Goal: Task Accomplishment & Management: Use online tool/utility

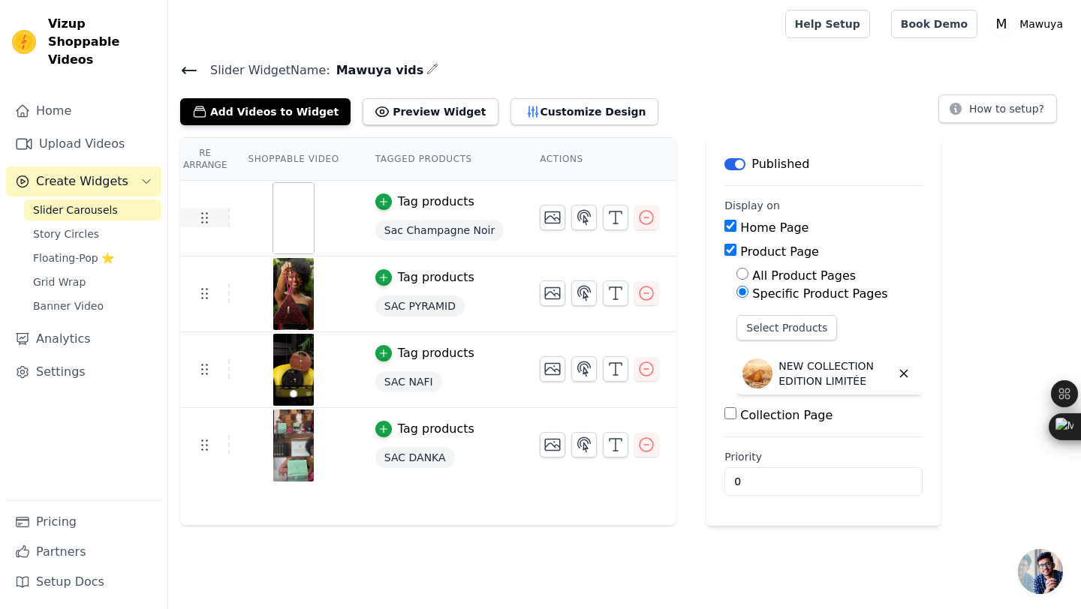
click at [207, 223] on icon at bounding box center [204, 218] width 18 height 18
click at [101, 203] on span "Slider Carousels" at bounding box center [75, 210] width 85 height 15
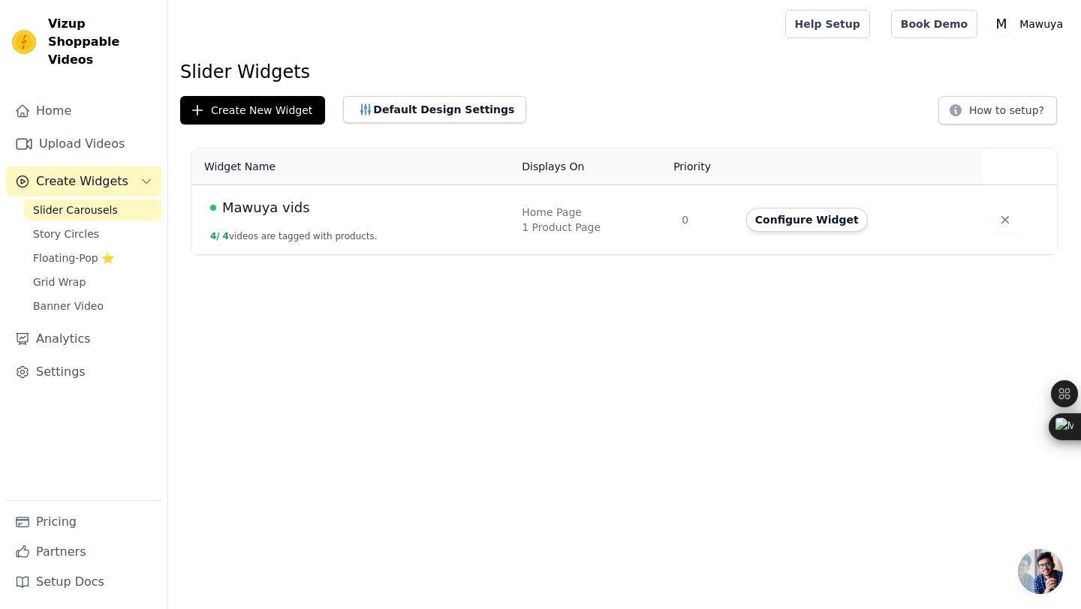
click at [402, 225] on td "Mawuya vids 4 / 4 videos are tagged with products." at bounding box center [352, 220] width 321 height 70
click at [103, 129] on link "Upload Videos" at bounding box center [83, 144] width 155 height 30
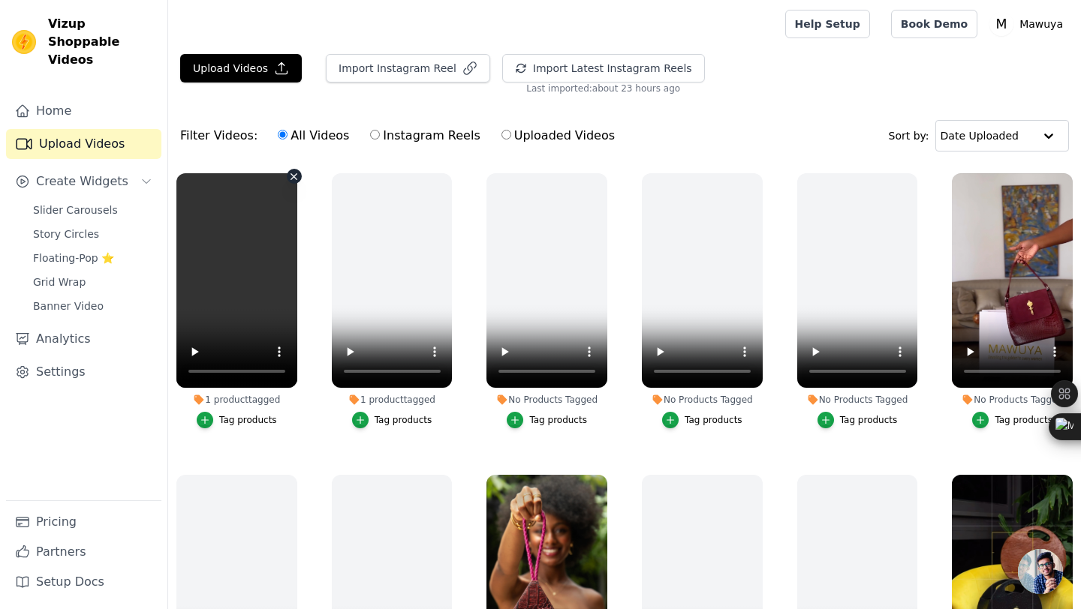
click at [296, 179] on icon "button" at bounding box center [293, 176] width 11 height 11
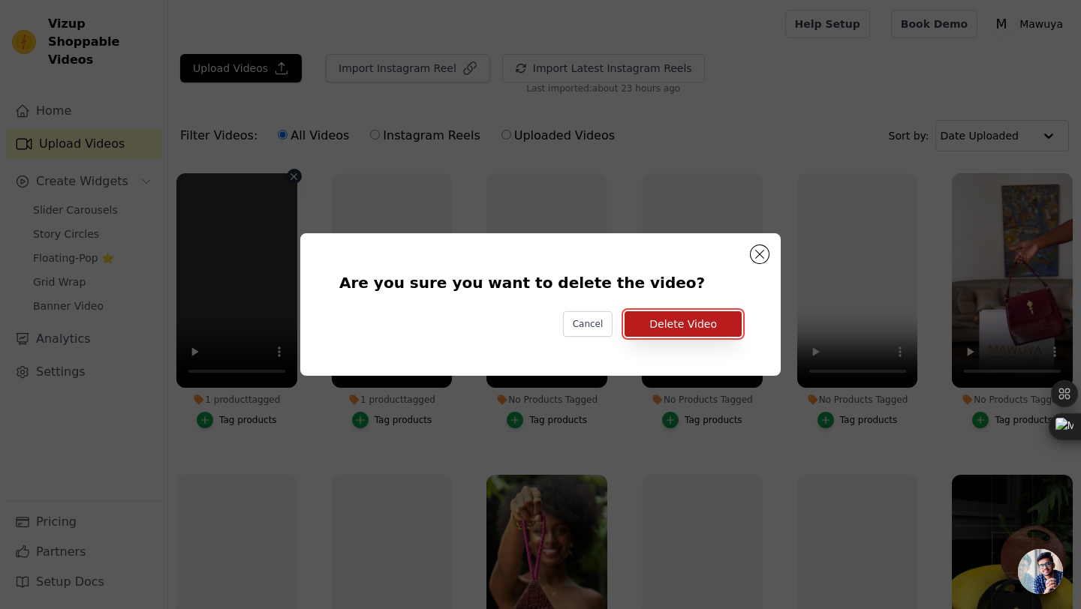
click at [709, 330] on button "Delete Video" at bounding box center [683, 325] width 117 height 26
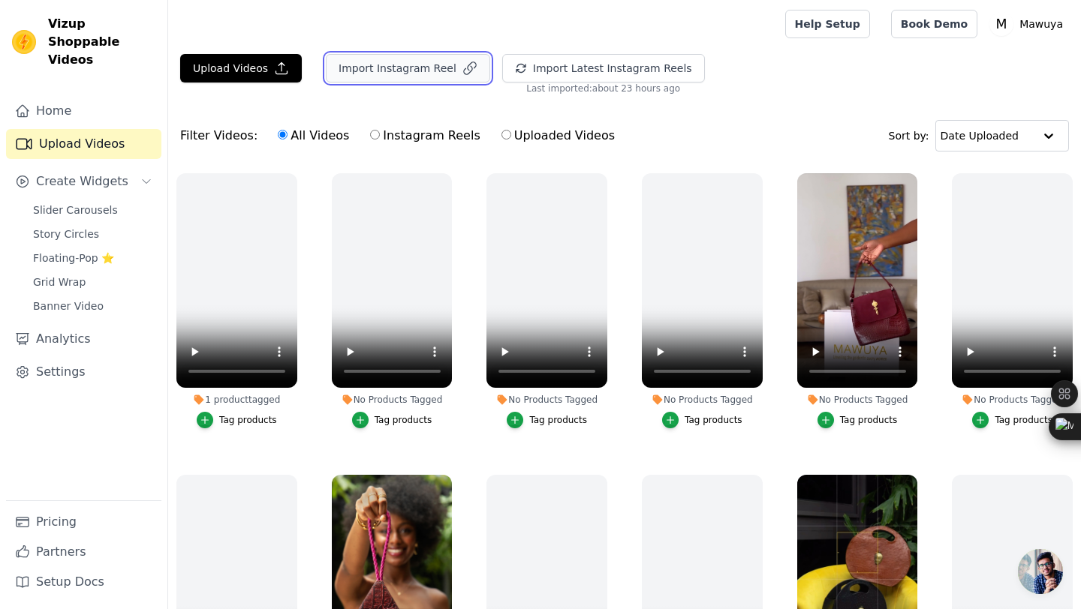
click at [432, 60] on button "Import Instagram Reel" at bounding box center [408, 68] width 164 height 29
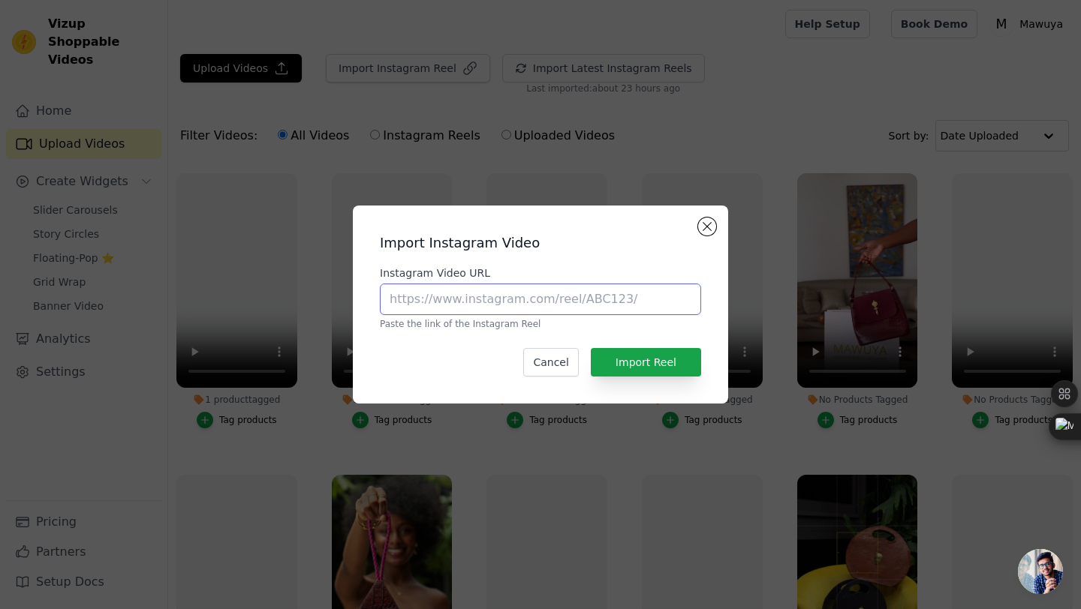
click at [483, 288] on input "Instagram Video URL" at bounding box center [540, 300] width 321 height 32
click at [477, 299] on input "Instagram Video URL" at bounding box center [540, 300] width 321 height 32
paste input "[URL][DOMAIN_NAME]"
type input "[URL][DOMAIN_NAME]"
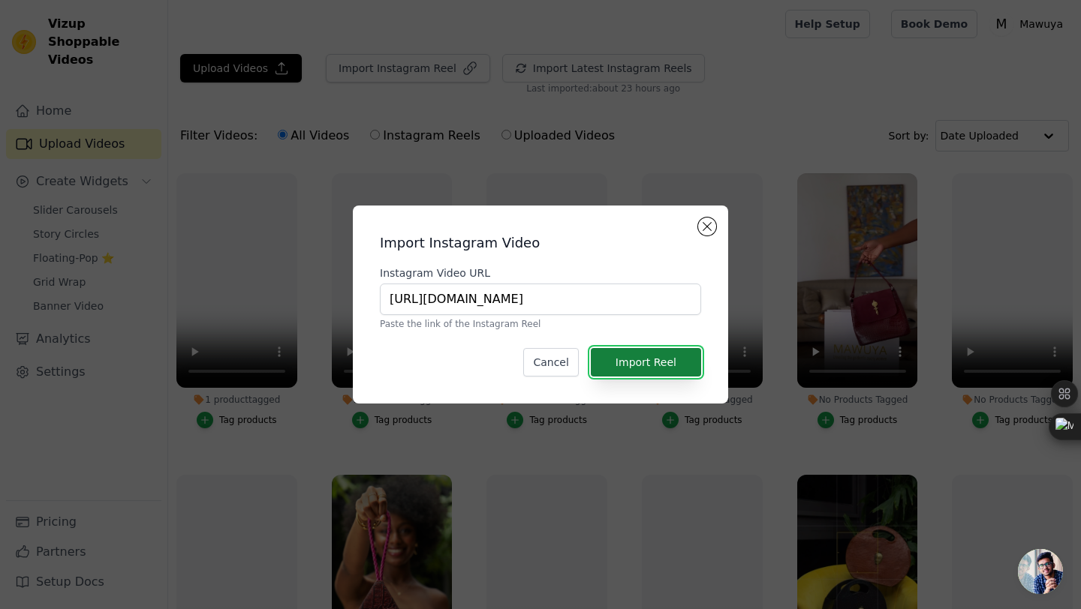
click at [640, 354] on button "Import Reel" at bounding box center [646, 362] width 110 height 29
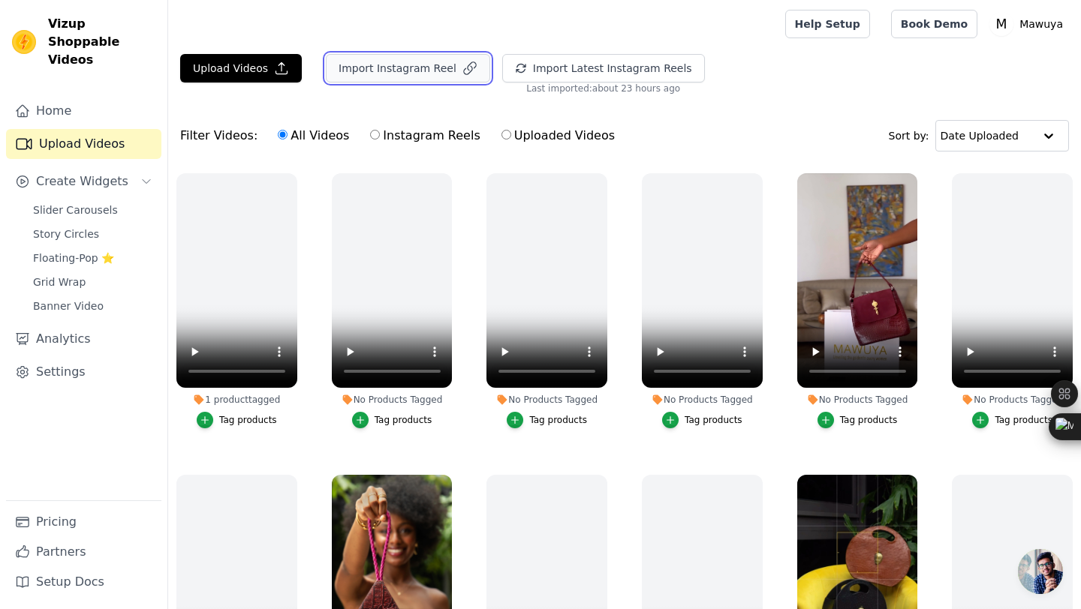
click at [441, 72] on button "Import Instagram Reel" at bounding box center [408, 68] width 164 height 29
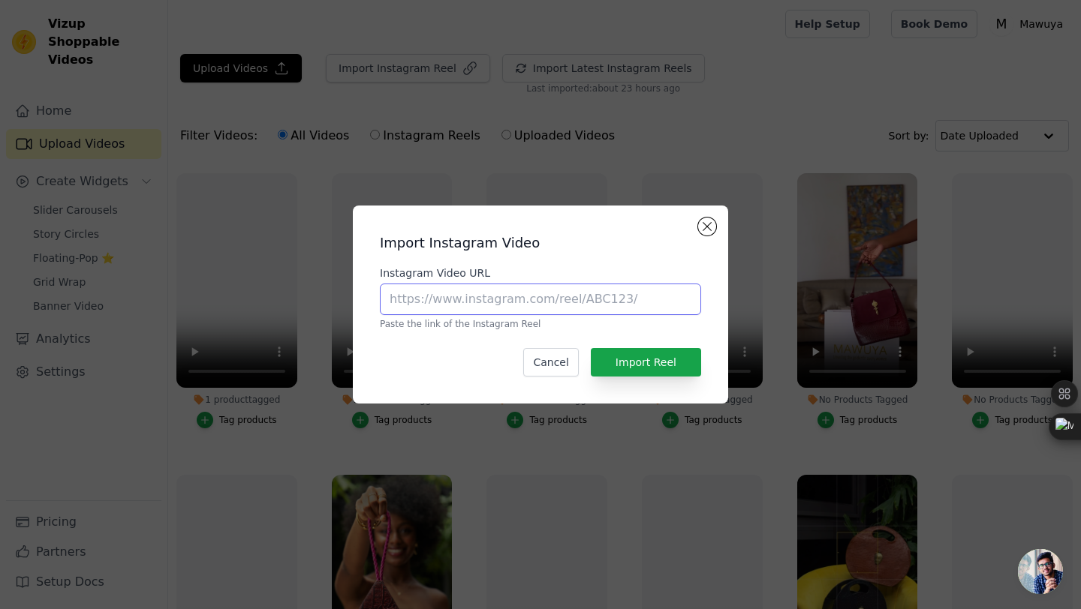
click at [503, 305] on input "Instagram Video URL" at bounding box center [540, 300] width 321 height 32
paste input "[URL][DOMAIN_NAME]"
type input "[URL][DOMAIN_NAME]"
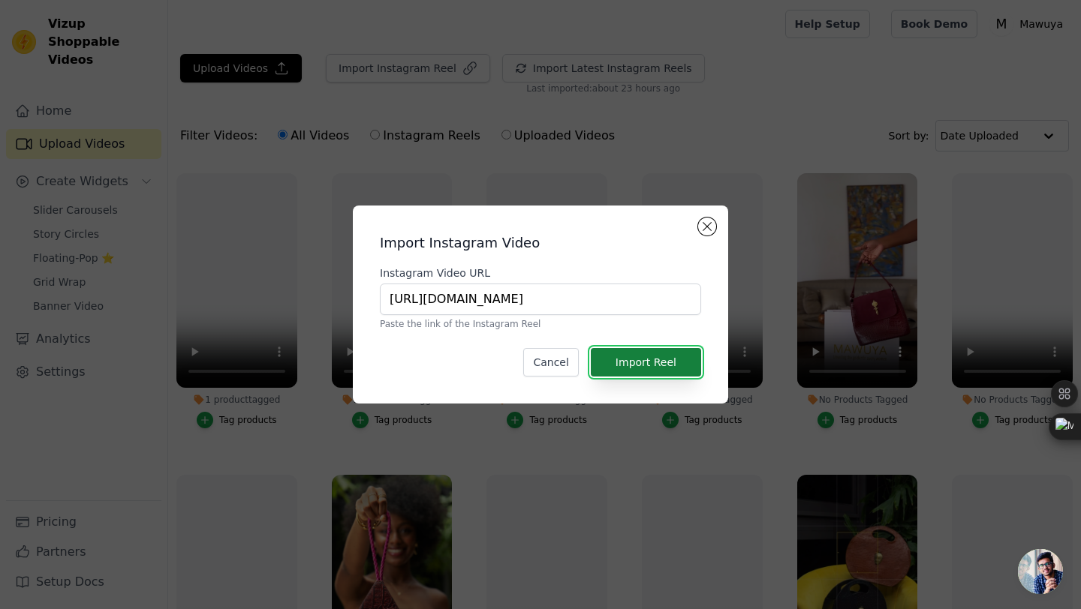
click at [653, 360] on button "Import Reel" at bounding box center [646, 362] width 110 height 29
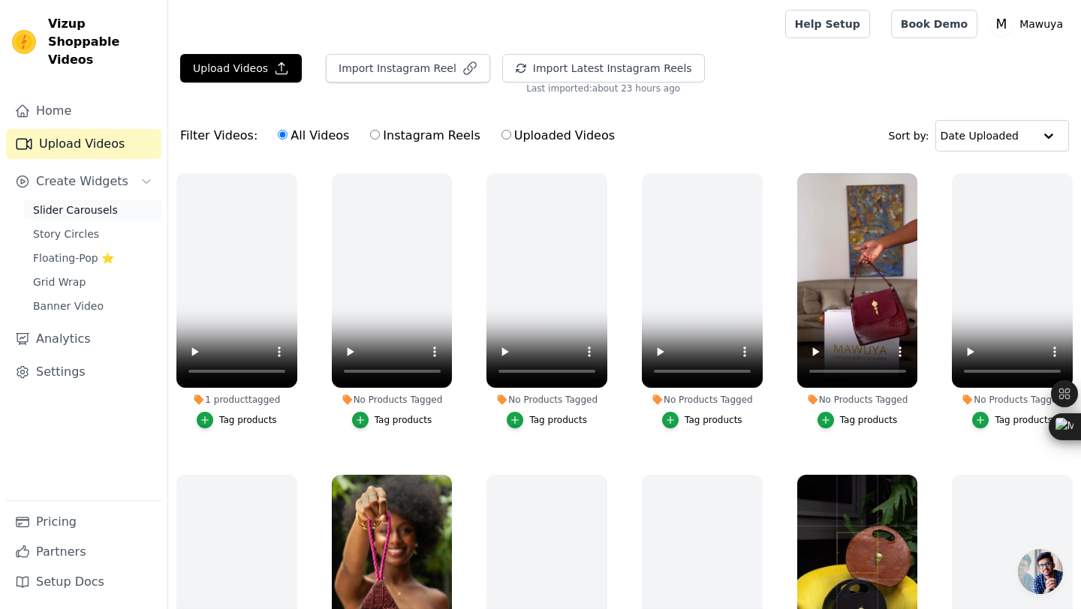
click at [100, 203] on span "Slider Carousels" at bounding box center [75, 210] width 85 height 15
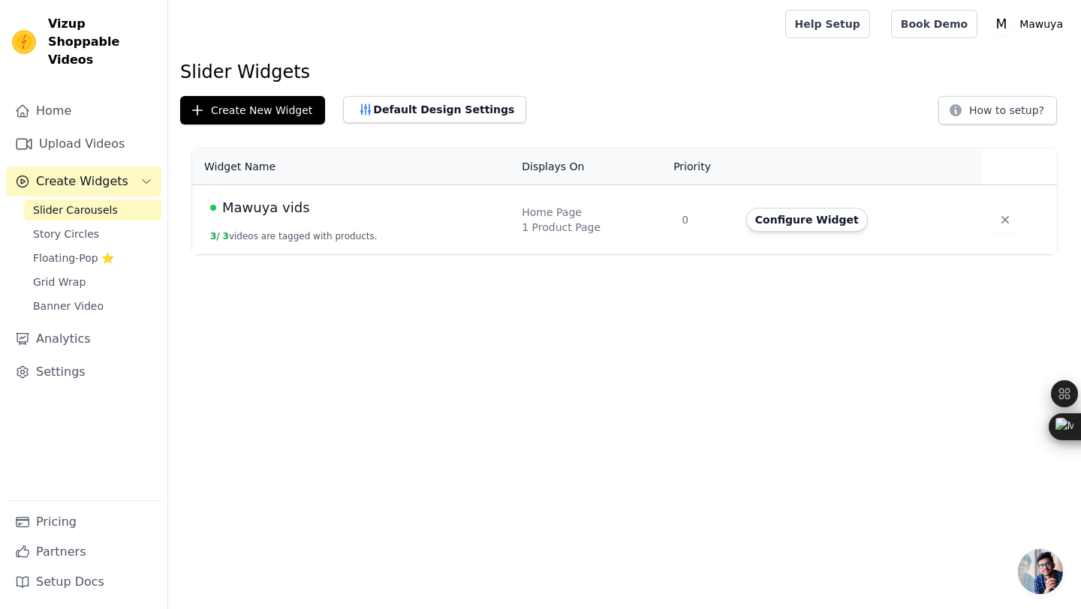
click at [114, 173] on span "Create Widgets" at bounding box center [82, 182] width 92 height 18
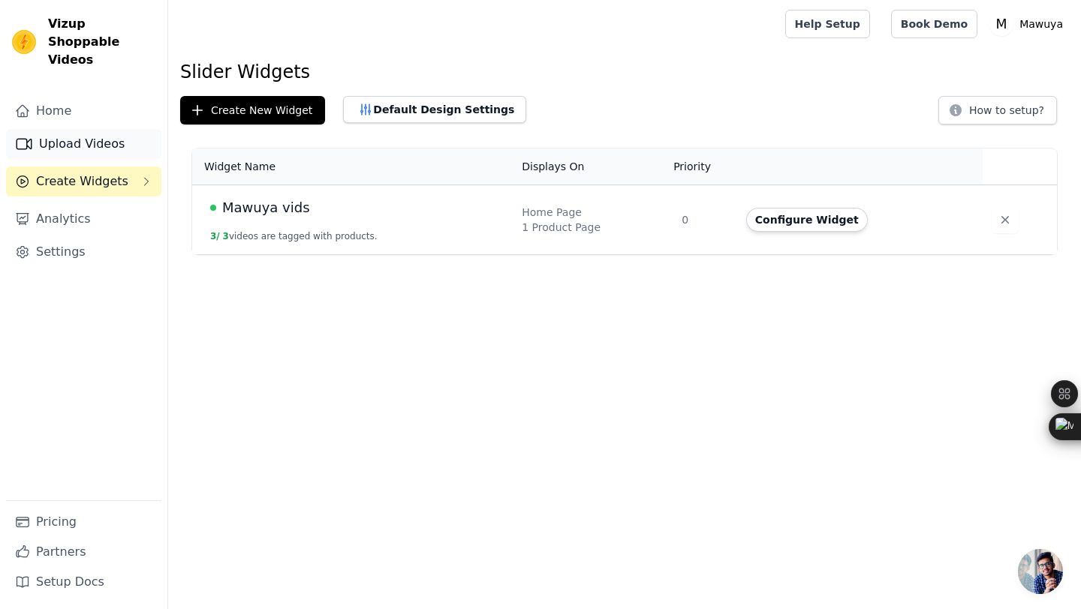
click at [107, 129] on link "Upload Videos" at bounding box center [83, 144] width 155 height 30
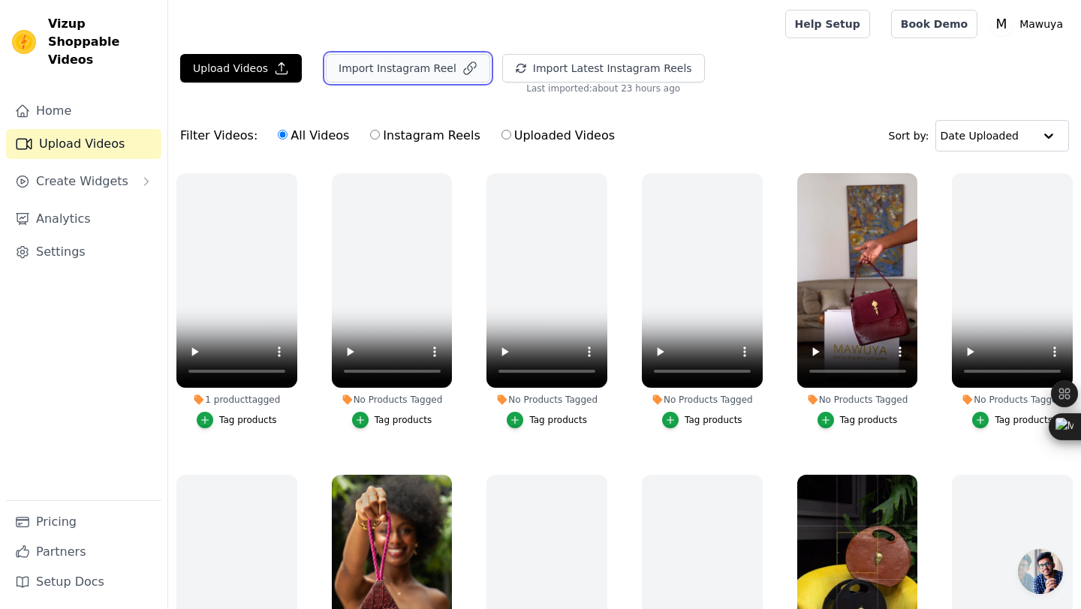
click at [419, 66] on button "Import Instagram Reel" at bounding box center [408, 68] width 164 height 29
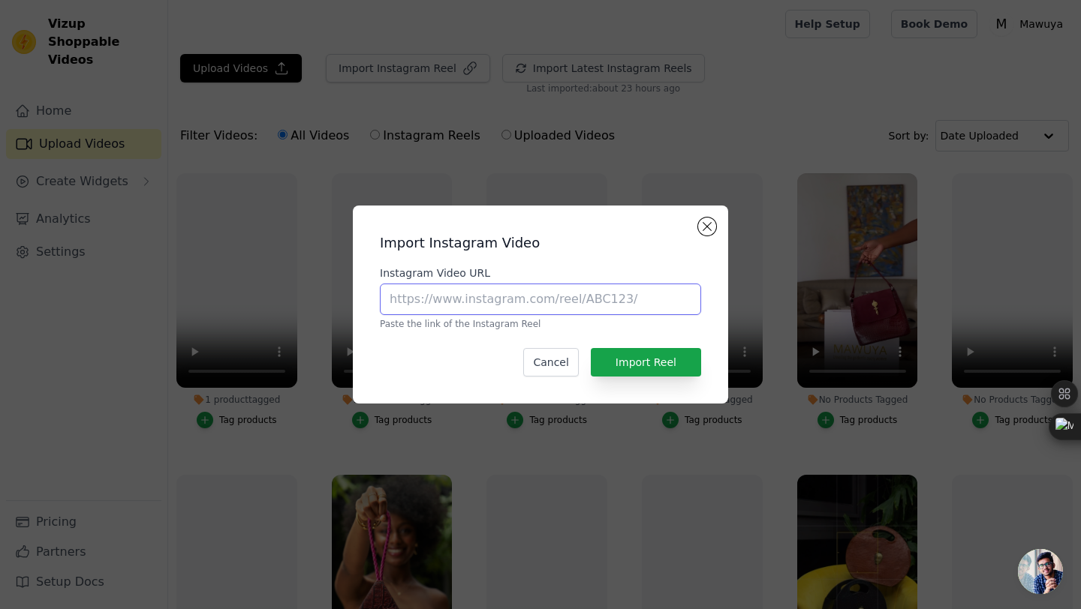
click at [503, 293] on input "Instagram Video URL" at bounding box center [540, 300] width 321 height 32
paste input "Traphouse2025"
type input "Traphouse2025"
drag, startPoint x: 495, startPoint y: 296, endPoint x: 370, endPoint y: 267, distance: 128.6
click at [370, 267] on div "Import Instagram Video Instagram Video URL Traphouse2025 Paste the link of the …" at bounding box center [540, 305] width 351 height 174
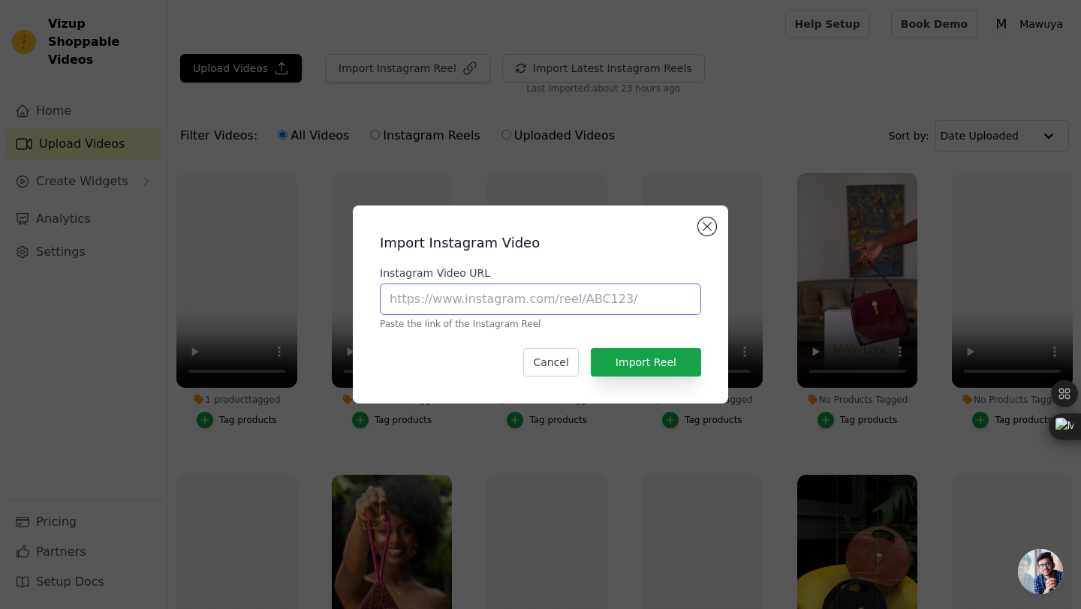
paste input "[URL][DOMAIN_NAME]"
type input "[URL][DOMAIN_NAME]"
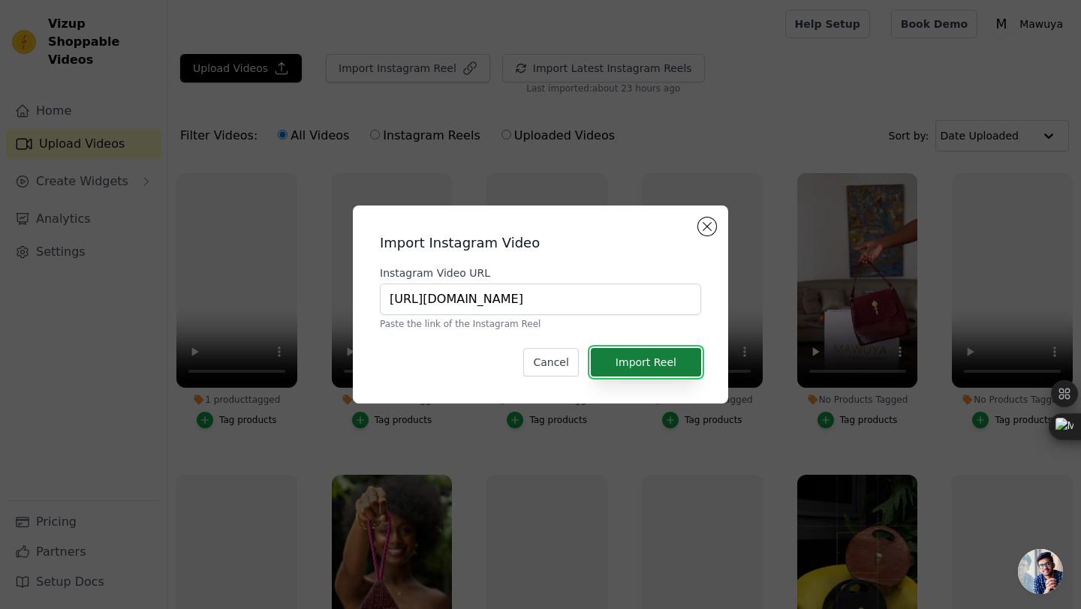
click at [663, 354] on button "Import Reel" at bounding box center [646, 362] width 110 height 29
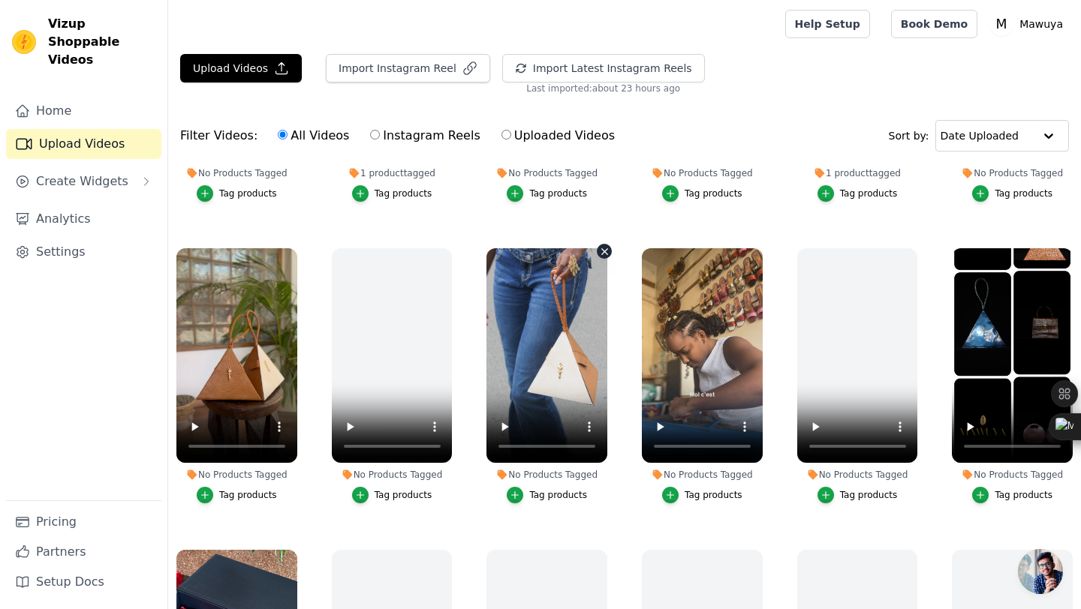
scroll to position [531, 0]
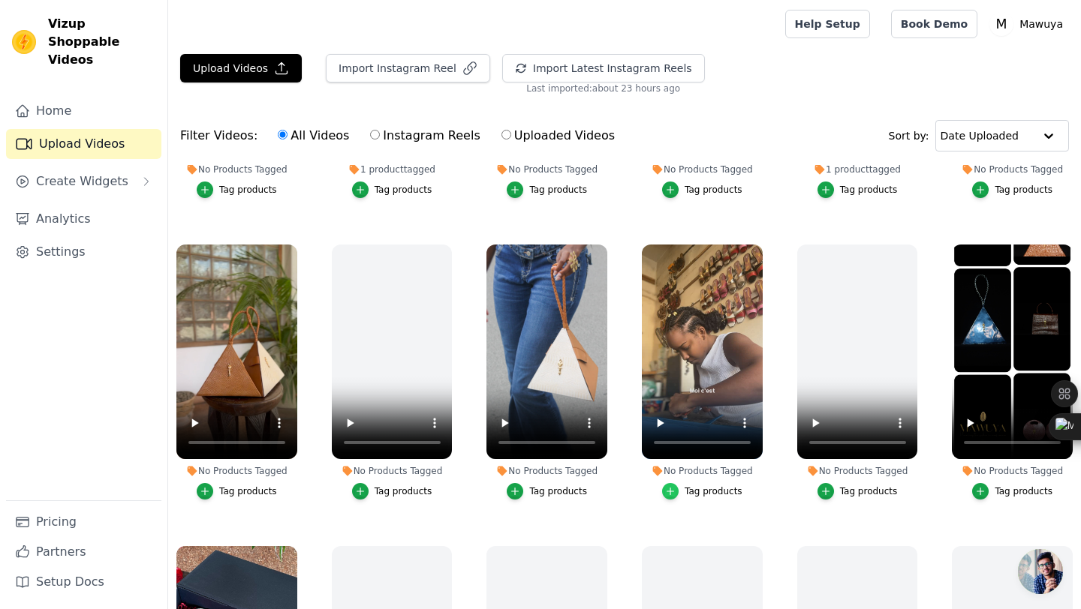
click at [673, 493] on icon "button" at bounding box center [670, 491] width 11 height 11
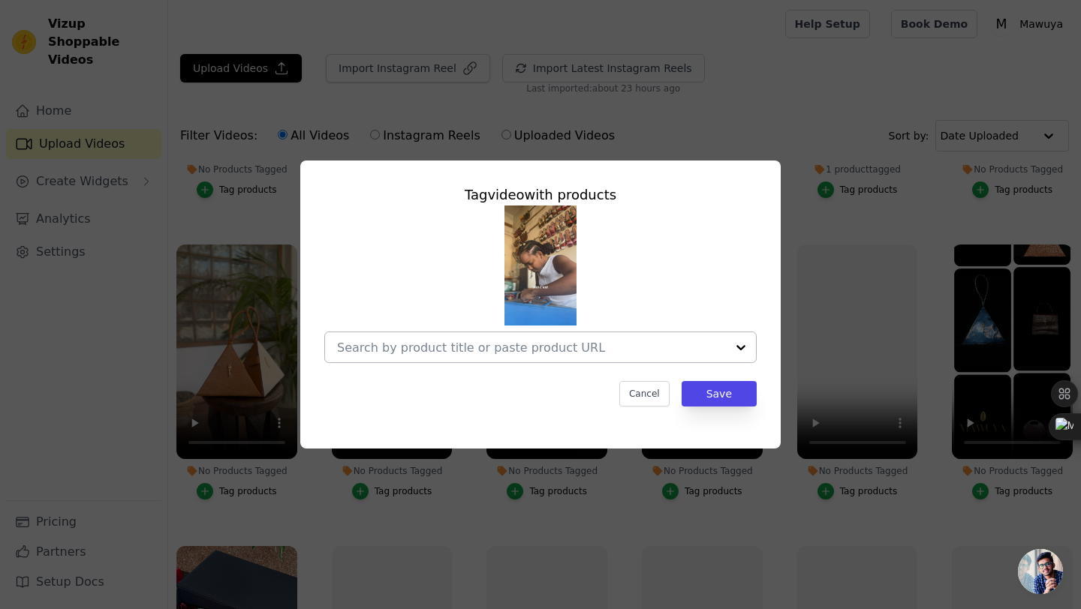
click at [690, 352] on input "No Products Tagged Tag video with products Cancel Save Tag products" at bounding box center [531, 348] width 389 height 14
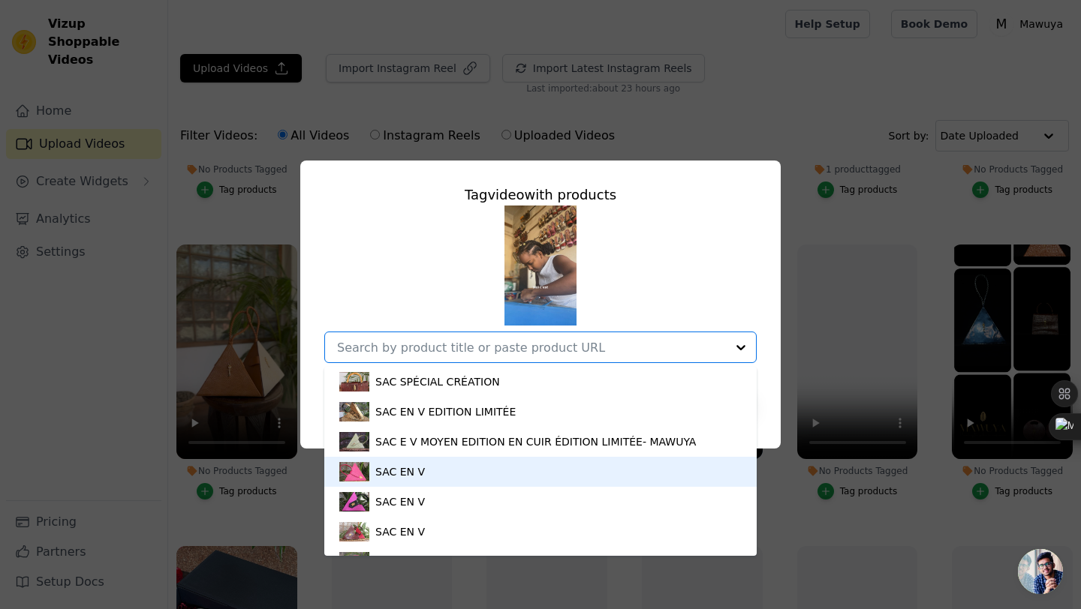
scroll to position [23, 0]
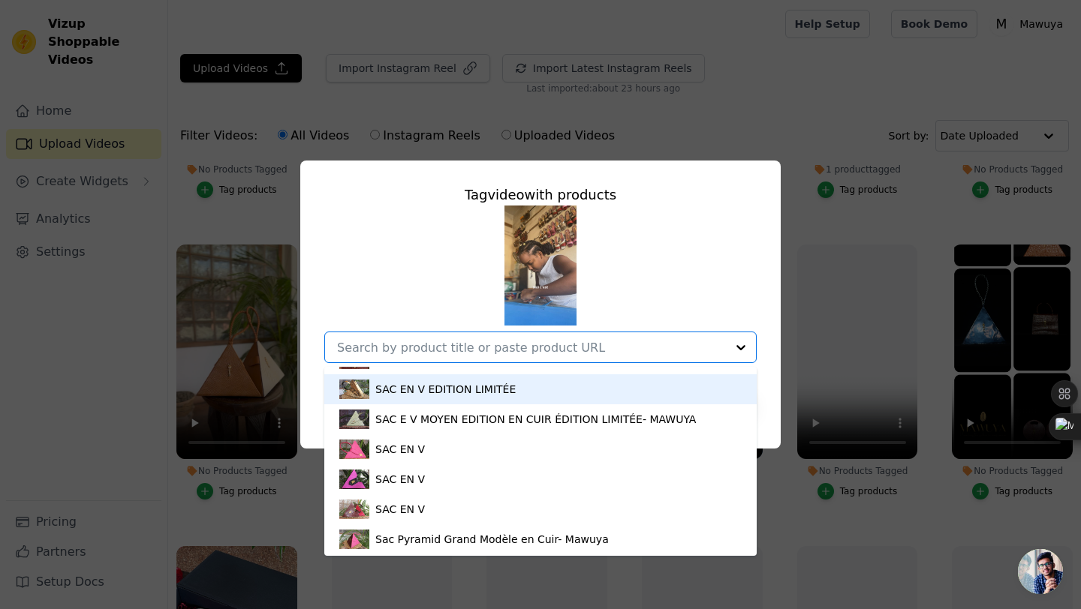
click at [722, 350] on input "No Products Tagged Tag video with products SAC SPÉCIAL CRÉATION SAC EN V EDITIO…" at bounding box center [531, 348] width 389 height 14
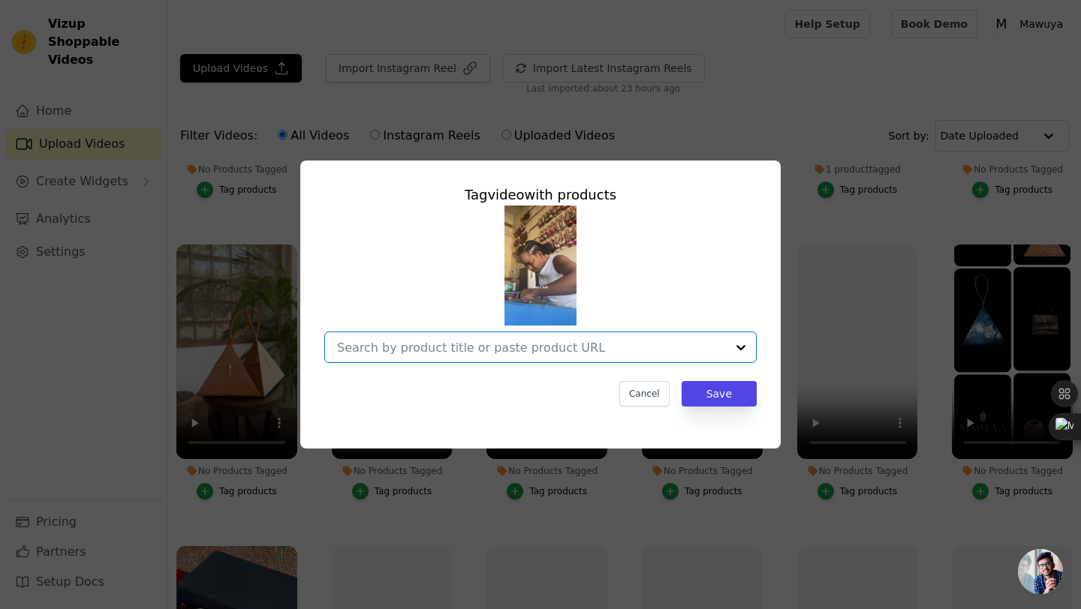
click at [722, 350] on input "No Products Tagged Tag video with products Option undefined, selected. Select i…" at bounding box center [531, 348] width 389 height 14
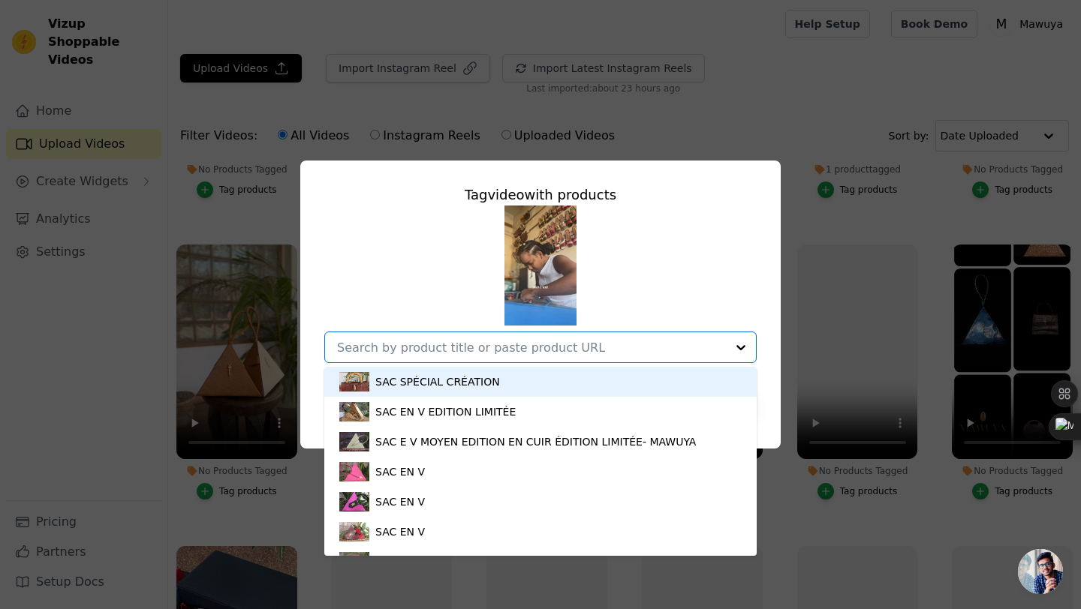
click at [739, 303] on div "SAC SPÉCIAL CRÉATION SAC EN V EDITION LIMITÉE SAC E V MOYEN EDITION EN CUIR ÉDI…" at bounding box center [540, 285] width 432 height 158
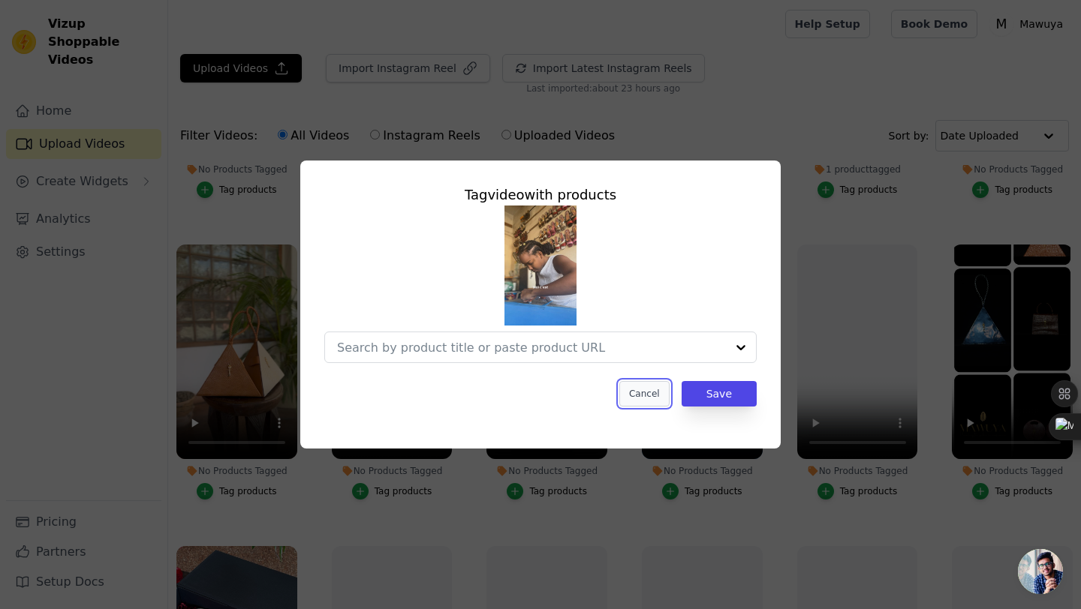
click at [659, 397] on button "Cancel" at bounding box center [644, 394] width 50 height 26
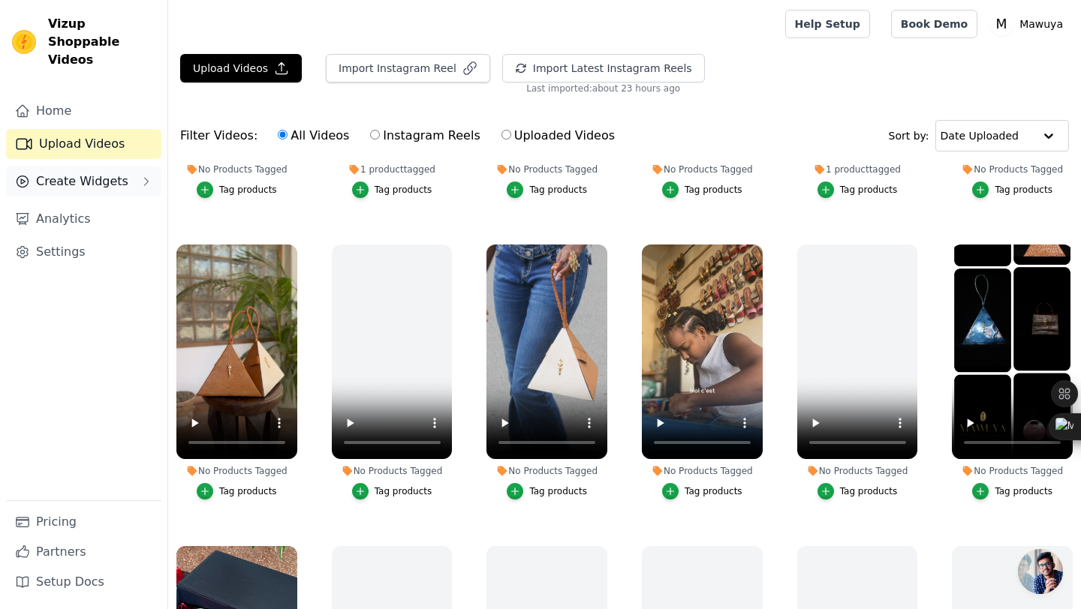
click at [111, 173] on span "Create Widgets" at bounding box center [82, 182] width 92 height 18
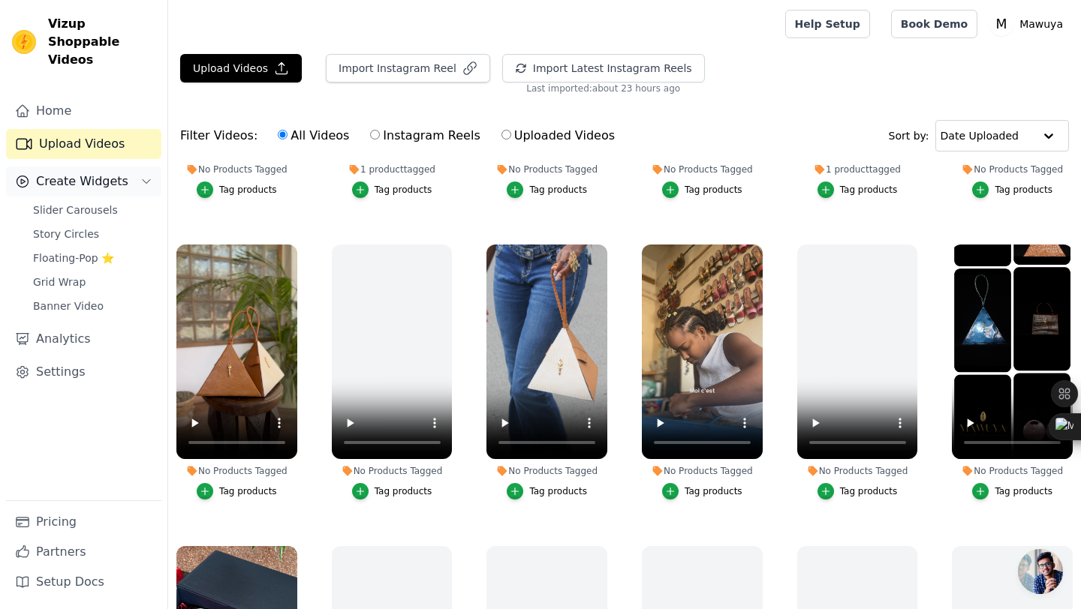
click at [107, 173] on span "Create Widgets" at bounding box center [82, 182] width 92 height 18
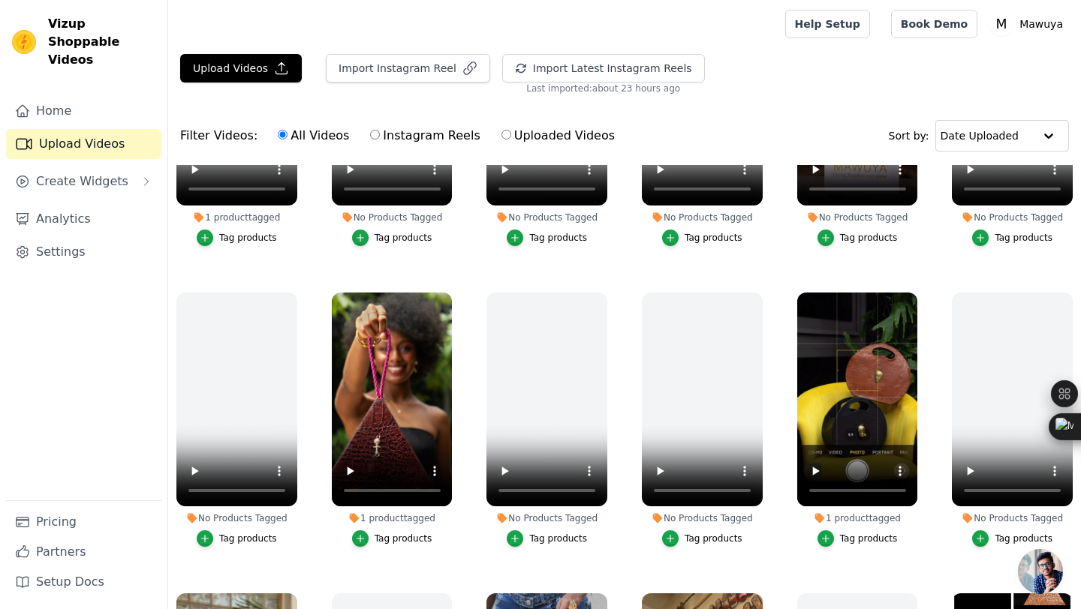
scroll to position [0, 0]
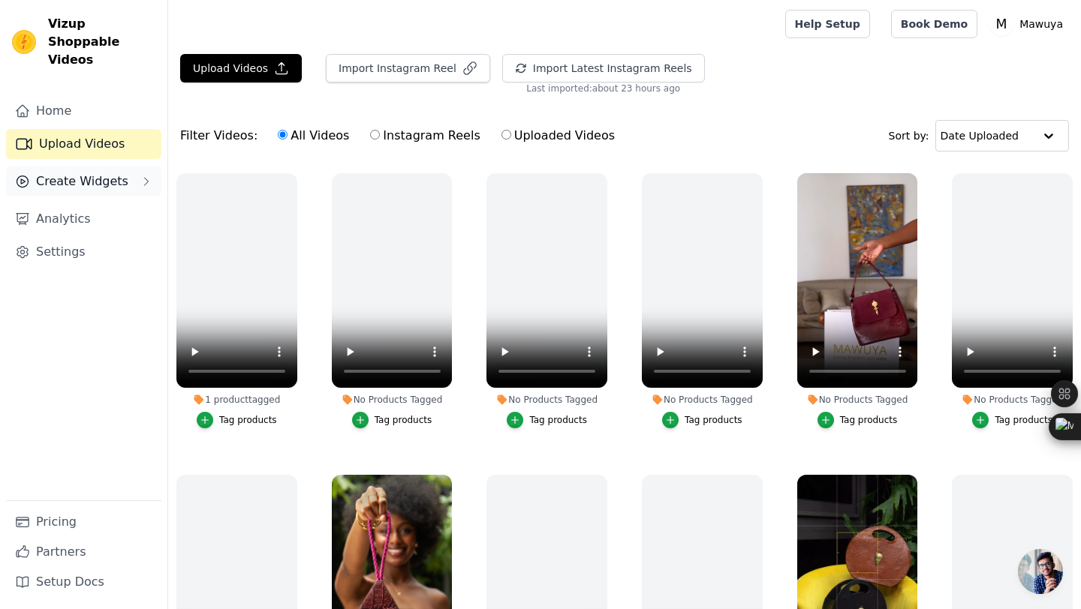
click at [100, 173] on span "Create Widgets" at bounding box center [82, 182] width 92 height 18
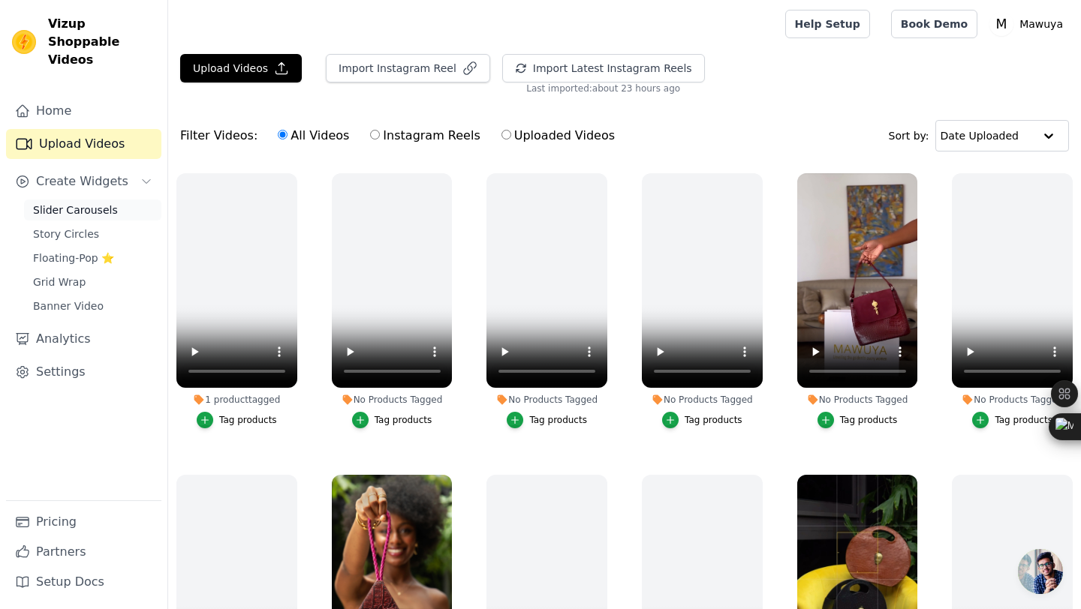
click at [100, 203] on span "Slider Carousels" at bounding box center [75, 210] width 85 height 15
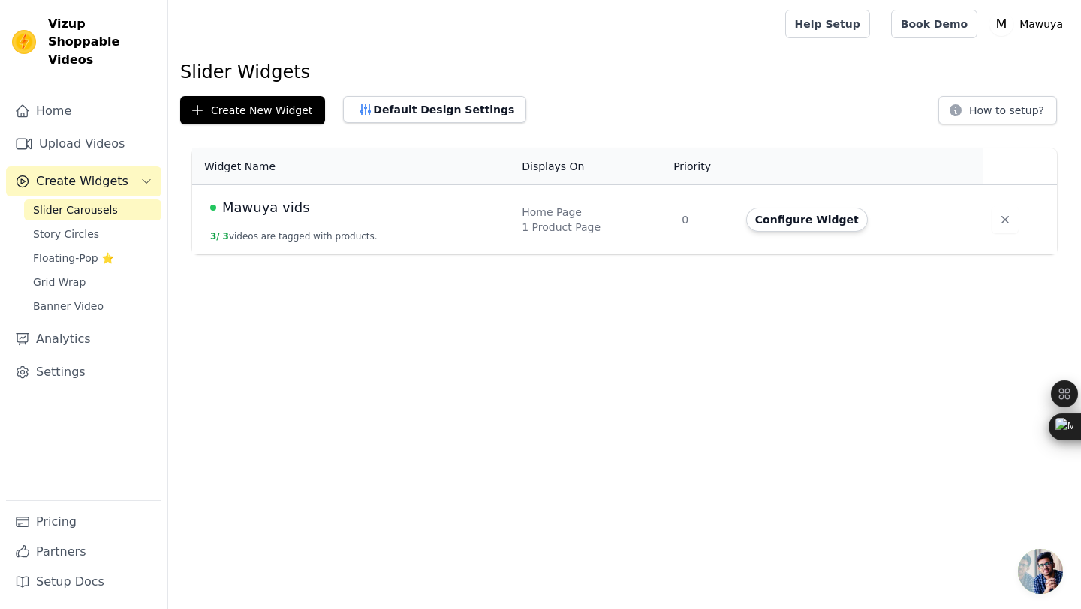
click at [299, 224] on td "Mawuya vids 3 / 3 videos are tagged with products." at bounding box center [352, 220] width 321 height 70
click at [289, 219] on td "Mawuya vids 3 / 3 videos are tagged with products." at bounding box center [352, 220] width 321 height 70
click at [287, 206] on span "Mawuya vids" at bounding box center [266, 207] width 88 height 21
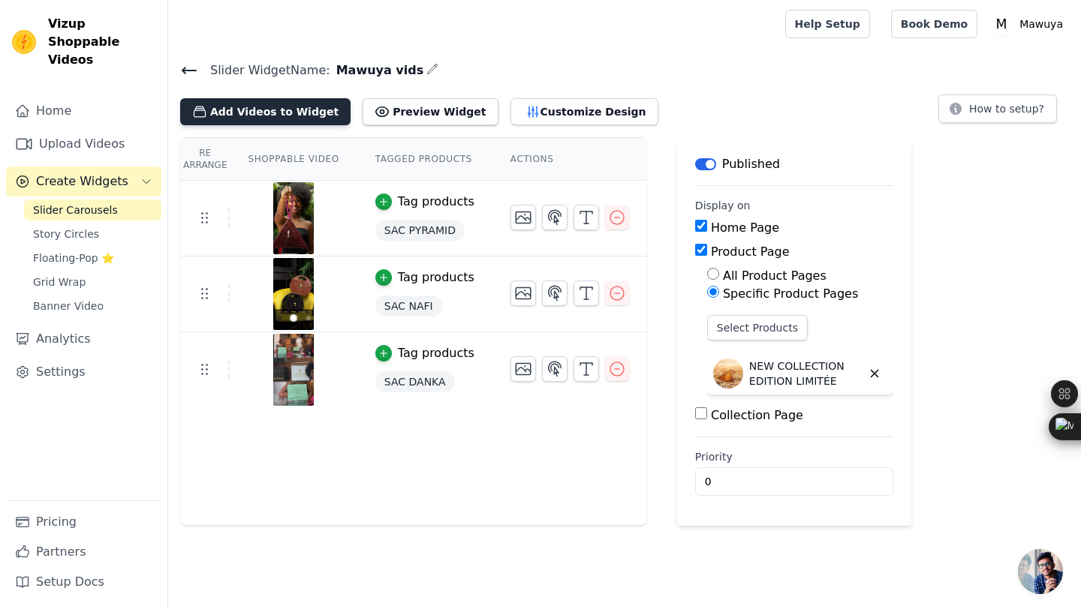
click at [294, 109] on button "Add Videos to Widget" at bounding box center [265, 111] width 170 height 27
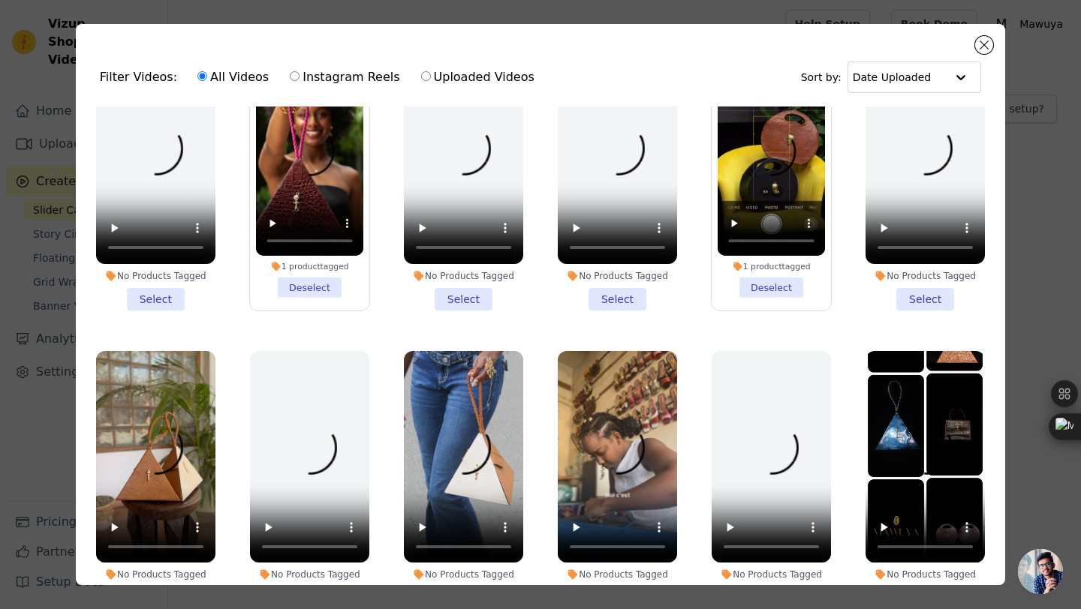
scroll to position [453, 0]
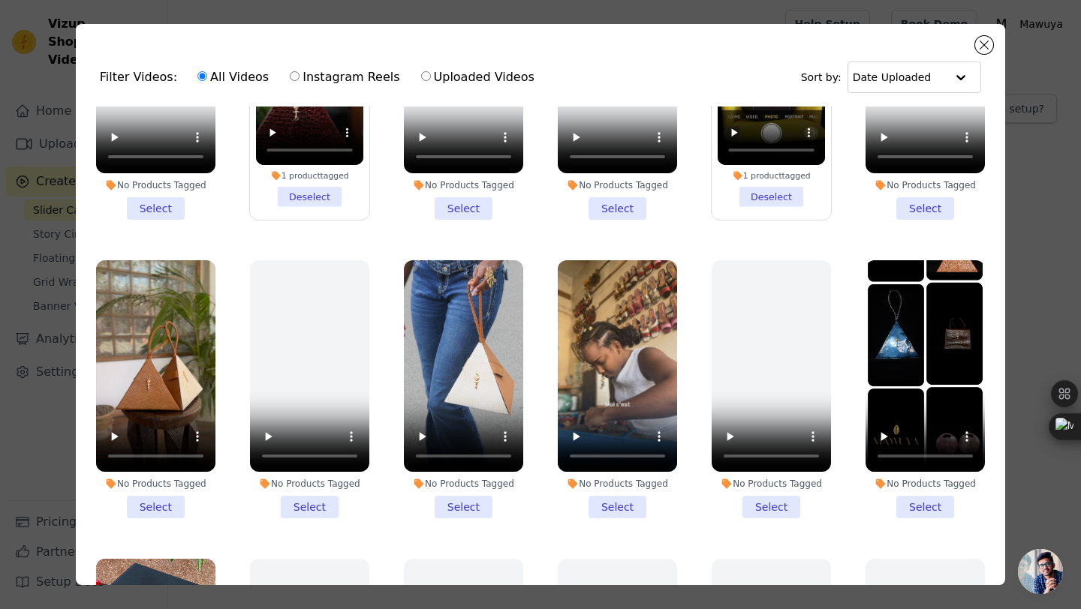
click at [607, 503] on li "No Products Tagged Select" at bounding box center [617, 389] width 119 height 259
click at [0, 0] on input "No Products Tagged Select" at bounding box center [0, 0] width 0 height 0
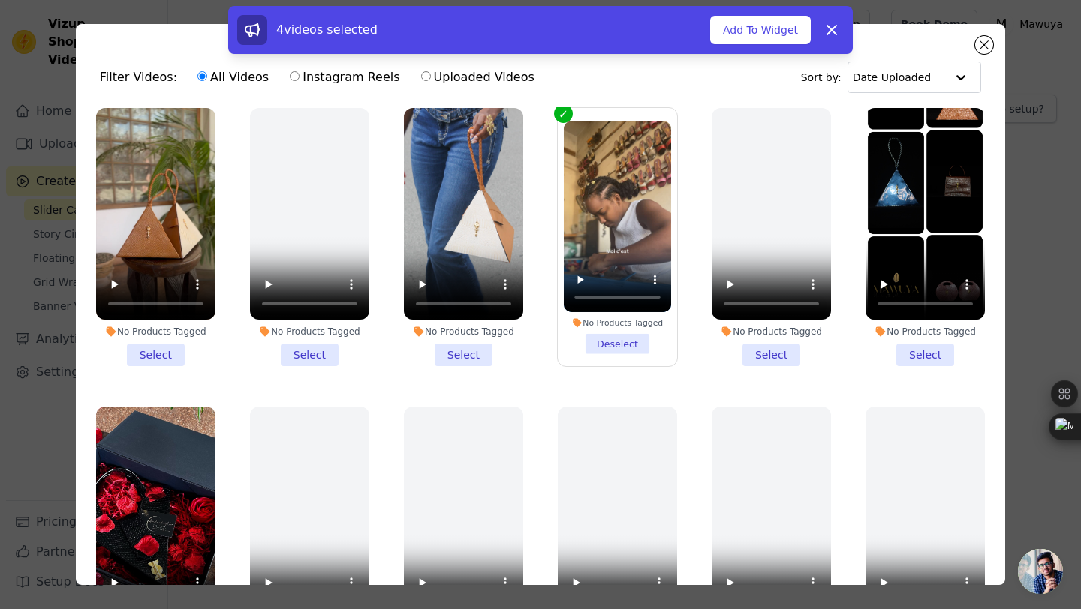
scroll to position [600, 0]
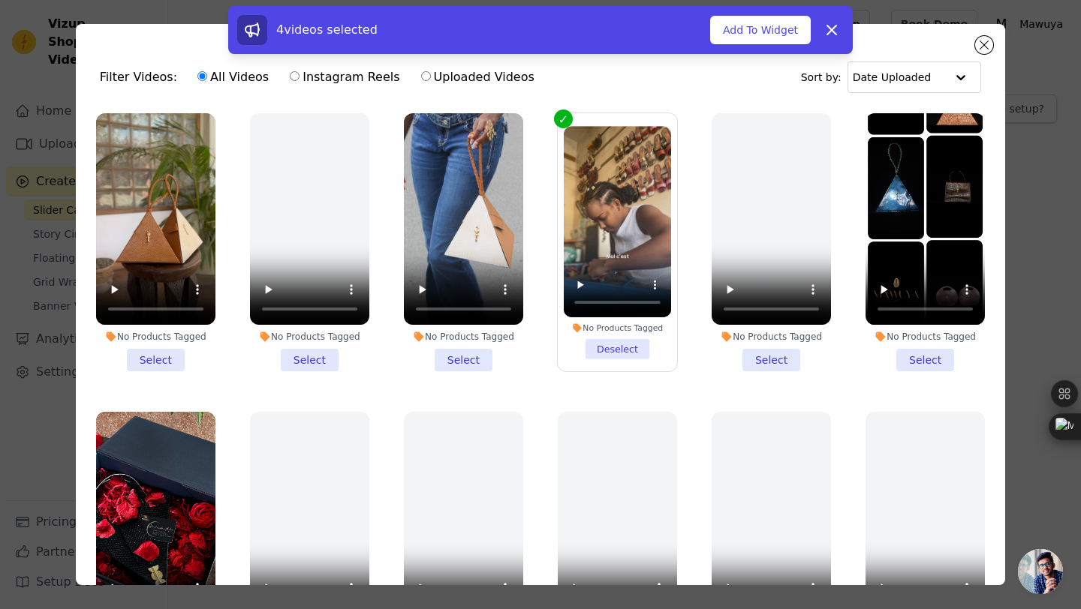
click at [918, 360] on li "No Products Tagged Select" at bounding box center [924, 242] width 119 height 259
click at [0, 0] on input "No Products Tagged Select" at bounding box center [0, 0] width 0 height 0
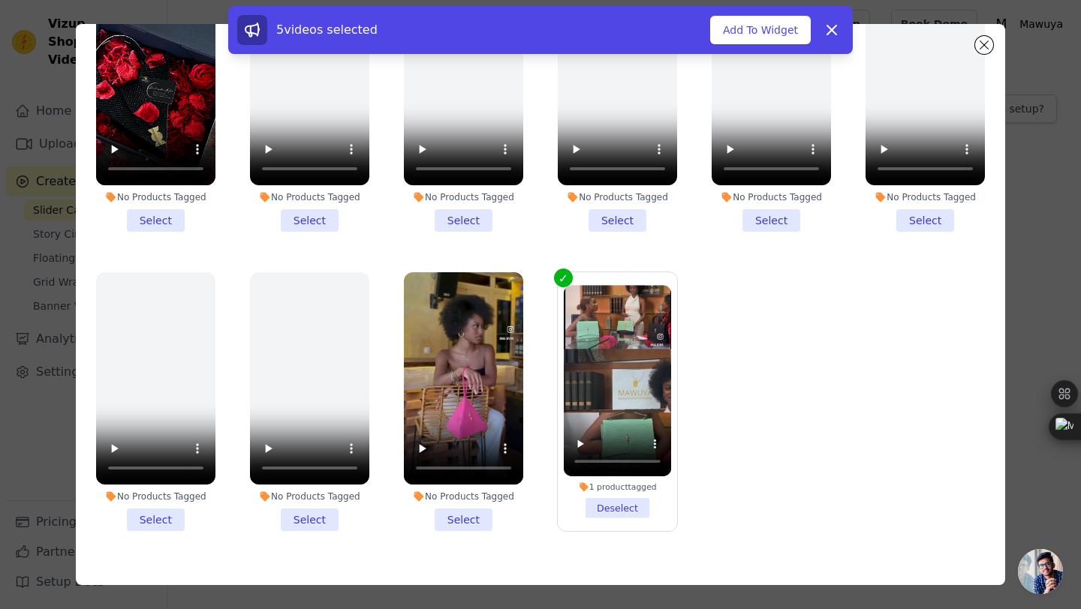
scroll to position [106, 0]
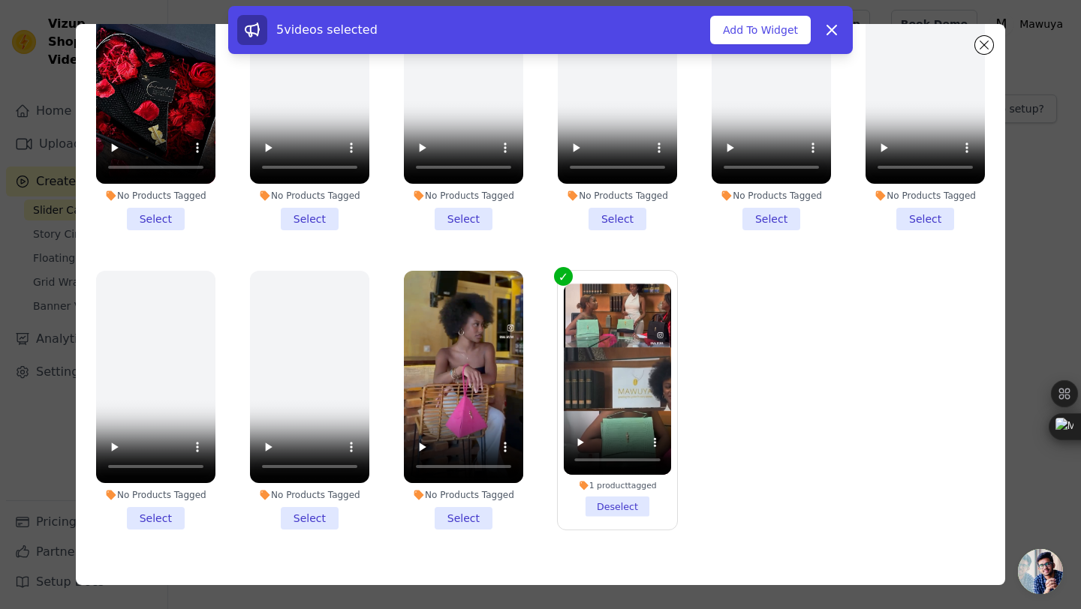
click at [468, 520] on li "No Products Tagged Select" at bounding box center [463, 400] width 119 height 259
click at [0, 0] on input "No Products Tagged Select" at bounding box center [0, 0] width 0 height 0
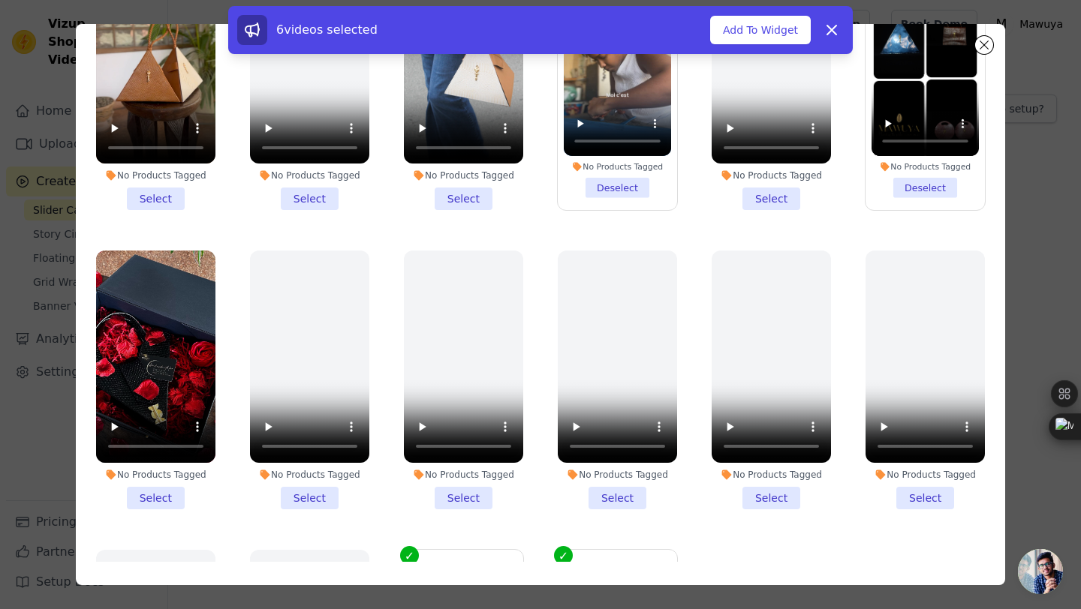
scroll to position [650, 0]
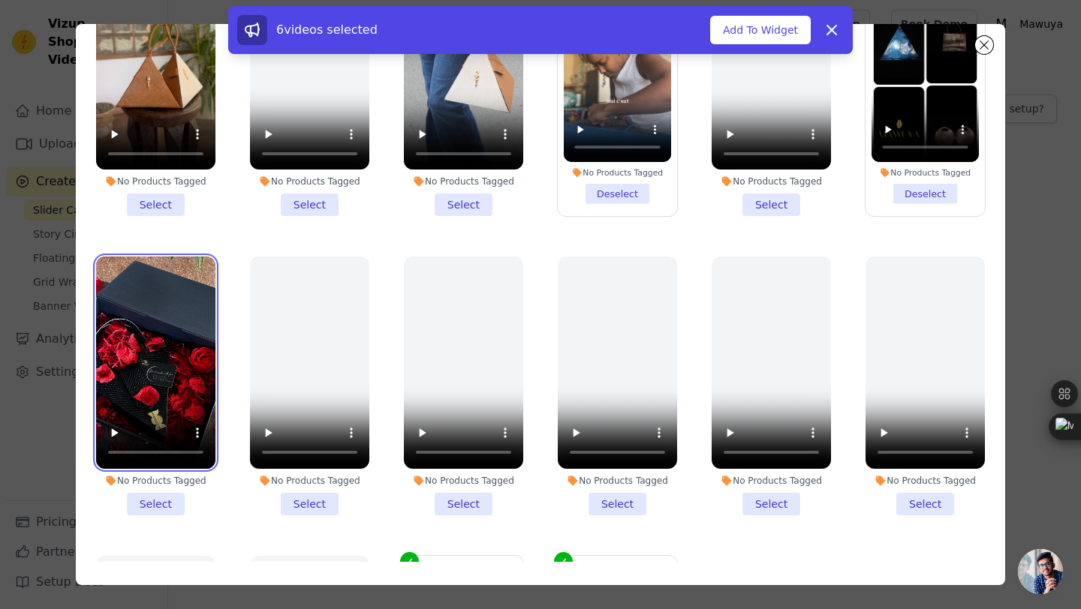
click at [156, 379] on video at bounding box center [155, 363] width 119 height 212
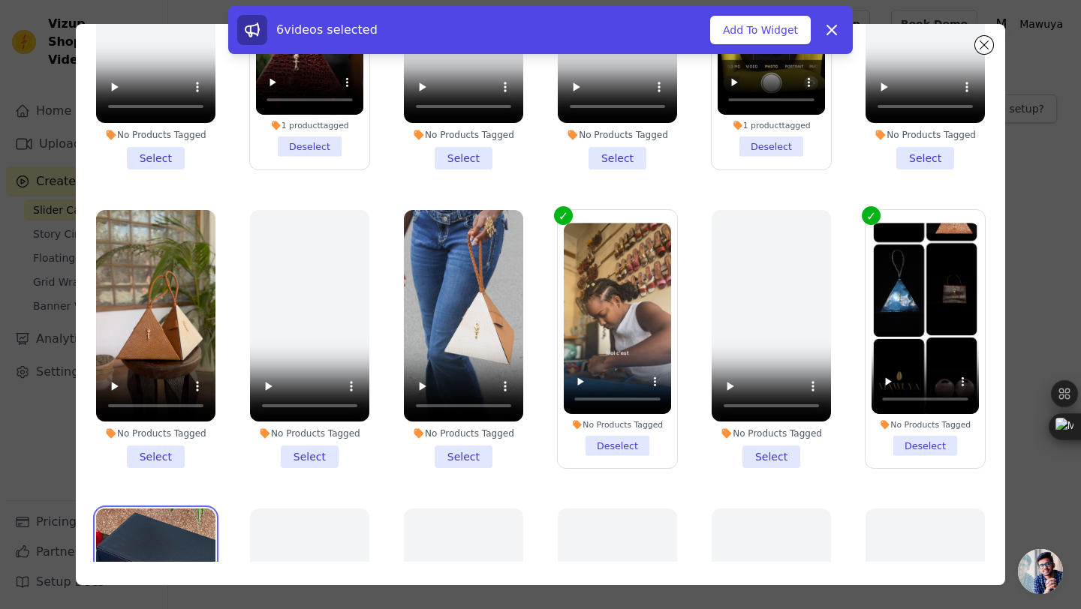
scroll to position [390, 0]
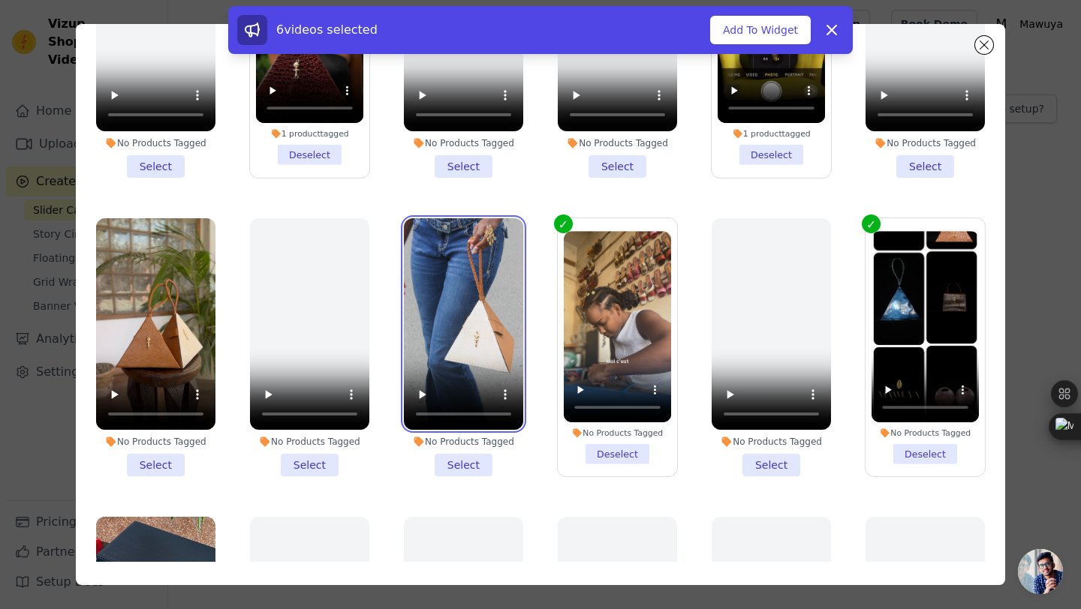
click at [438, 356] on video at bounding box center [463, 324] width 119 height 212
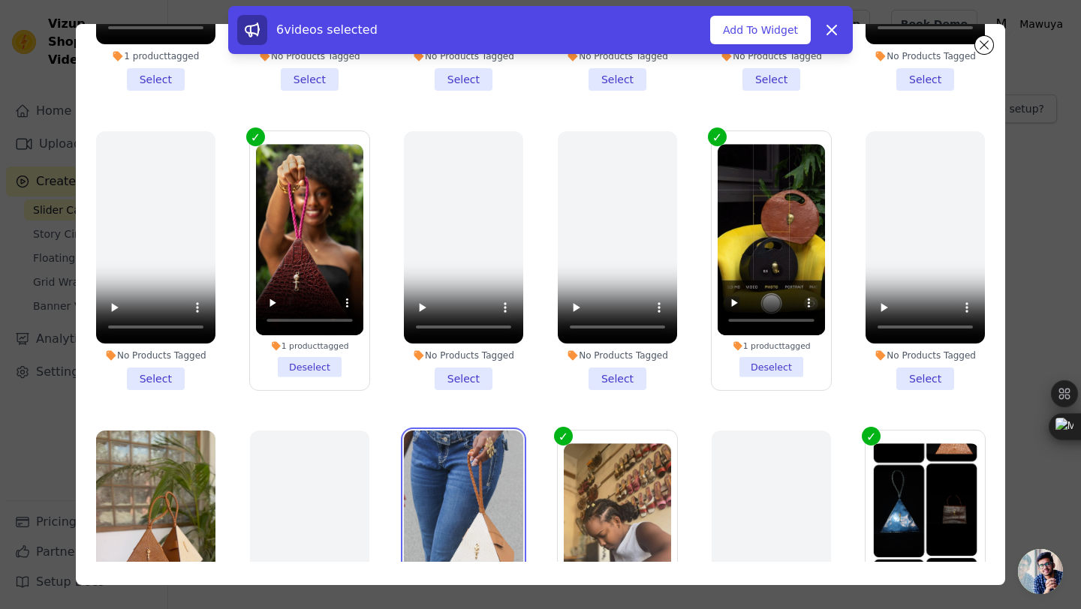
scroll to position [159, 0]
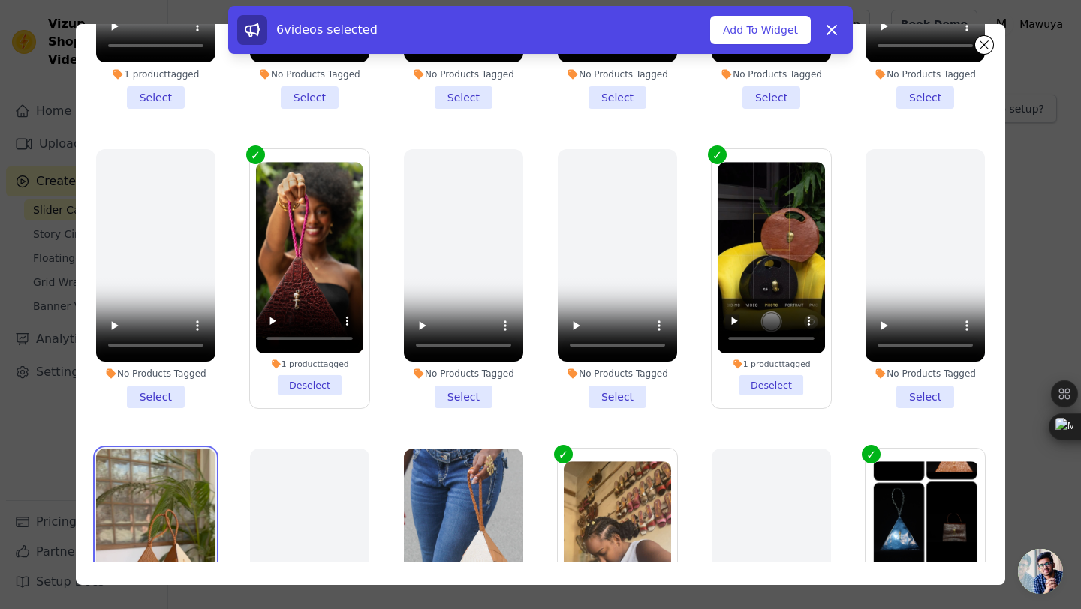
click at [163, 482] on video at bounding box center [155, 555] width 119 height 212
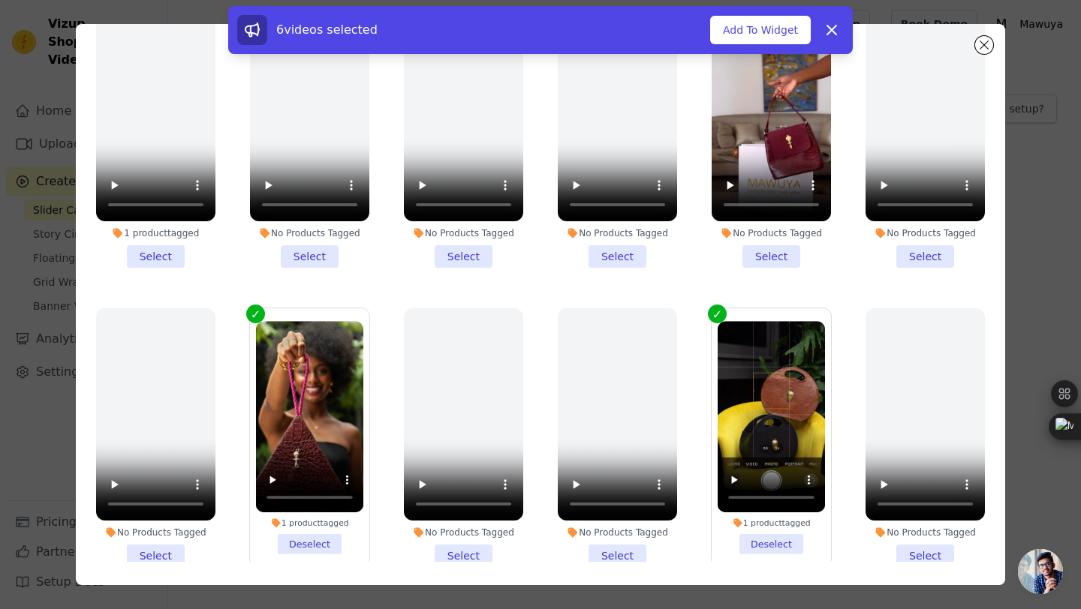
scroll to position [1, 0]
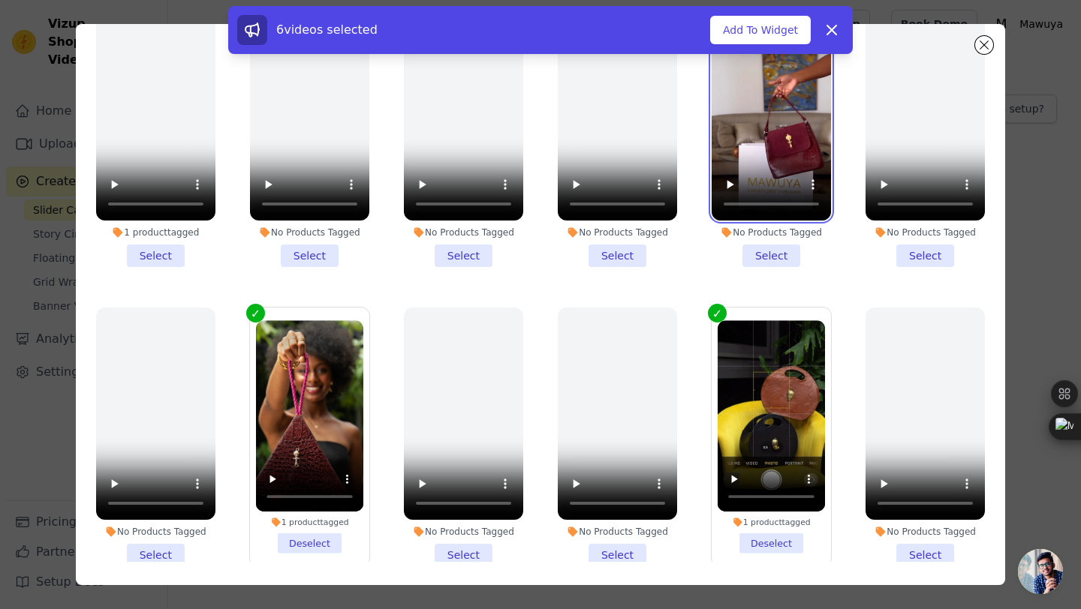
click at [787, 163] on video at bounding box center [771, 114] width 119 height 212
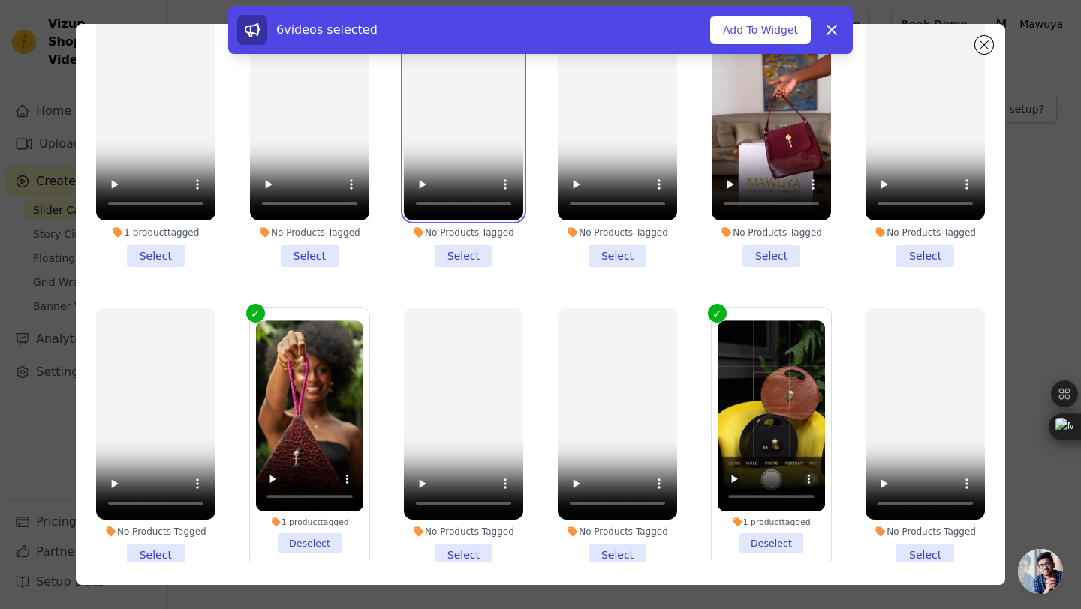
click at [481, 161] on video at bounding box center [463, 114] width 119 height 212
click at [768, 26] on button "Add To Widget" at bounding box center [760, 30] width 101 height 29
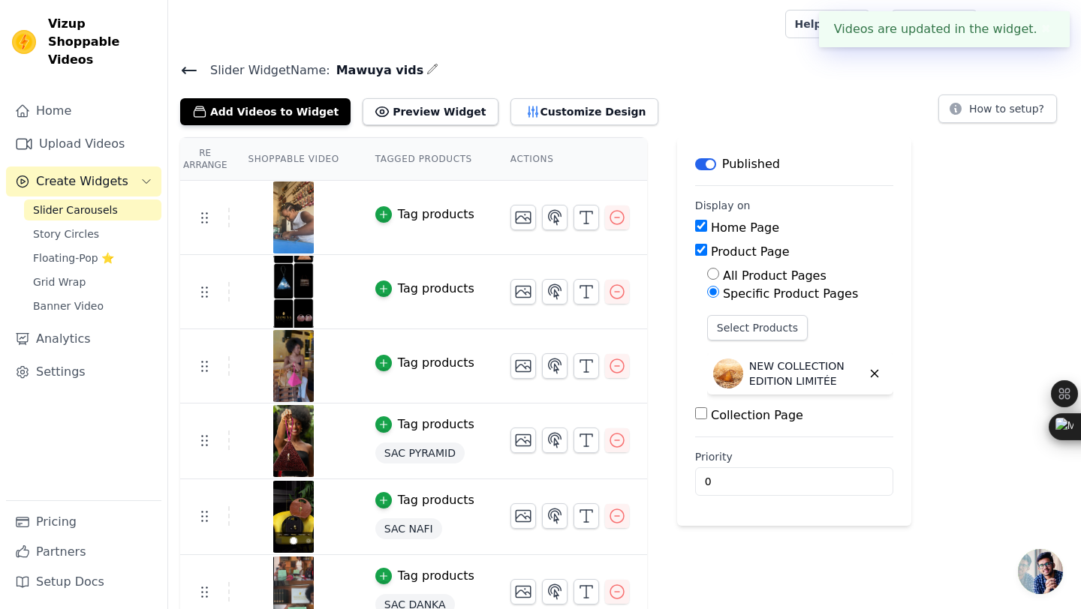
click at [440, 213] on div "Tag products" at bounding box center [436, 215] width 77 height 18
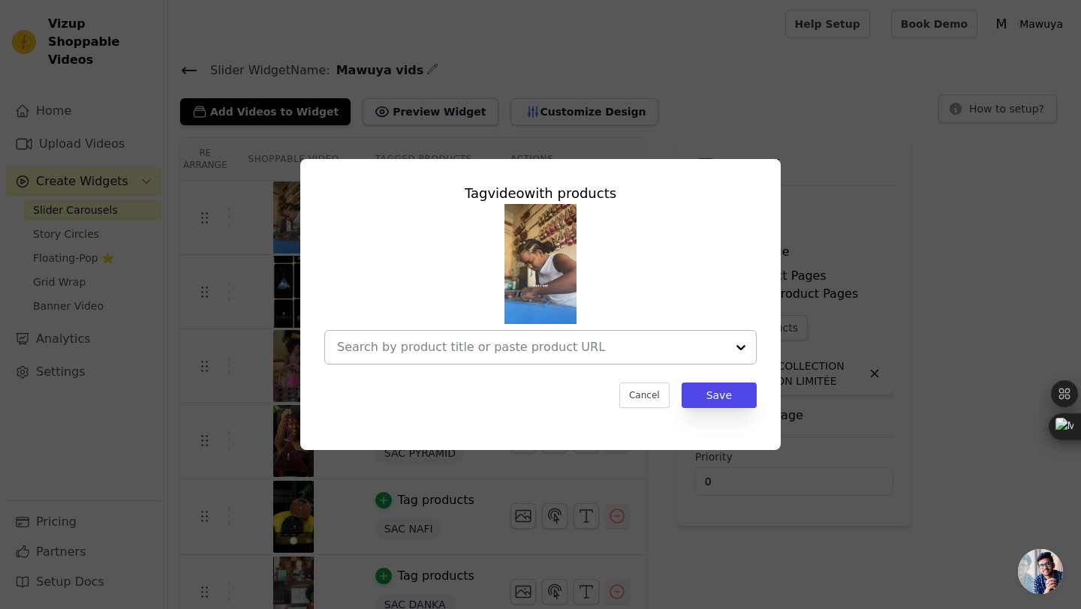
click at [545, 342] on input "text" at bounding box center [531, 348] width 389 height 18
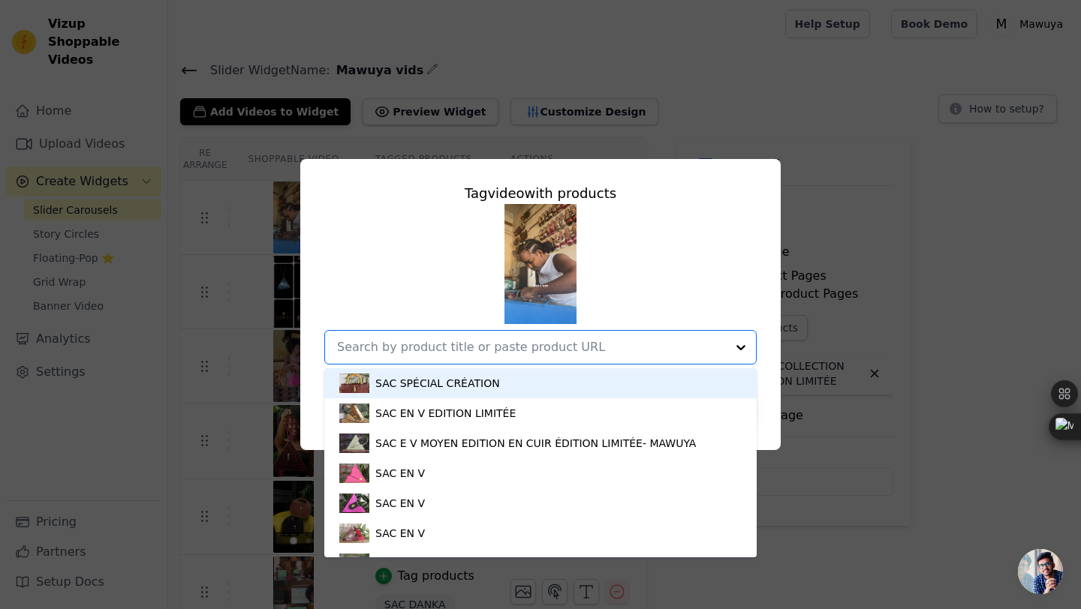
click at [545, 342] on input "text" at bounding box center [531, 348] width 389 height 18
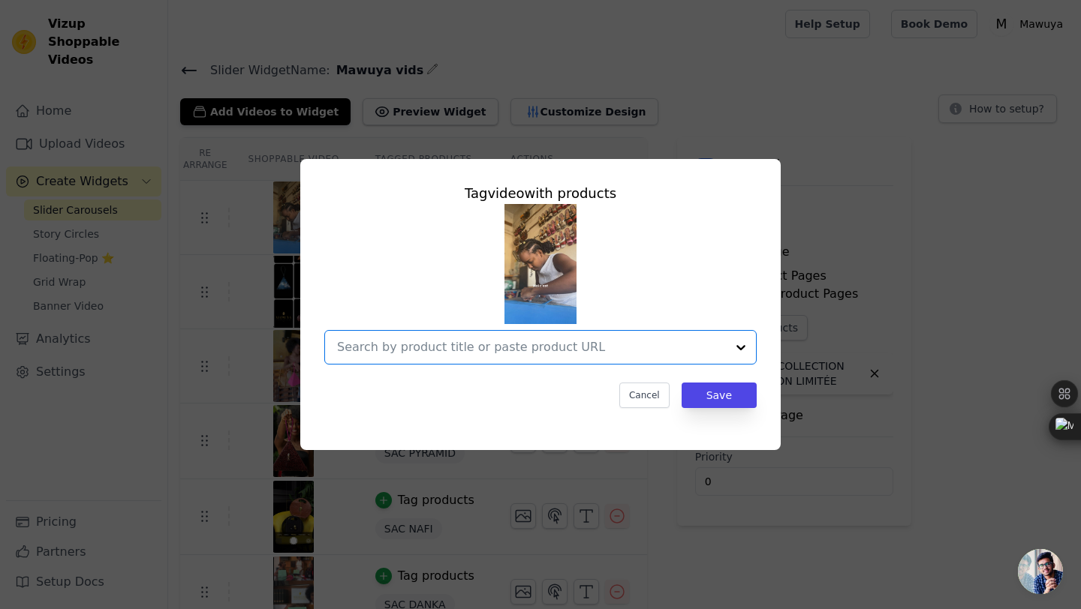
click at [545, 342] on input "text" at bounding box center [531, 348] width 389 height 18
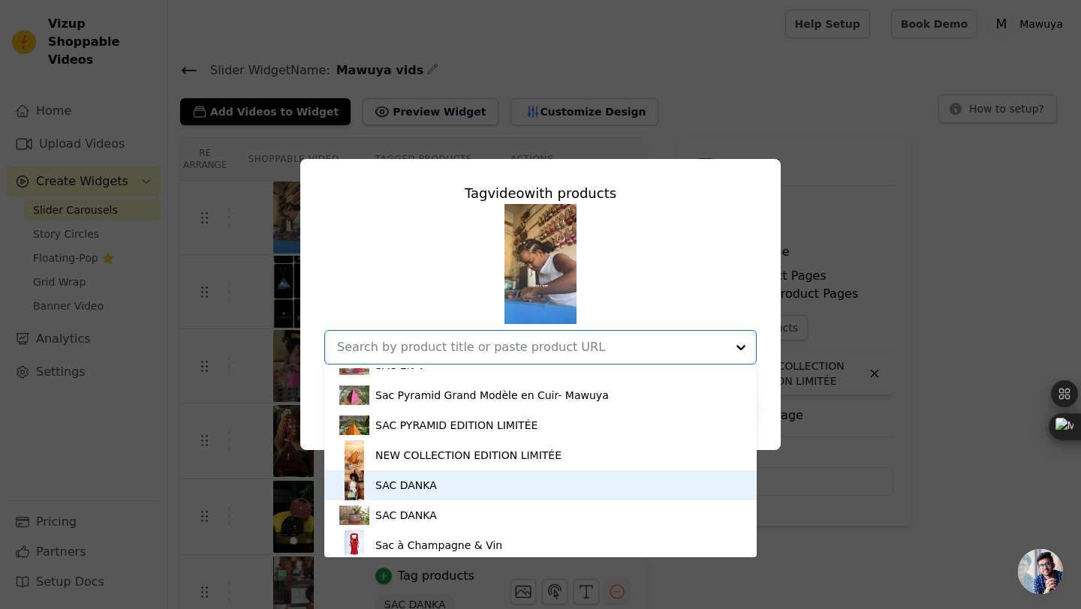
scroll to position [167, 0]
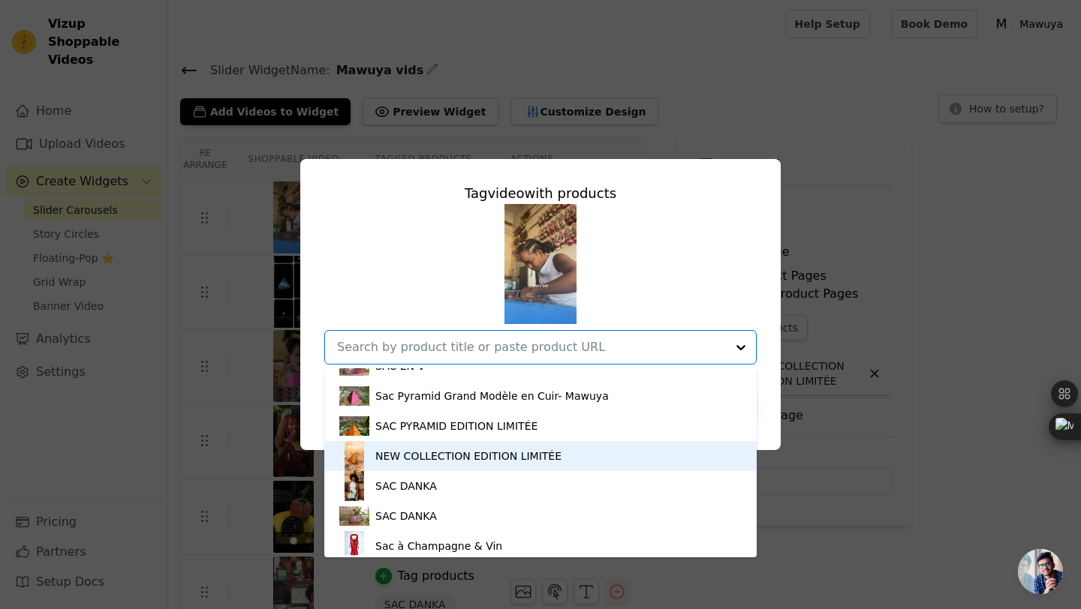
click at [492, 450] on div "NEW COLLECTION EDITION LIMITÉE" at bounding box center [468, 456] width 186 height 15
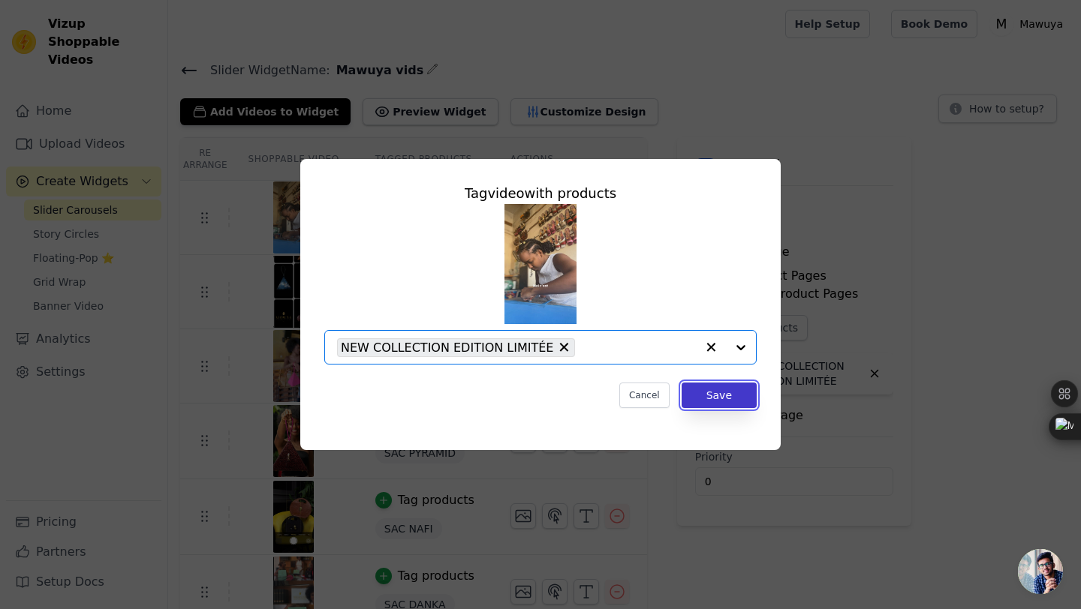
click at [721, 397] on button "Save" at bounding box center [719, 396] width 75 height 26
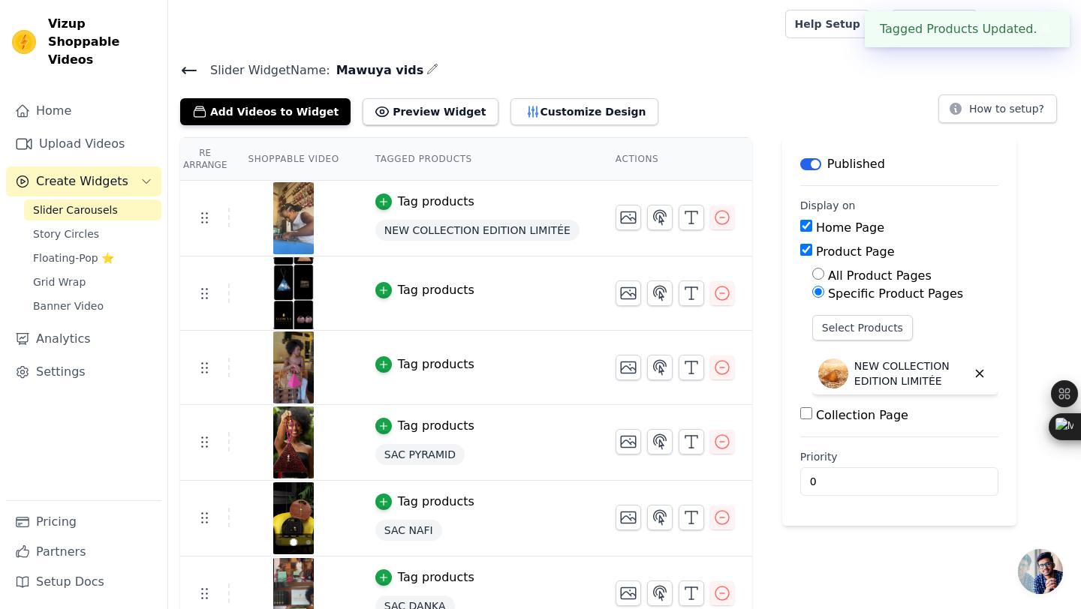
click at [435, 292] on div "Tag products" at bounding box center [436, 290] width 77 height 18
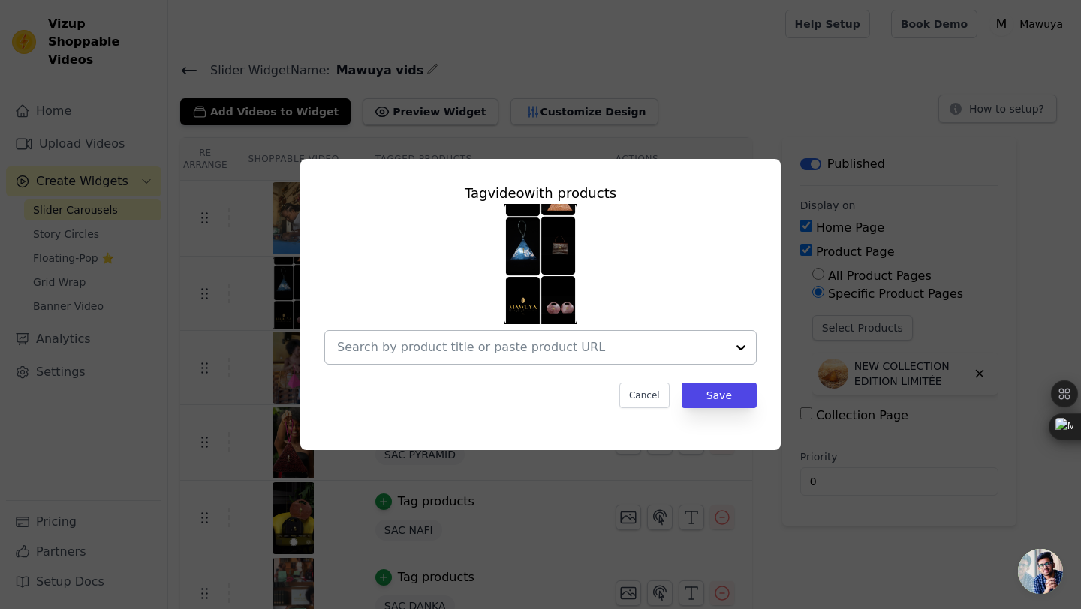
click at [482, 345] on input "text" at bounding box center [531, 348] width 389 height 18
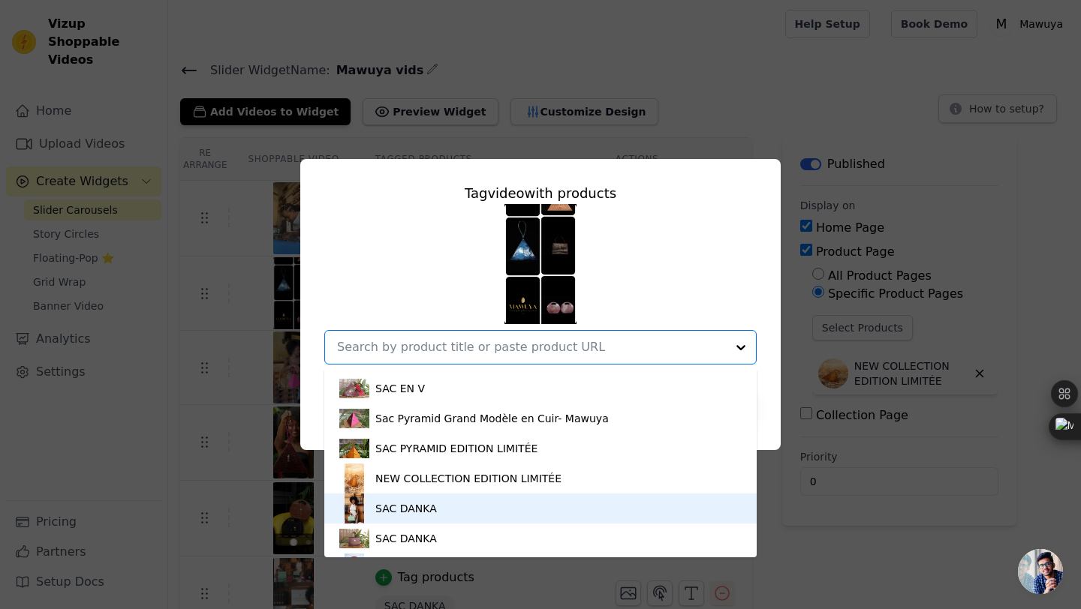
scroll to position [146, 0]
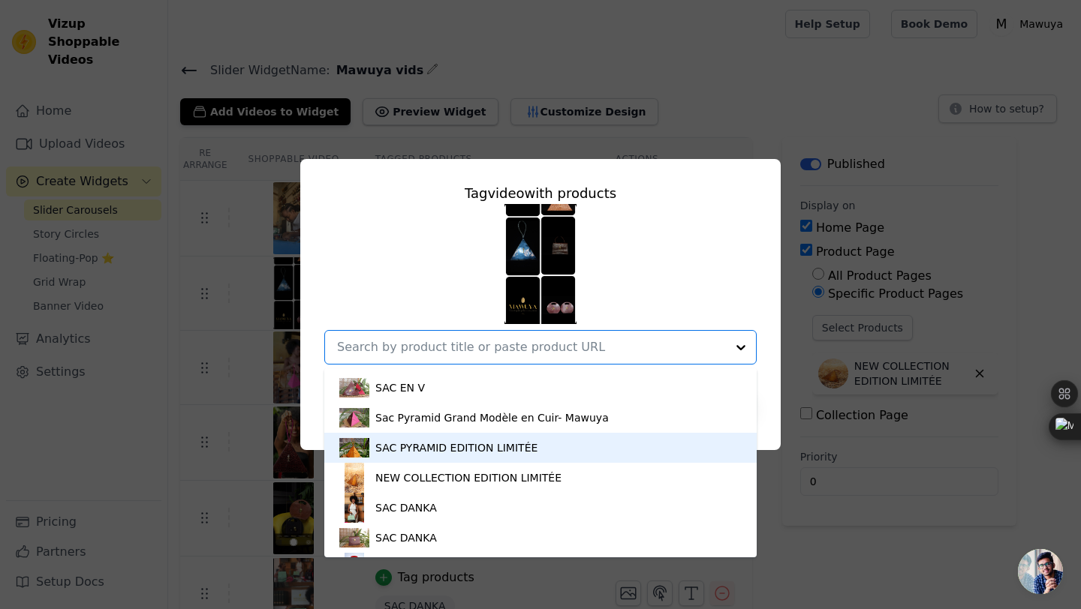
click at [499, 450] on div "SAC PYRAMID EDITION LIMITÉE" at bounding box center [456, 448] width 162 height 15
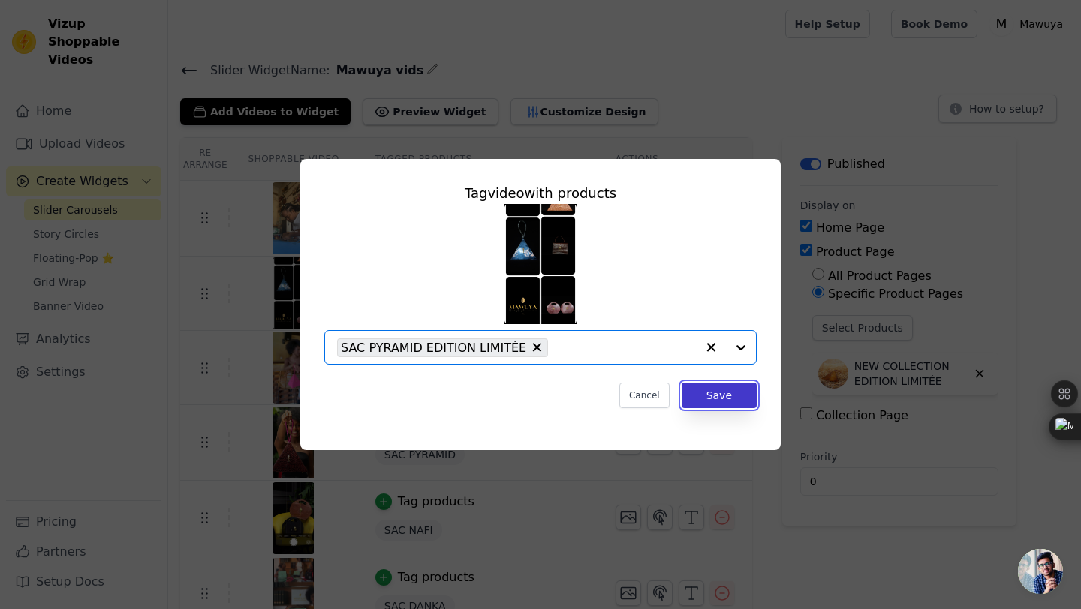
click at [725, 393] on button "Save" at bounding box center [719, 396] width 75 height 26
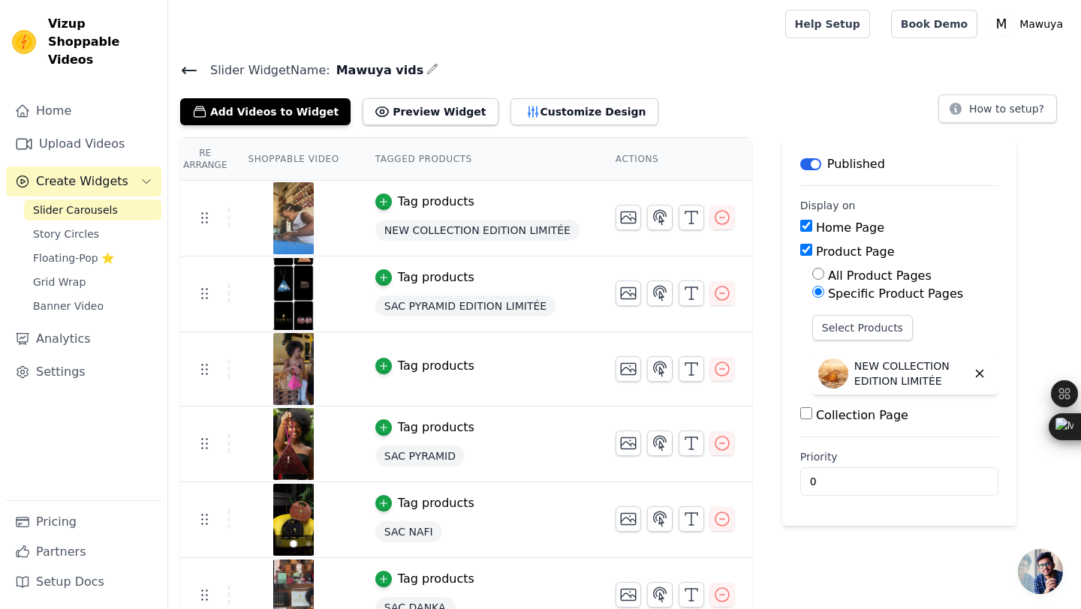
scroll to position [24, 0]
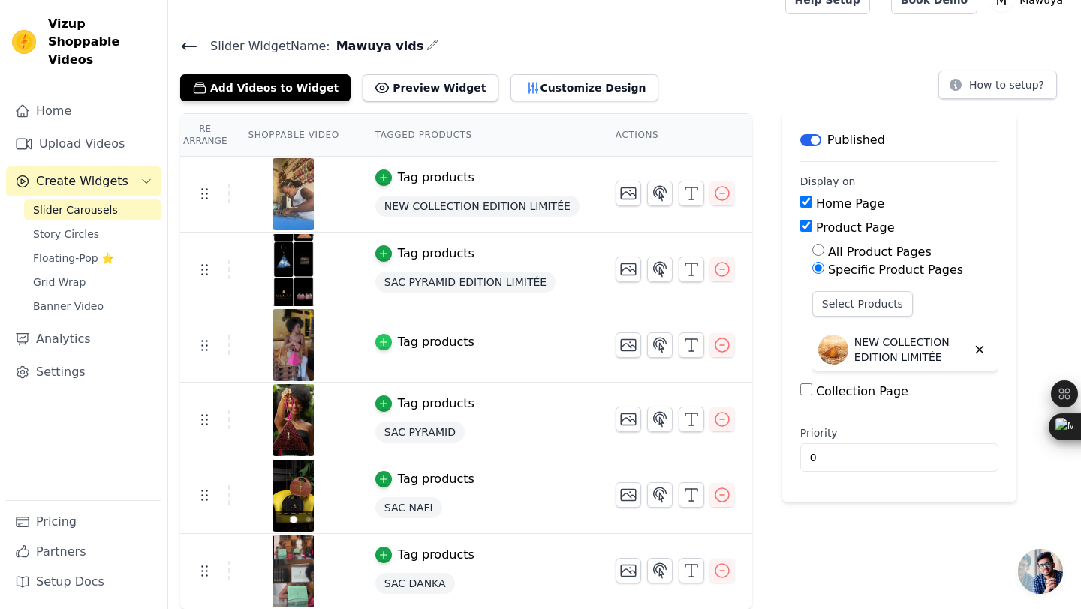
click at [384, 347] on div "button" at bounding box center [383, 342] width 17 height 17
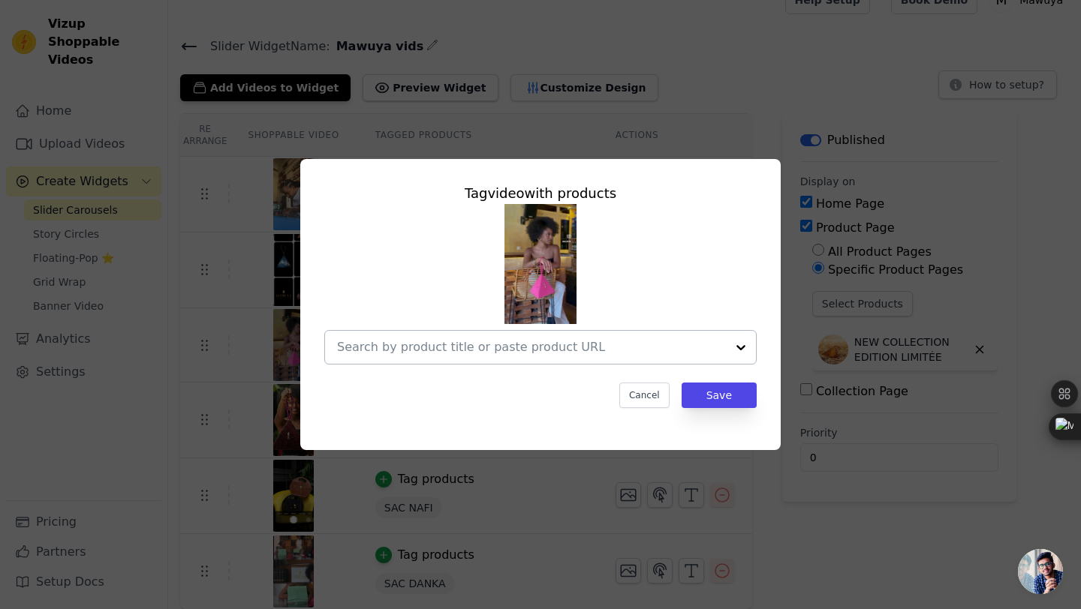
click at [422, 354] on input "text" at bounding box center [531, 348] width 389 height 18
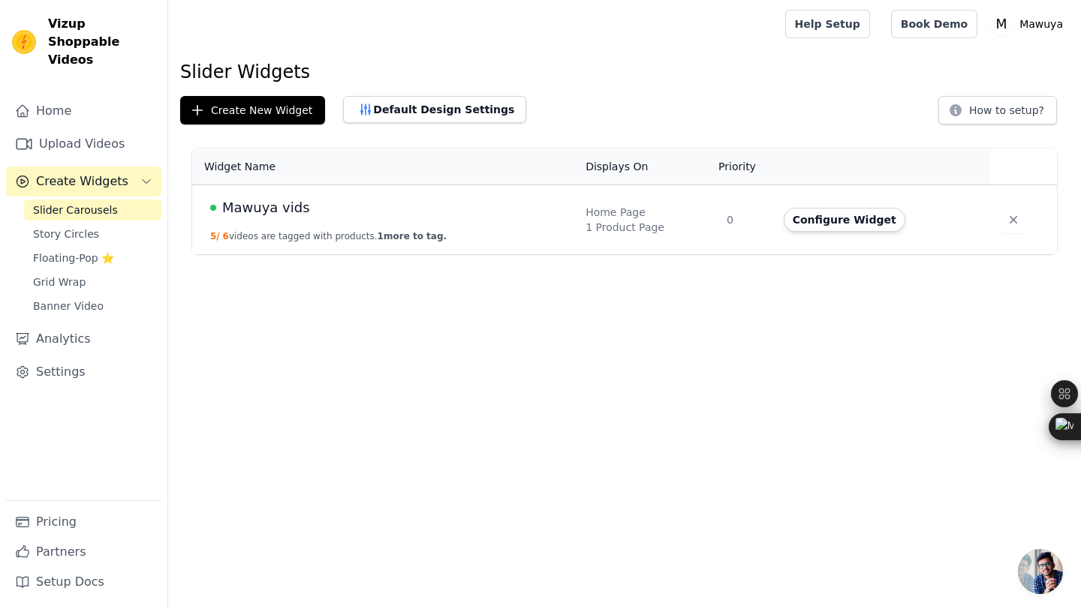
click at [318, 240] on button "5 / 6 videos are tagged with products. 1 more to tag." at bounding box center [328, 236] width 236 height 12
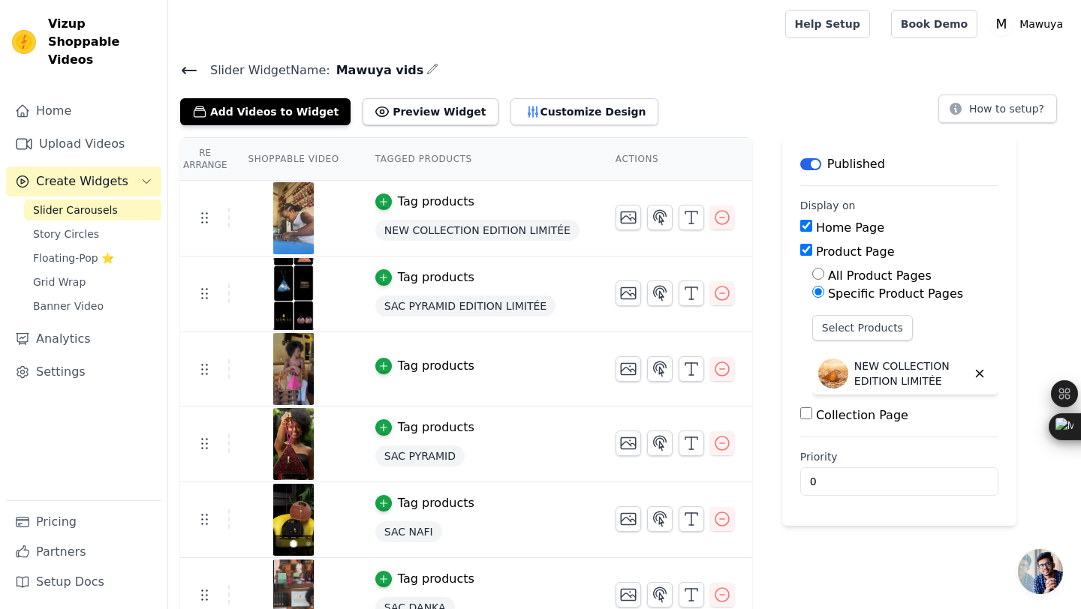
scroll to position [24, 0]
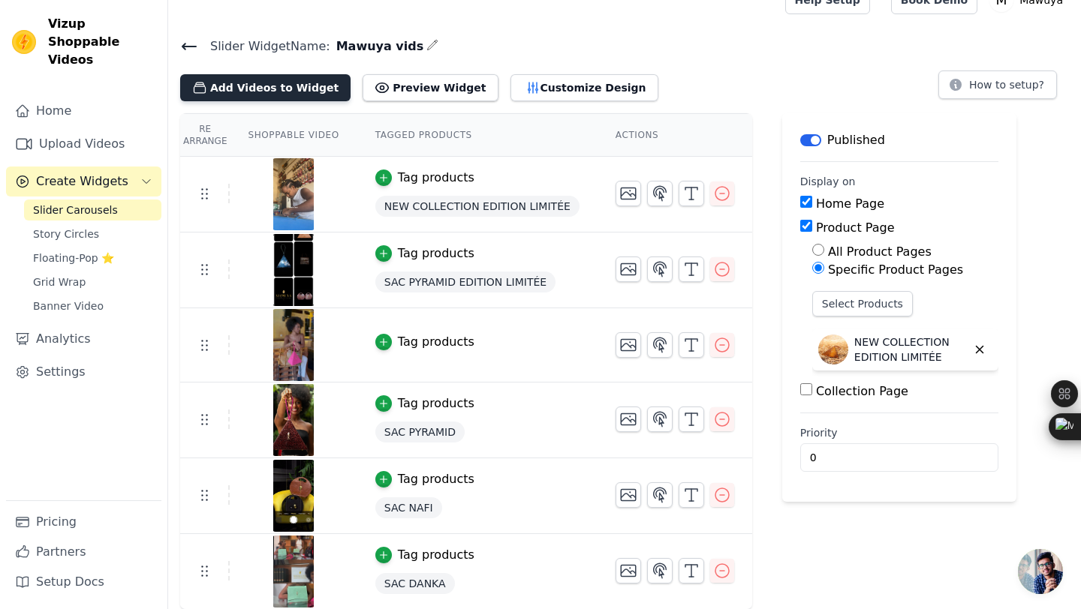
click at [293, 89] on button "Add Videos to Widget" at bounding box center [265, 87] width 170 height 27
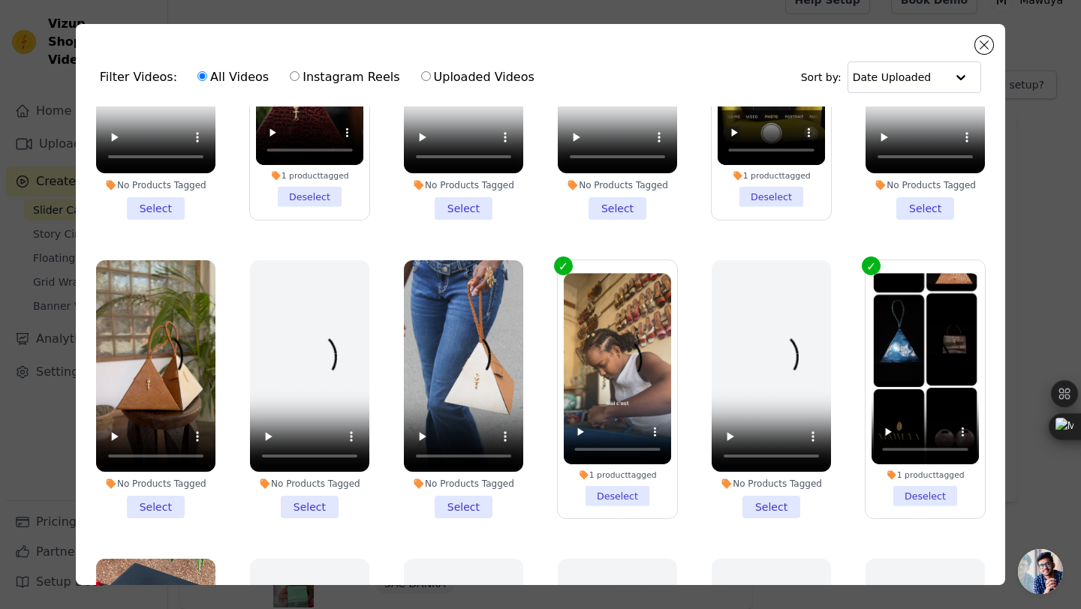
scroll to position [460, 0]
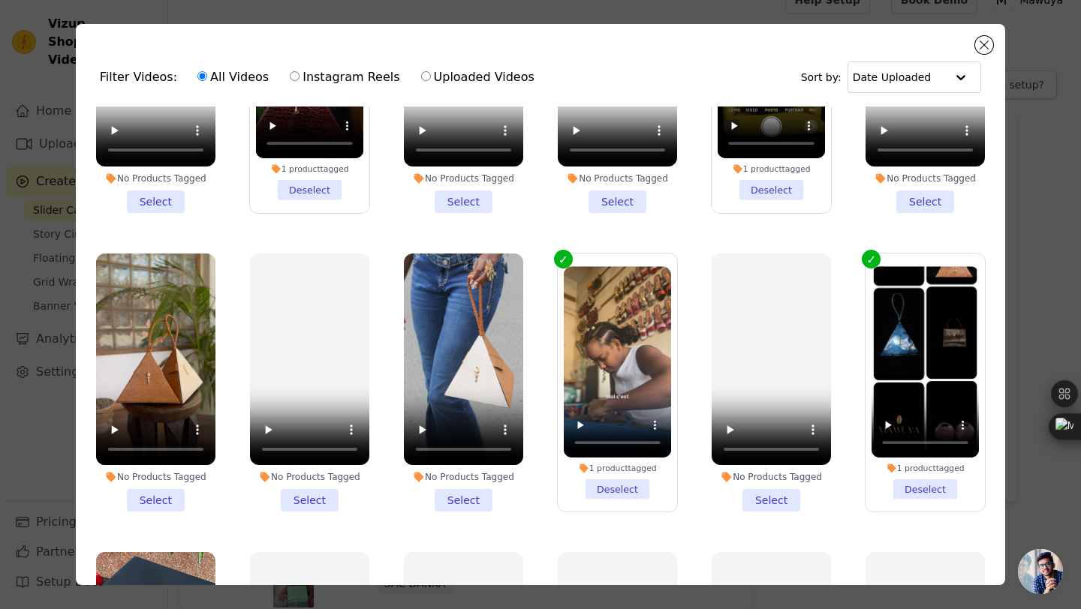
click at [161, 501] on li "No Products Tagged Select" at bounding box center [155, 383] width 119 height 259
click at [0, 0] on input "No Products Tagged Select" at bounding box center [0, 0] width 0 height 0
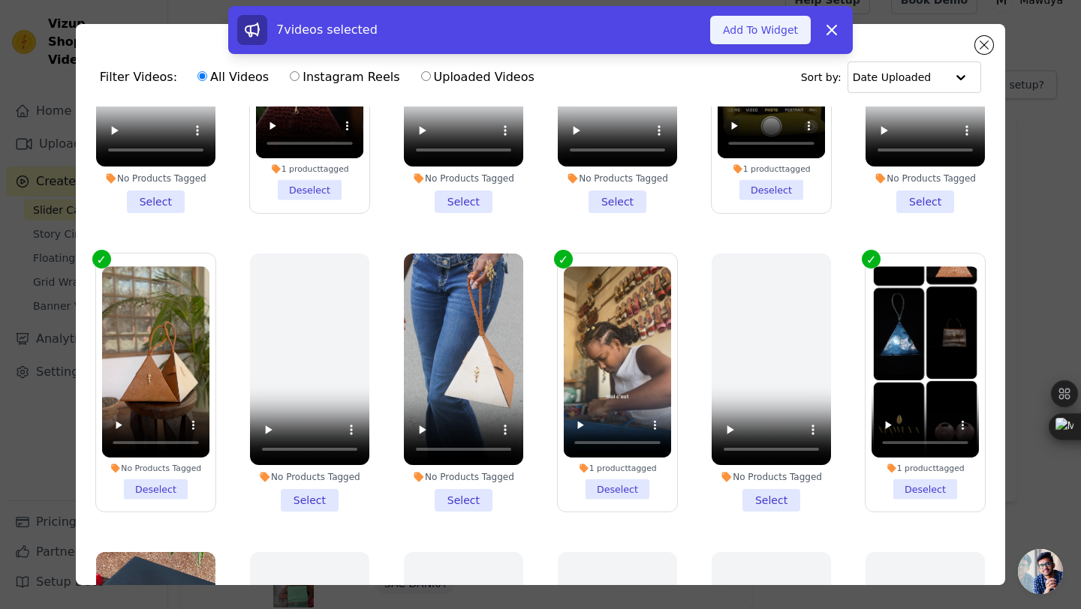
click at [764, 23] on button "Add To Widget" at bounding box center [760, 30] width 101 height 29
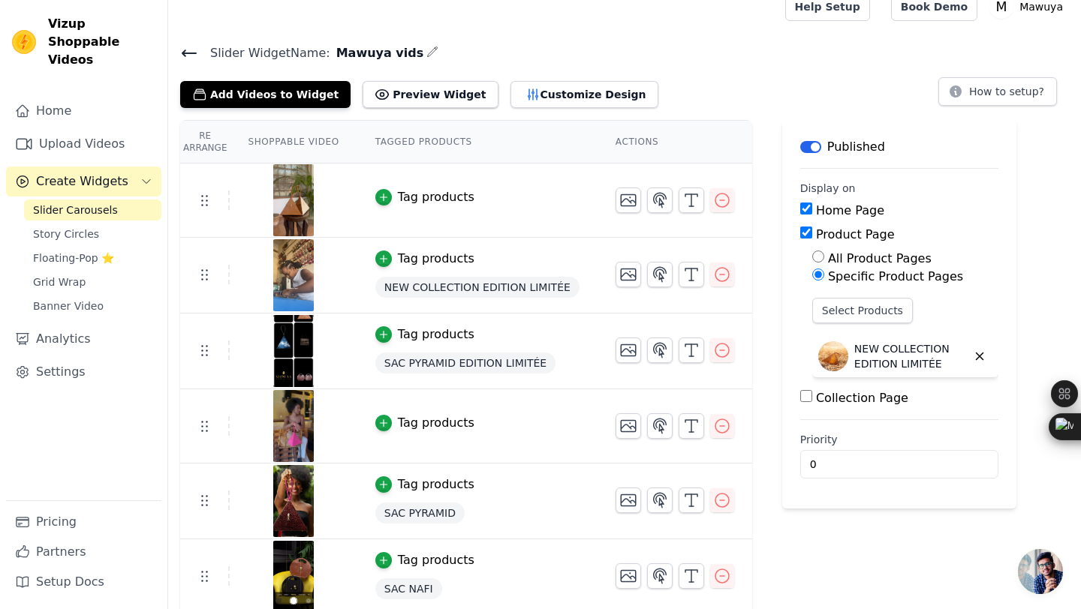
scroll to position [0, 0]
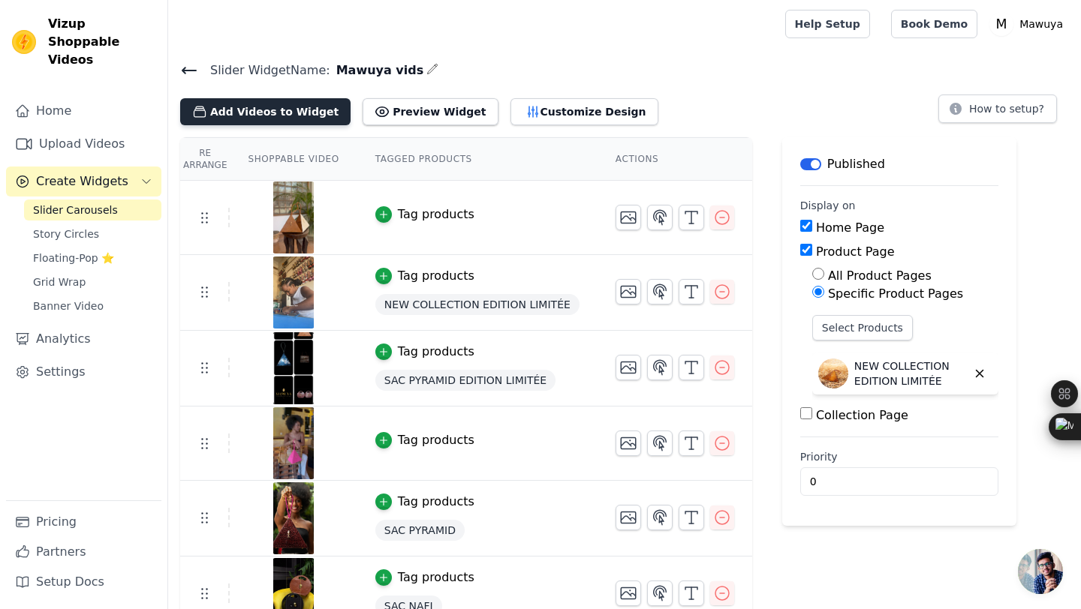
click at [289, 117] on button "Add Videos to Widget" at bounding box center [265, 111] width 170 height 27
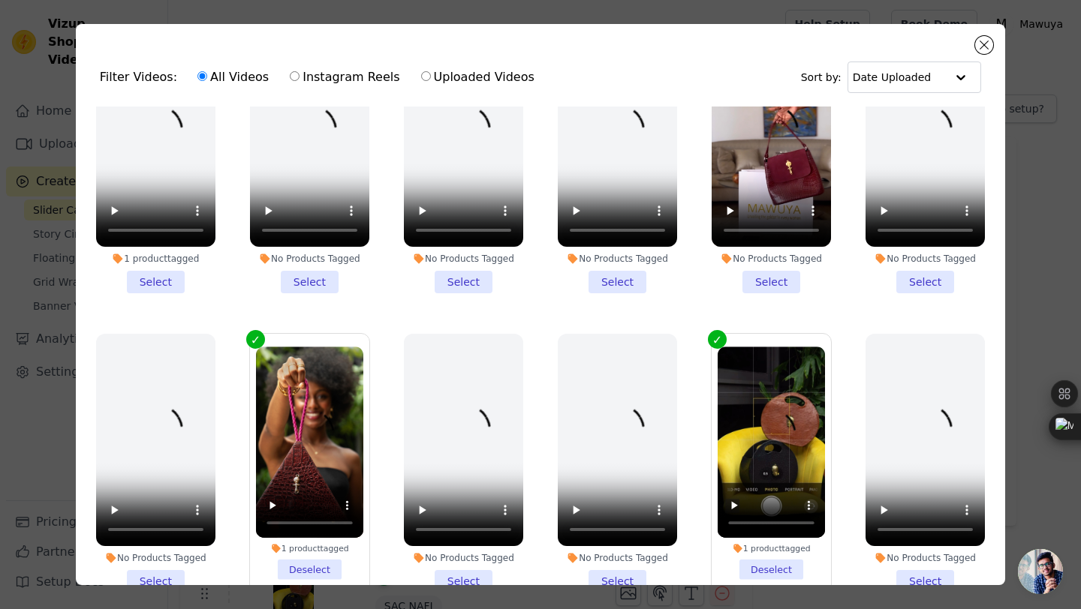
scroll to position [71, 0]
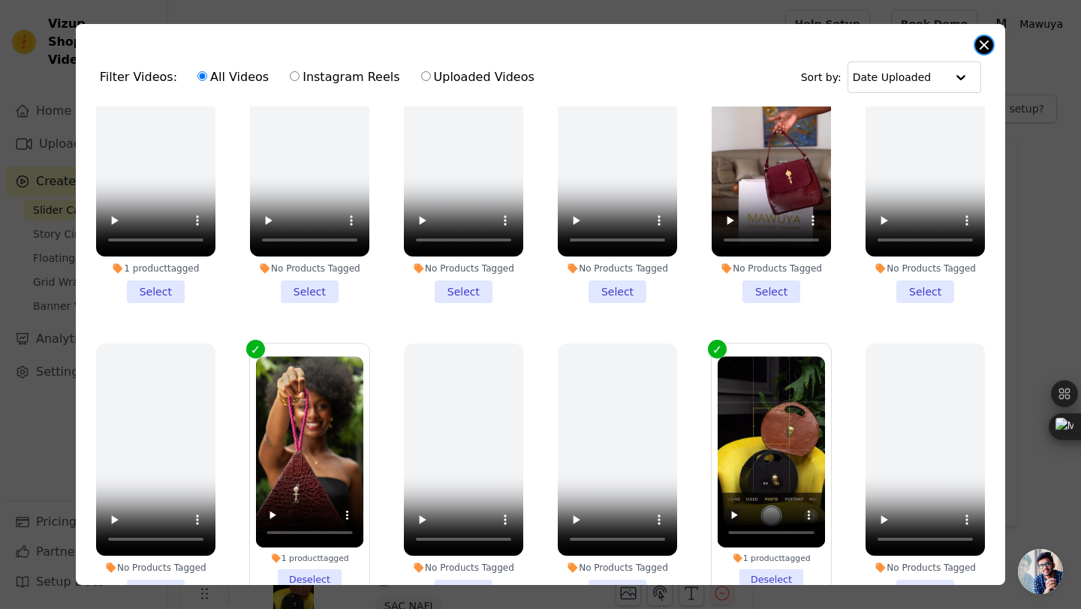
click at [983, 45] on button "Close modal" at bounding box center [984, 45] width 18 height 18
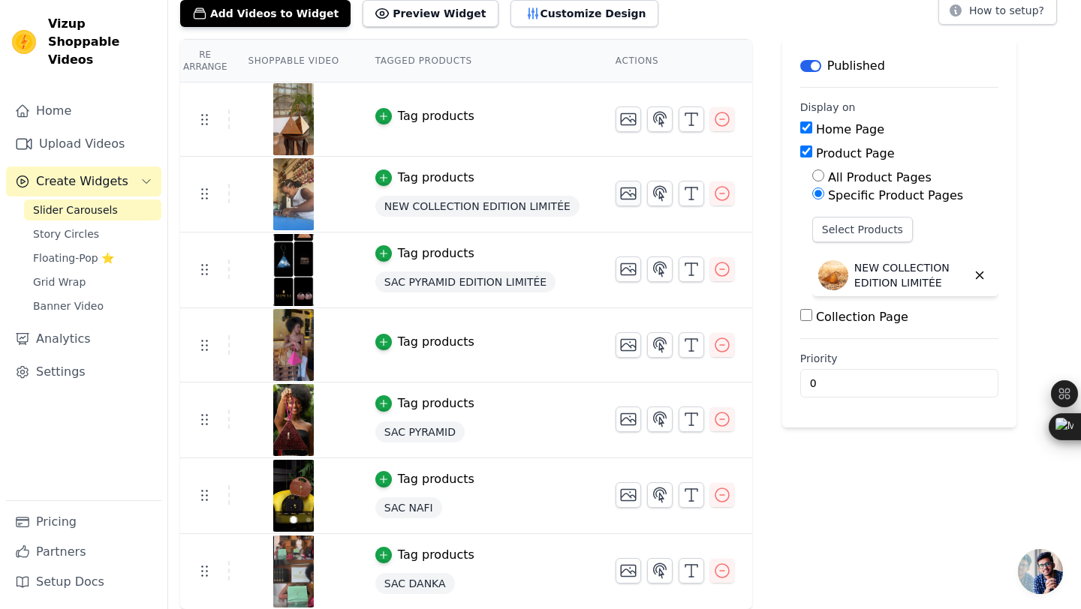
scroll to position [0, 0]
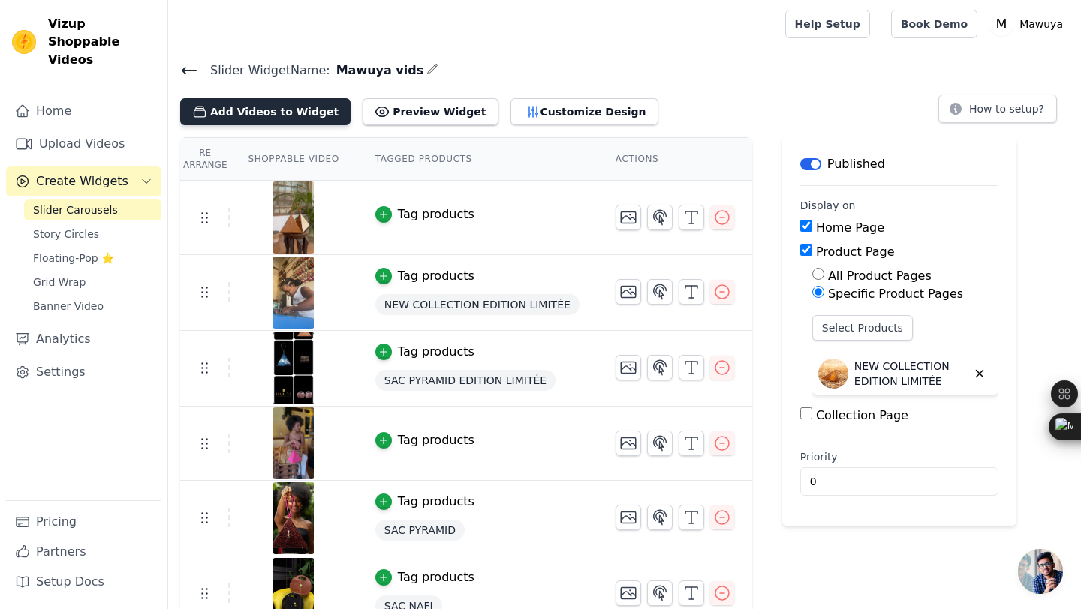
click at [302, 120] on button "Add Videos to Widget" at bounding box center [265, 111] width 170 height 27
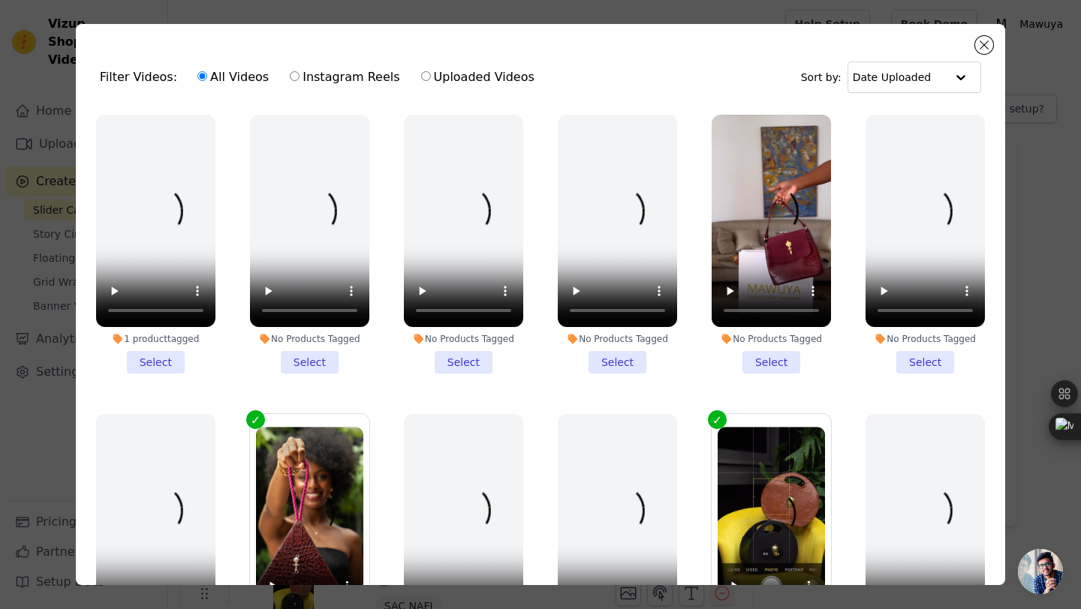
scroll to position [19, 0]
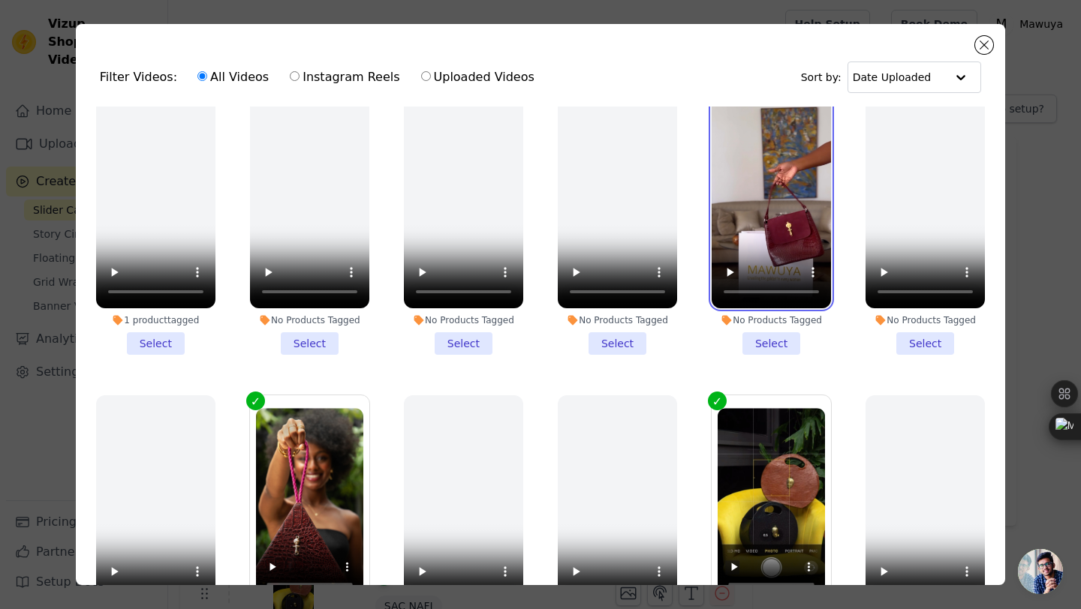
click at [757, 235] on video at bounding box center [771, 202] width 119 height 212
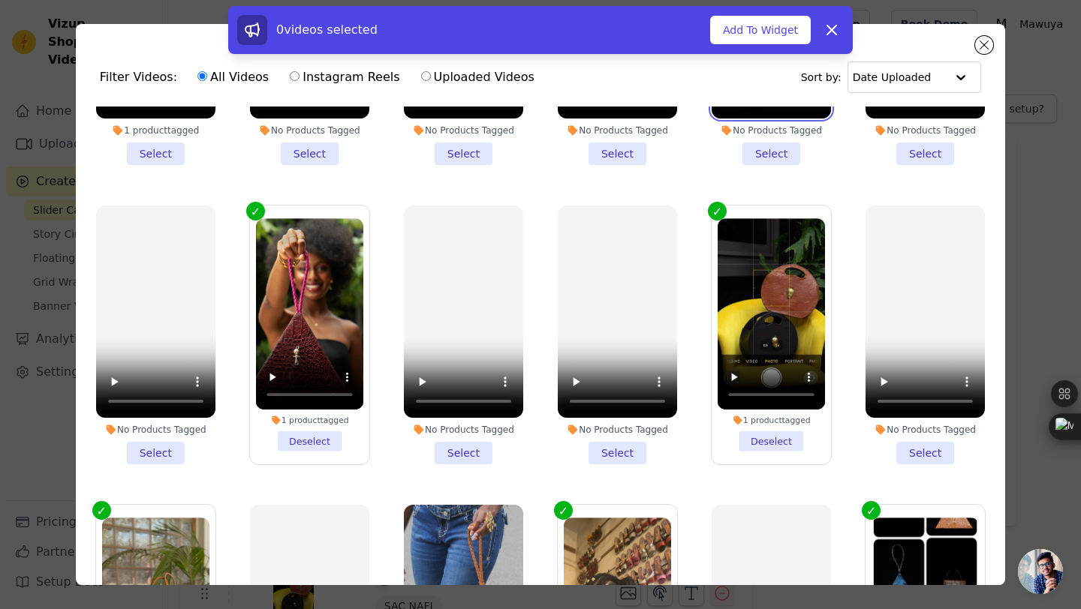
scroll to position [145, 0]
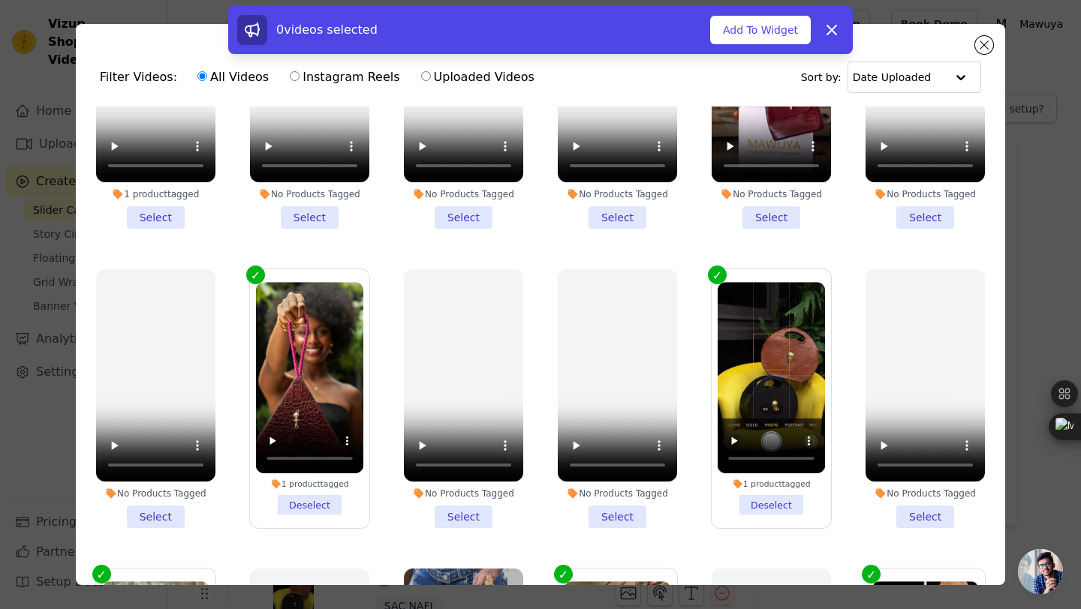
click at [773, 224] on li "No Products Tagged Select" at bounding box center [771, 99] width 119 height 259
click at [0, 0] on input "No Products Tagged Select" at bounding box center [0, 0] width 0 height 0
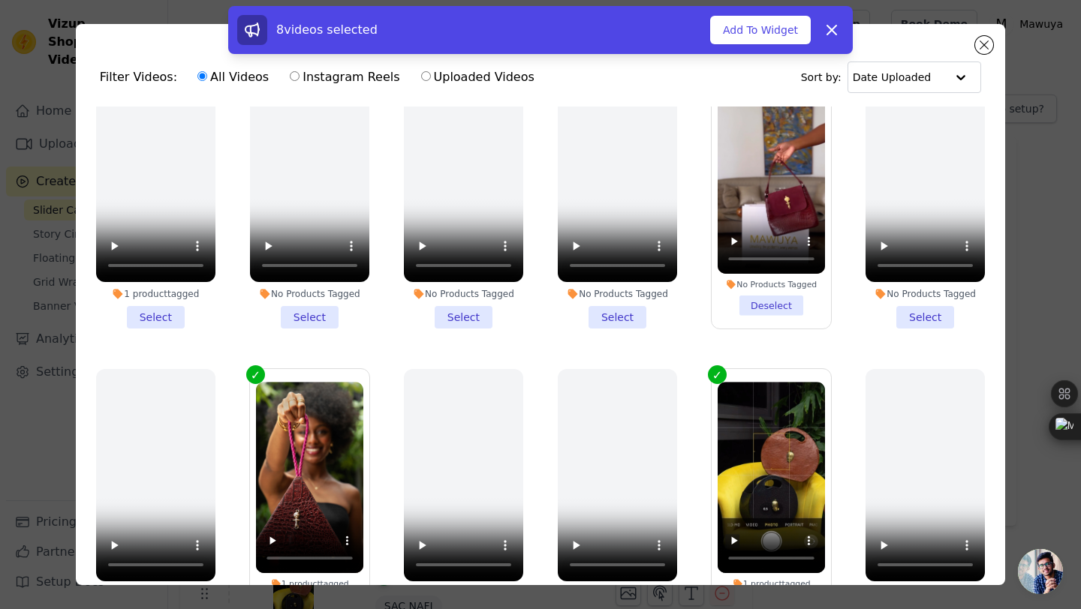
scroll to position [0, 0]
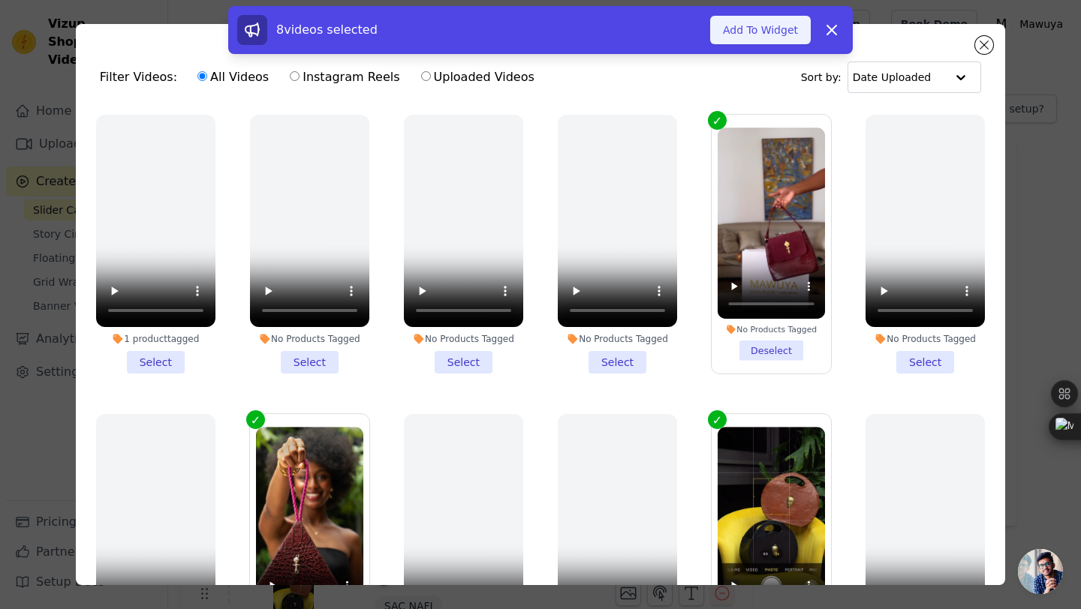
click at [769, 36] on button "Add To Widget" at bounding box center [760, 30] width 101 height 29
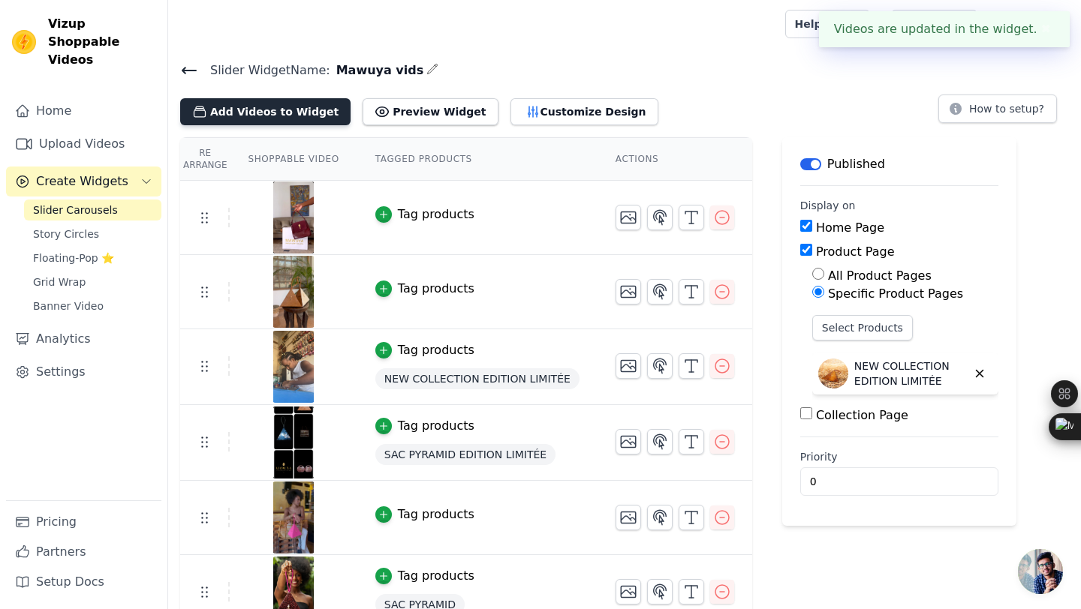
click at [302, 111] on button "Add Videos to Widget" at bounding box center [265, 111] width 170 height 27
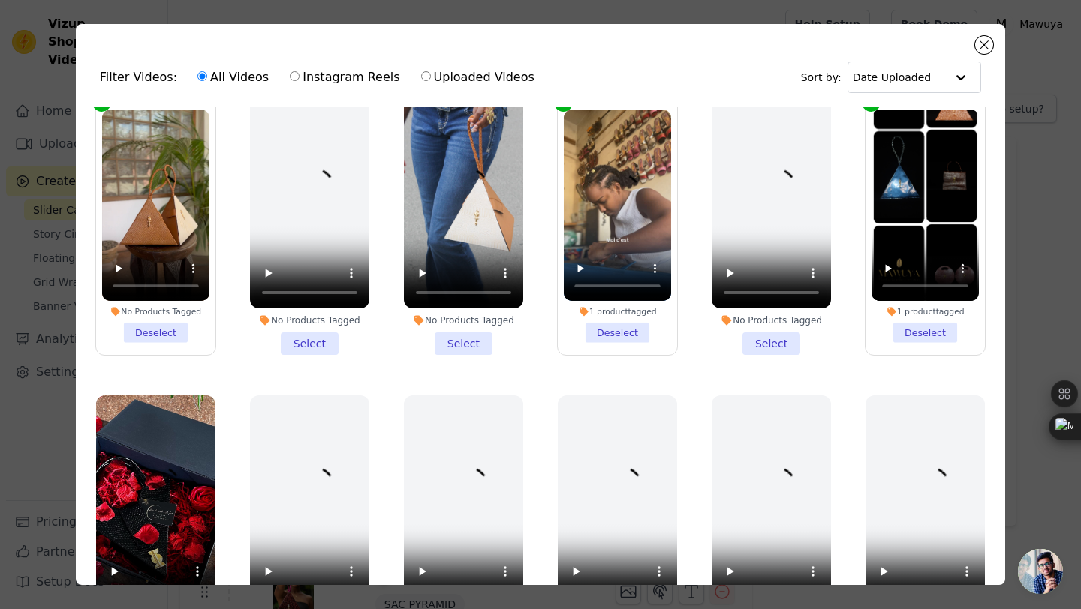
scroll to position [620, 0]
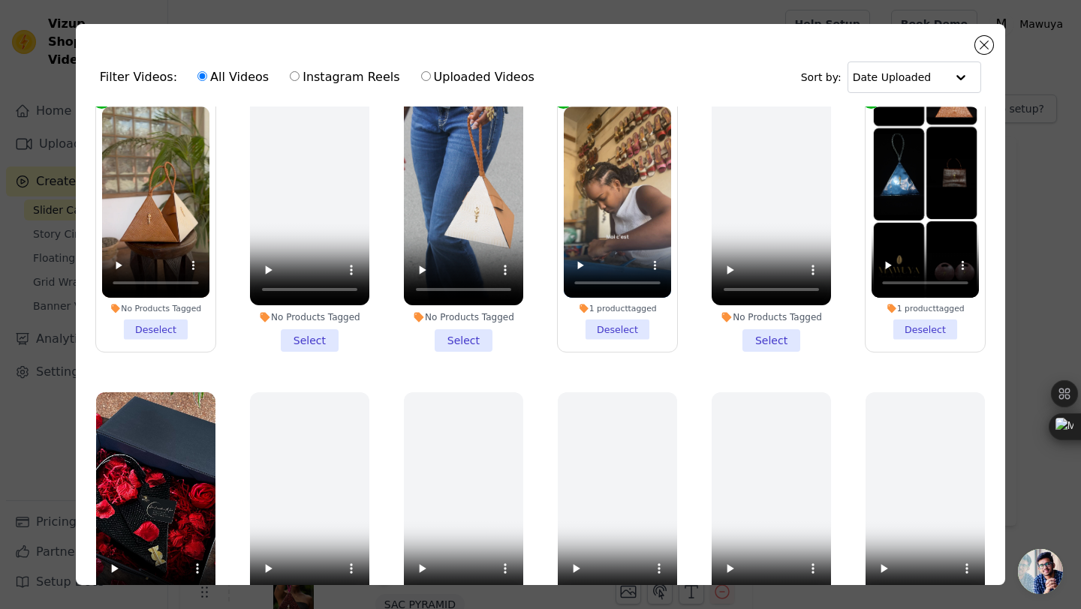
click at [454, 340] on li "No Products Tagged Select" at bounding box center [463, 223] width 119 height 259
click at [0, 0] on input "No Products Tagged Select" at bounding box center [0, 0] width 0 height 0
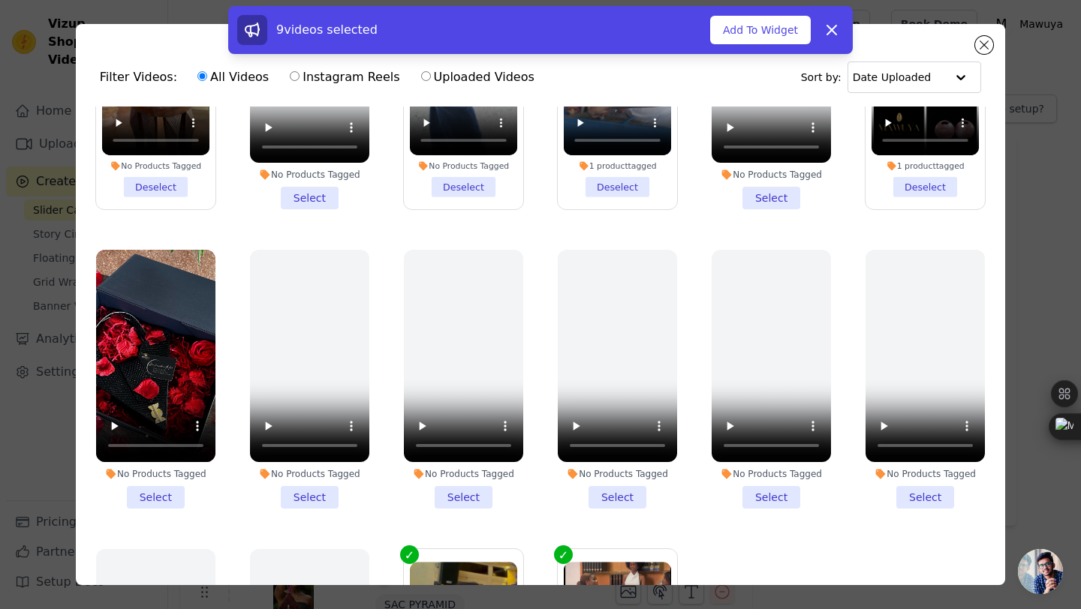
scroll to position [776, 0]
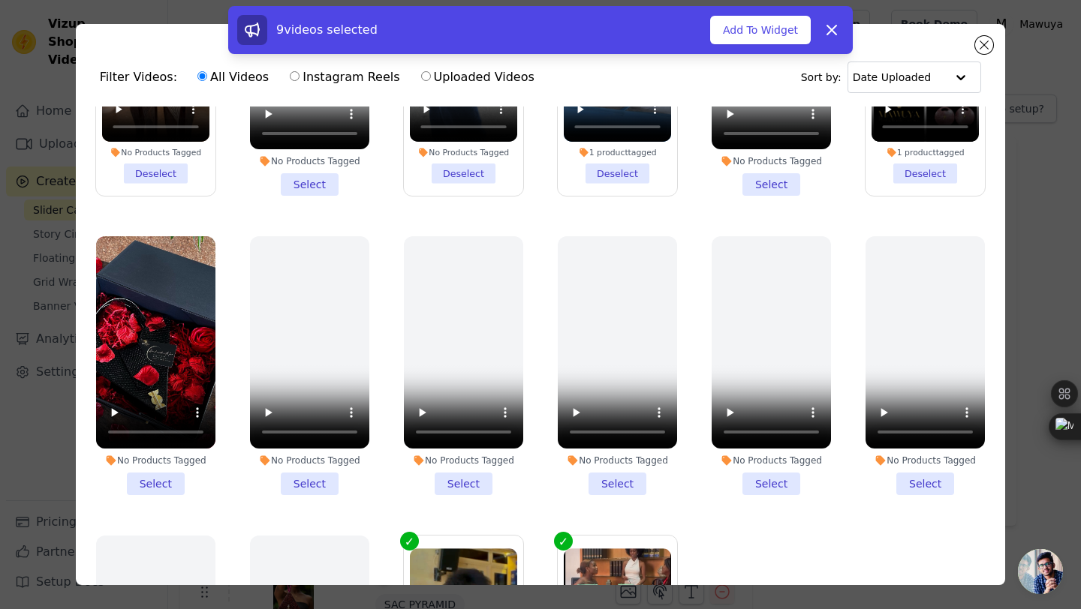
click at [163, 489] on li "No Products Tagged Select" at bounding box center [155, 365] width 119 height 259
click at [0, 0] on input "No Products Tagged Select" at bounding box center [0, 0] width 0 height 0
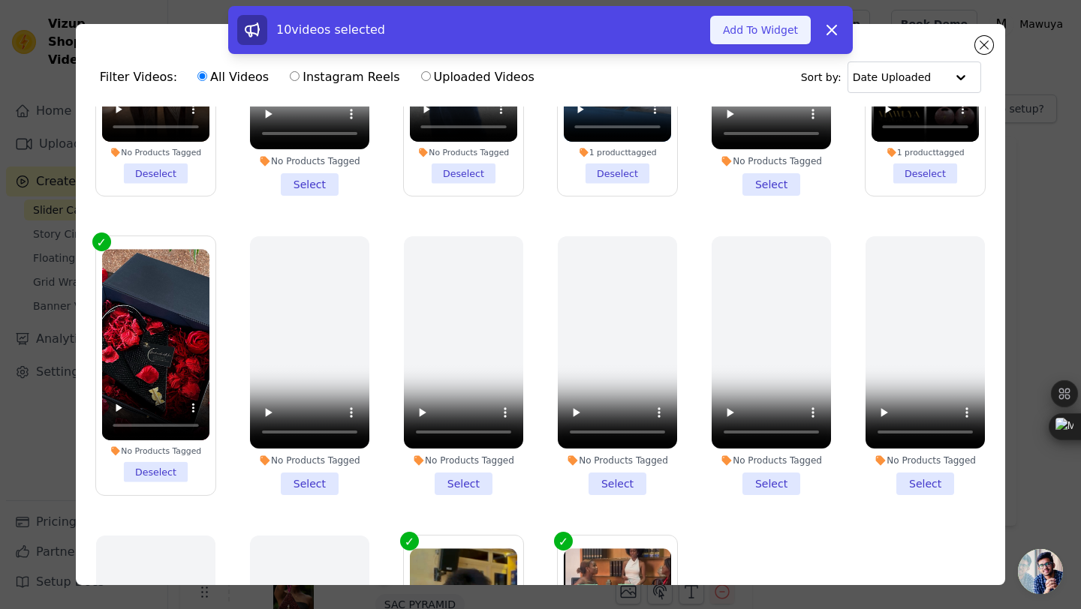
click at [741, 27] on button "Add To Widget" at bounding box center [760, 30] width 101 height 29
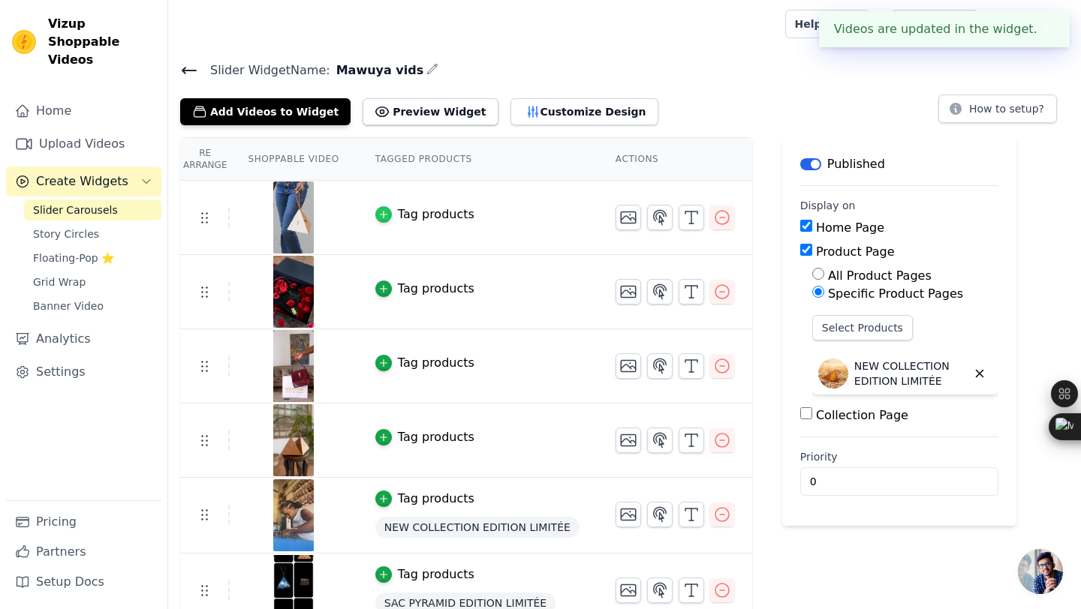
click at [387, 212] on icon "button" at bounding box center [383, 214] width 11 height 11
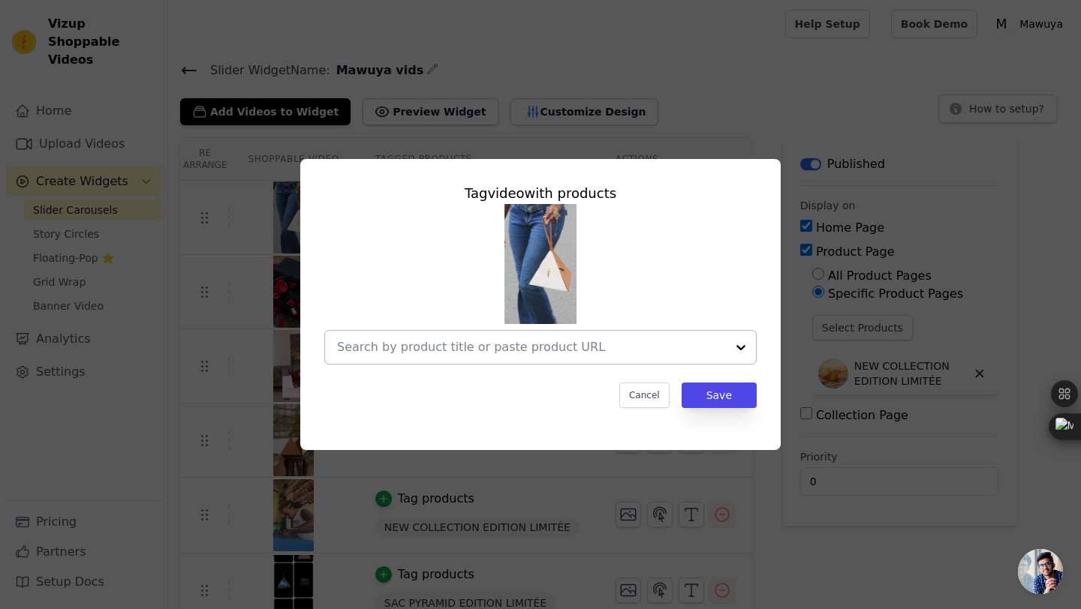
click at [604, 352] on input "text" at bounding box center [531, 348] width 389 height 18
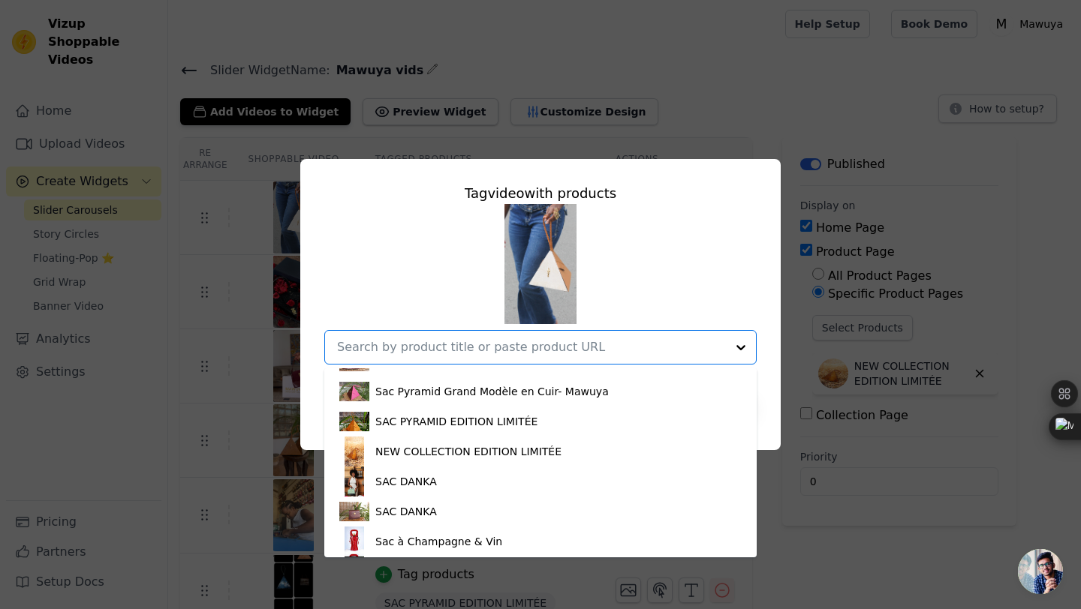
scroll to position [161, 0]
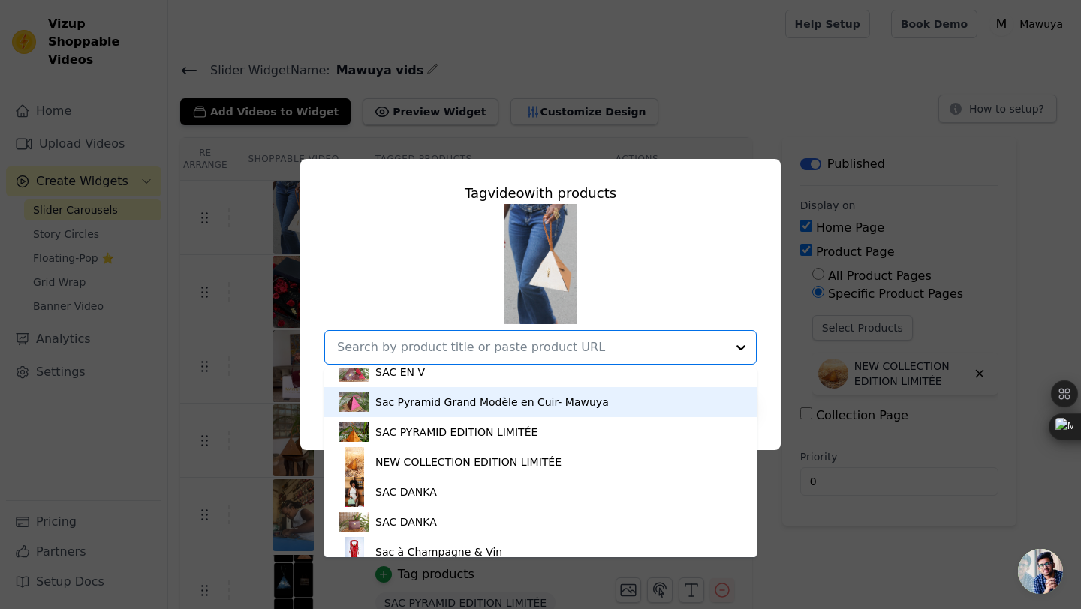
click at [564, 407] on div "Sac Pyramid Grand Modèle en Cuir- Mawuya" at bounding box center [491, 402] width 233 height 15
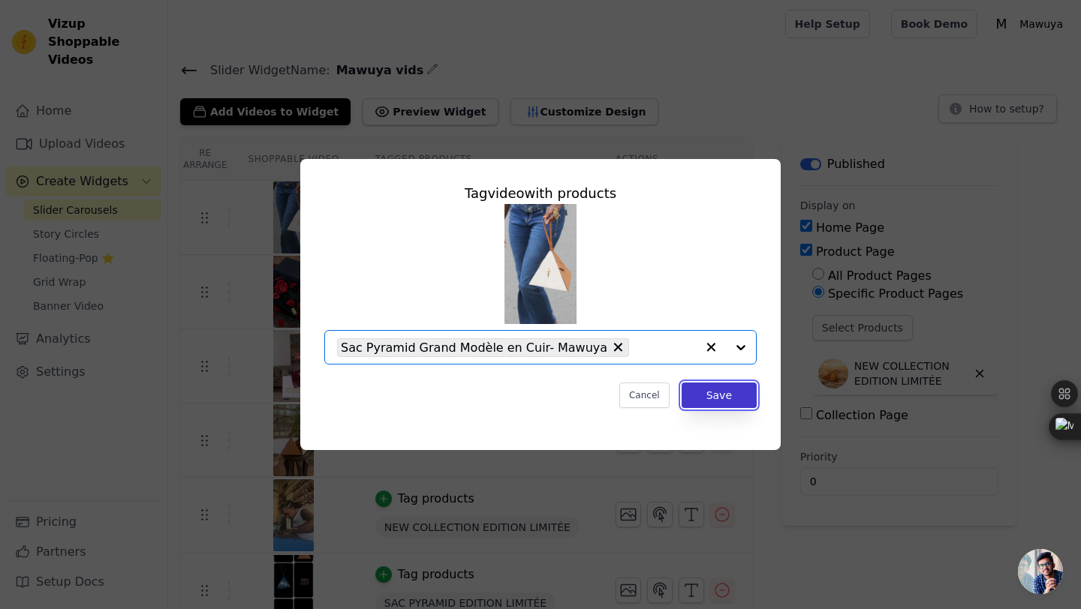
click at [723, 399] on button "Save" at bounding box center [719, 396] width 75 height 26
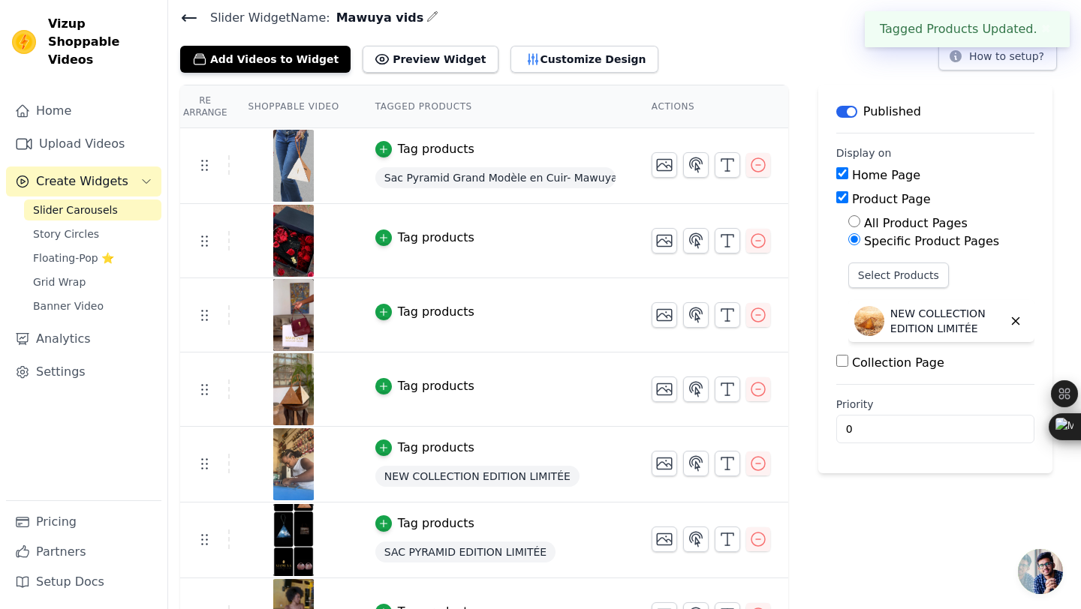
scroll to position [57, 0]
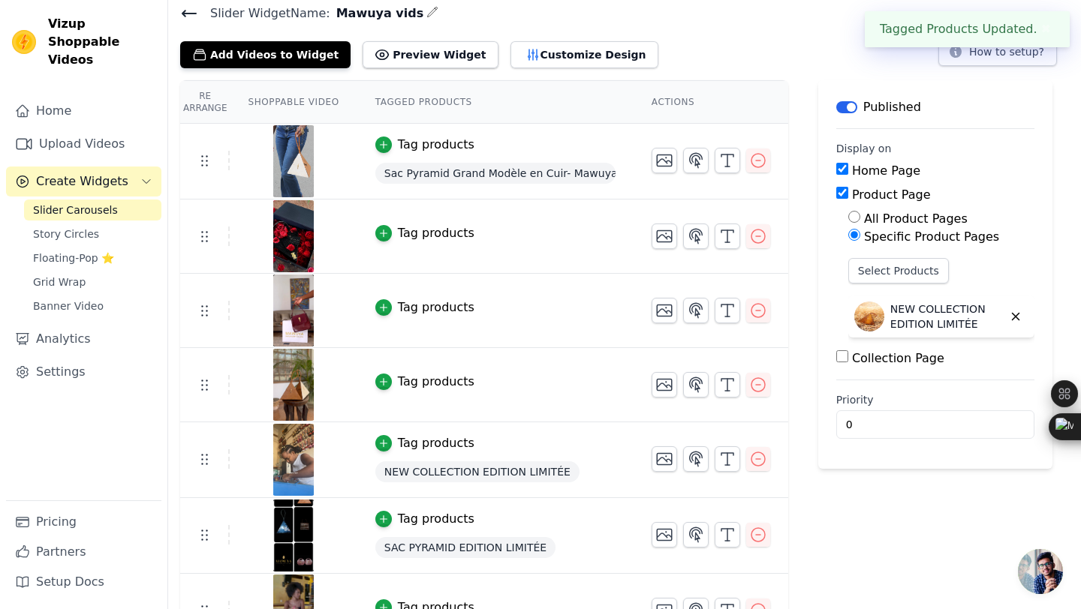
click at [441, 312] on div "Tag products" at bounding box center [436, 308] width 77 height 18
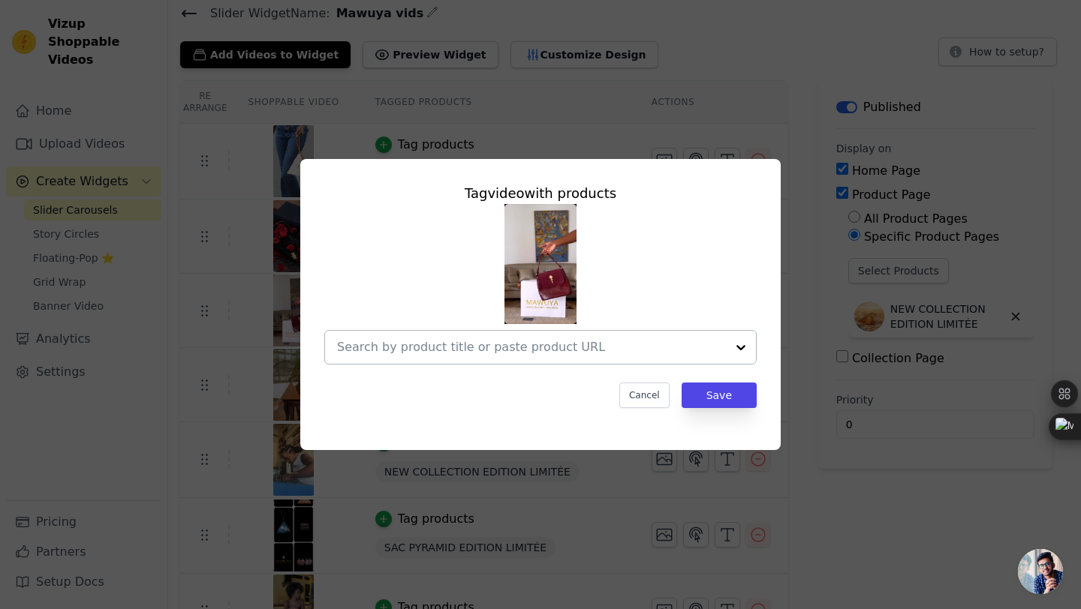
click at [504, 347] on input "text" at bounding box center [531, 348] width 389 height 18
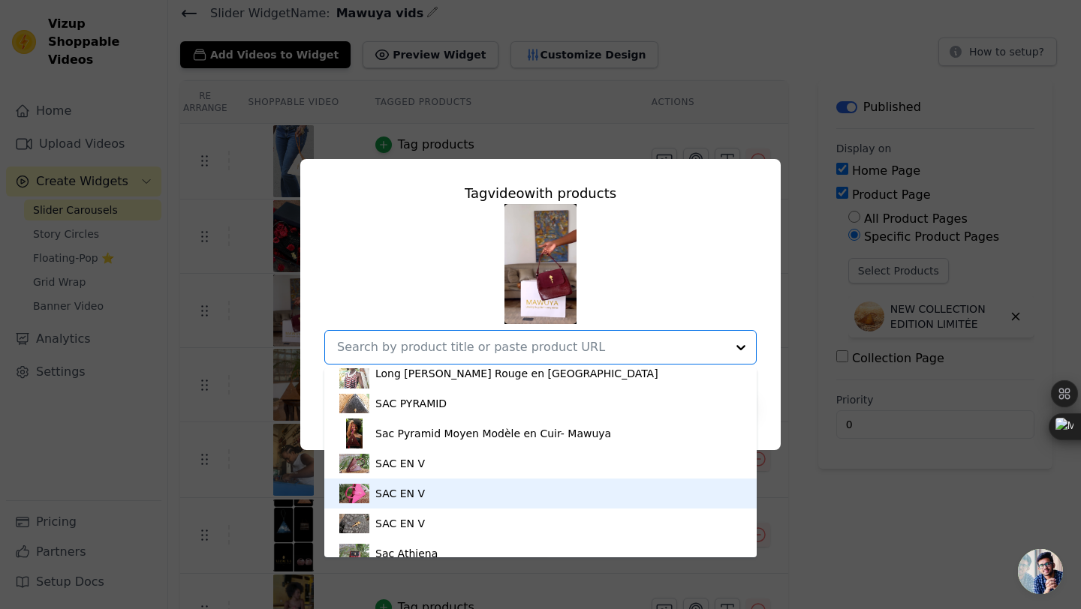
scroll to position [596, 0]
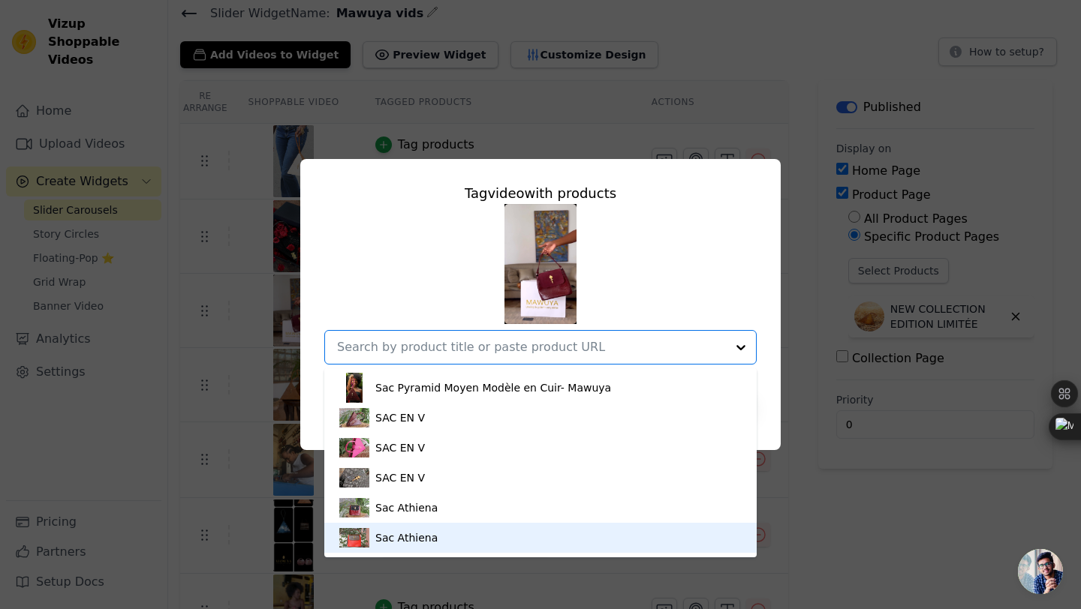
click at [475, 528] on div "Sac Athiena" at bounding box center [540, 538] width 402 height 30
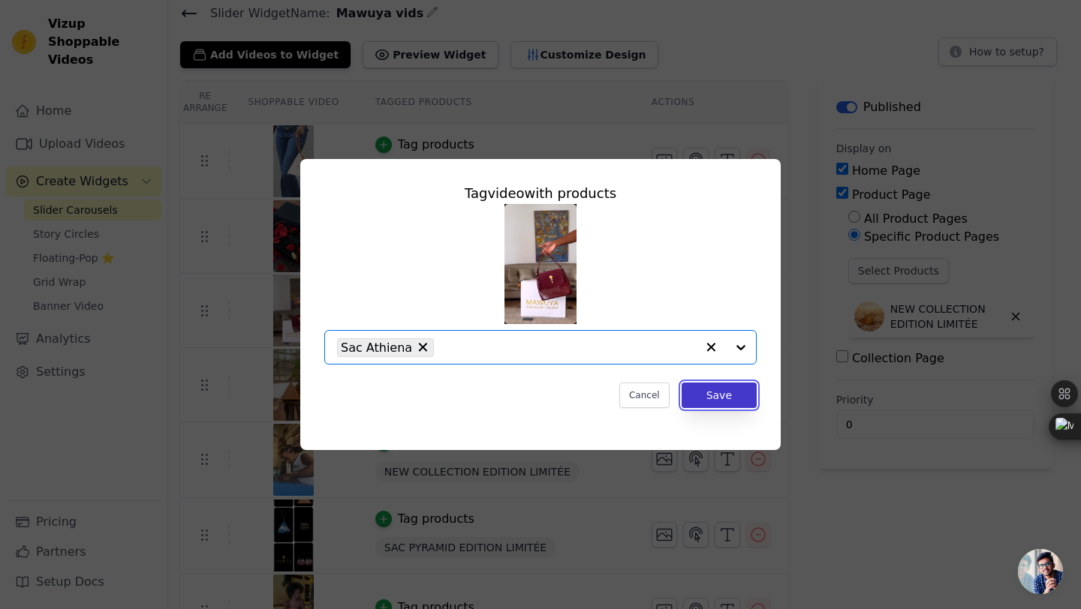
click at [730, 399] on button "Save" at bounding box center [719, 396] width 75 height 26
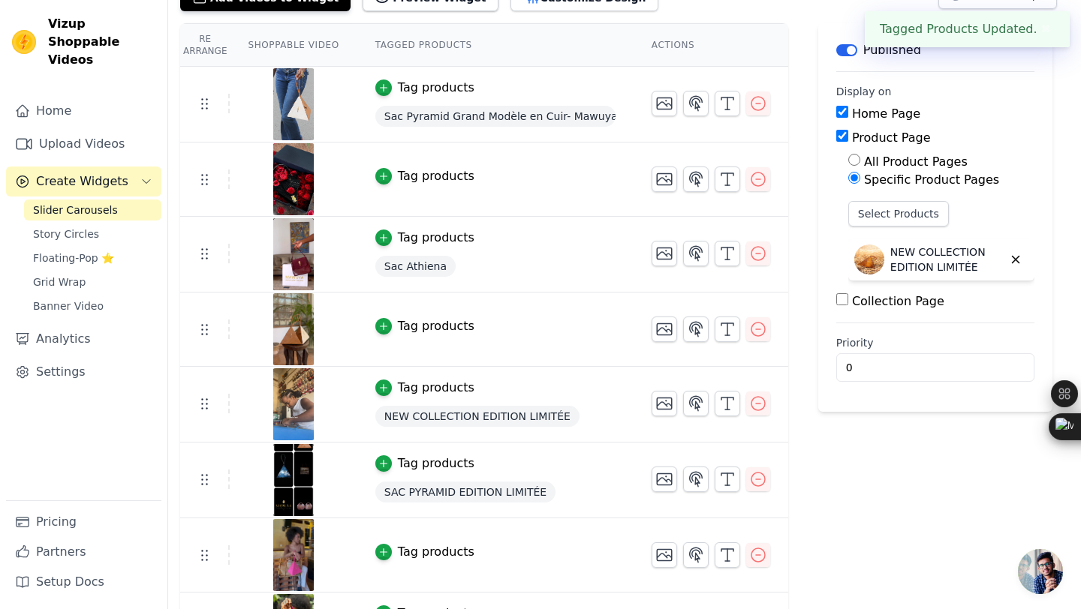
scroll to position [116, 0]
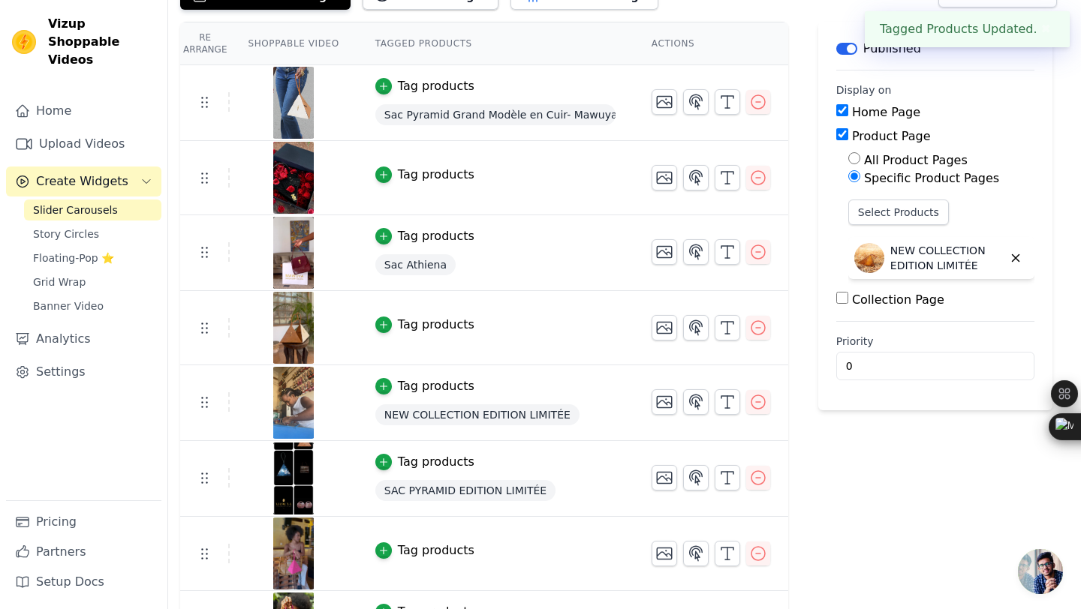
click at [447, 325] on div "Tag products" at bounding box center [436, 325] width 77 height 18
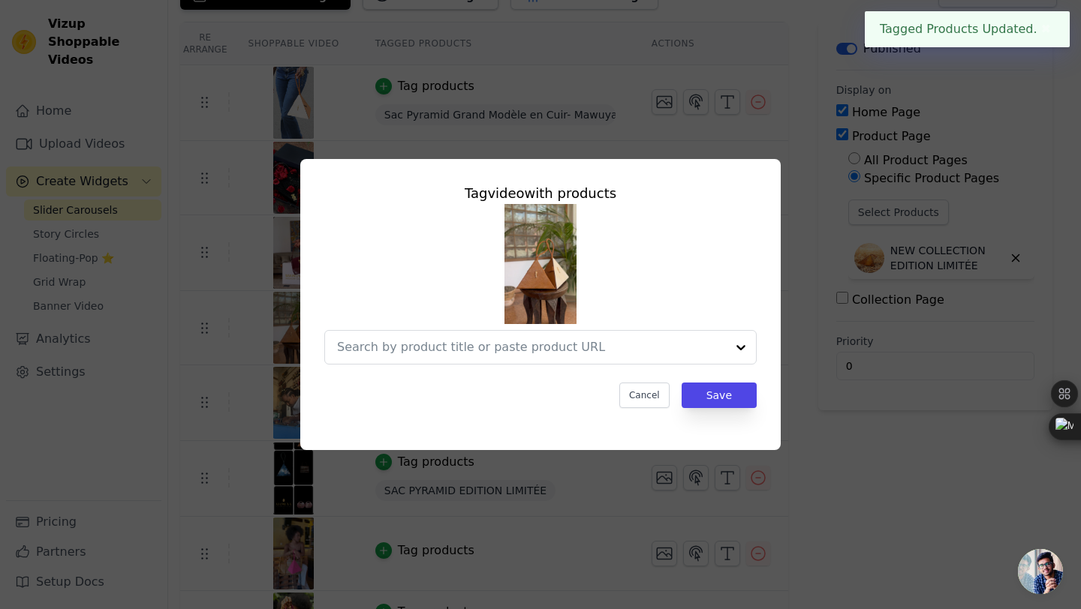
scroll to position [0, 0]
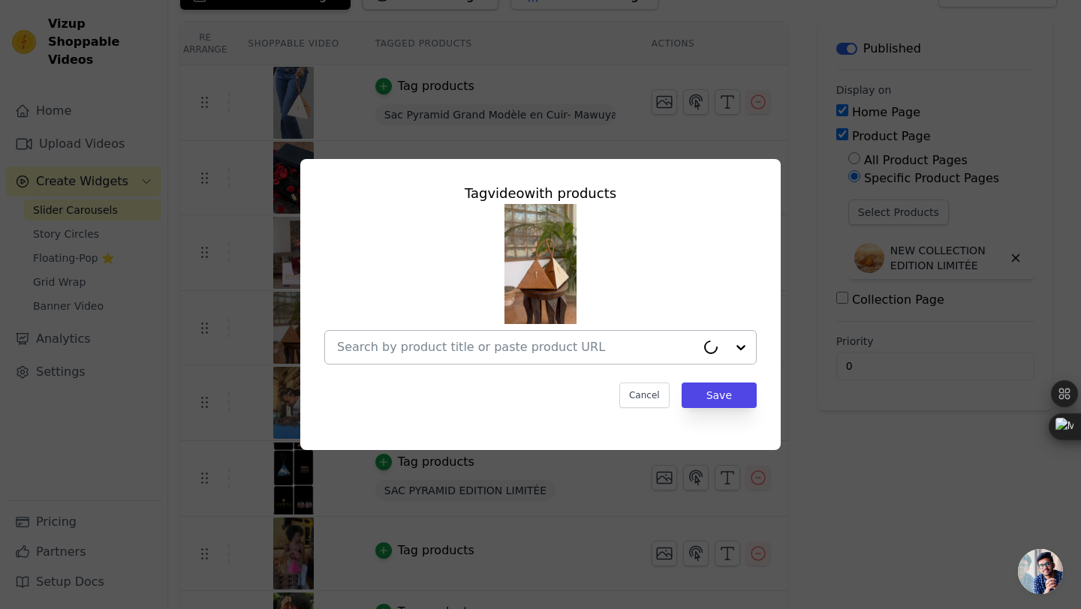
click at [476, 351] on input "text" at bounding box center [516, 348] width 359 height 18
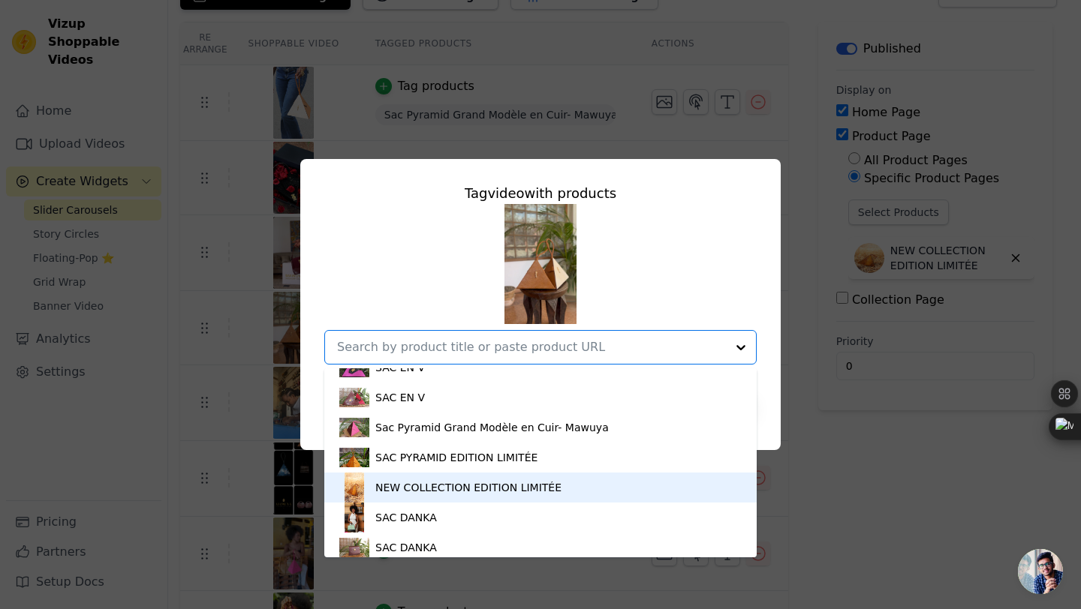
scroll to position [133, 0]
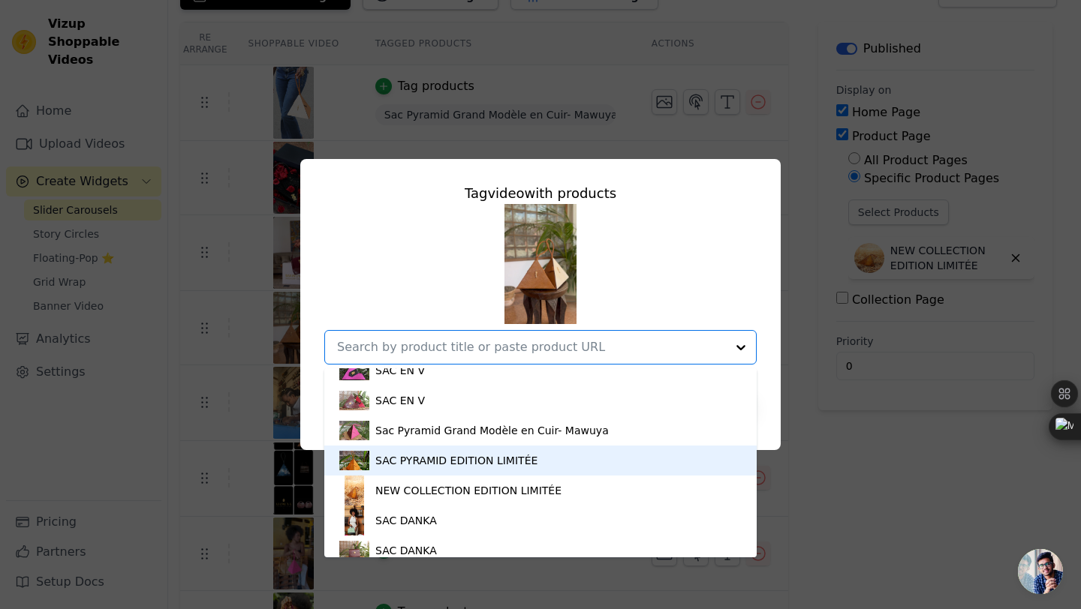
click at [450, 463] on div "SAC PYRAMID EDITION LIMITÉE" at bounding box center [456, 460] width 162 height 15
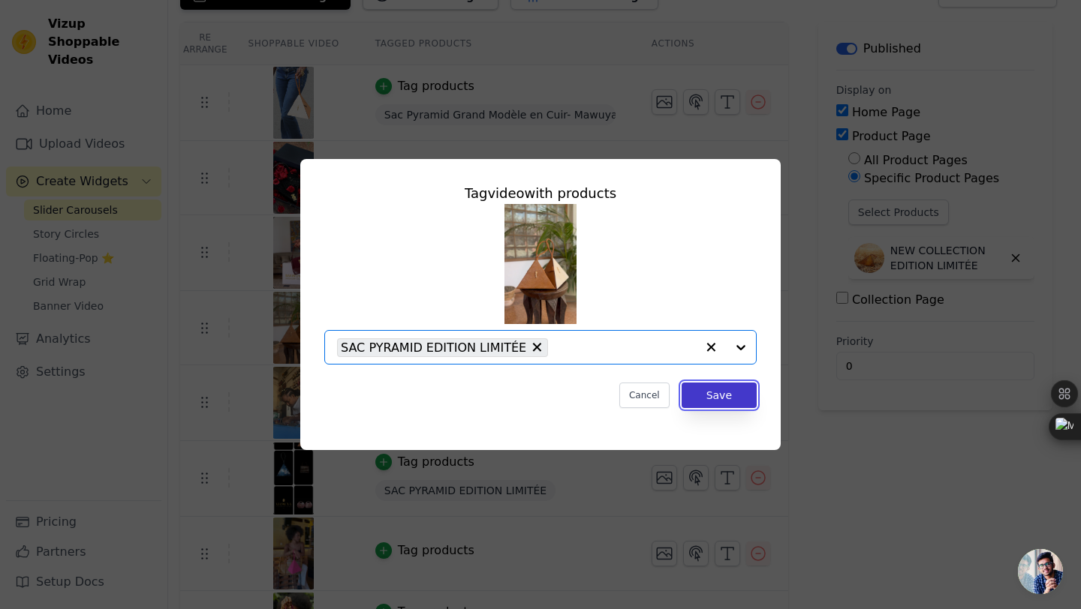
click at [724, 395] on button "Save" at bounding box center [719, 396] width 75 height 26
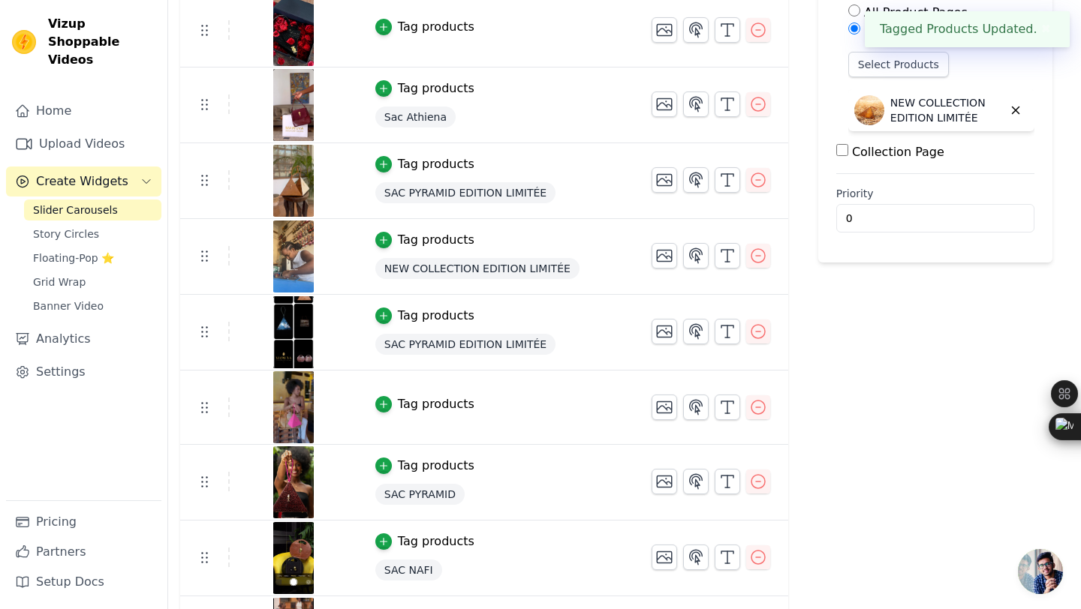
scroll to position [287, 0]
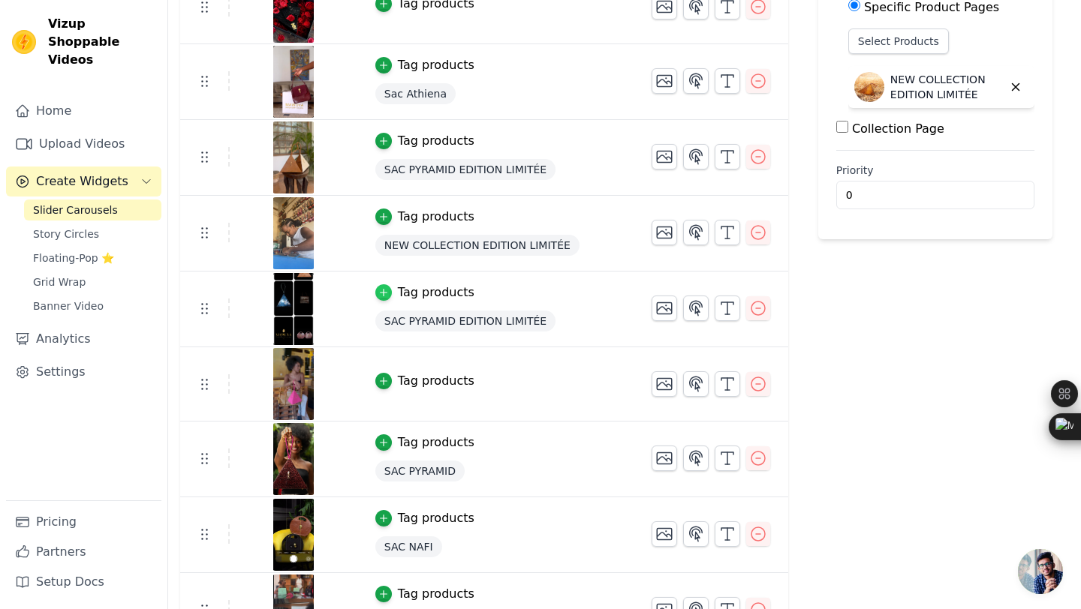
click at [381, 296] on icon "button" at bounding box center [383, 292] width 11 height 11
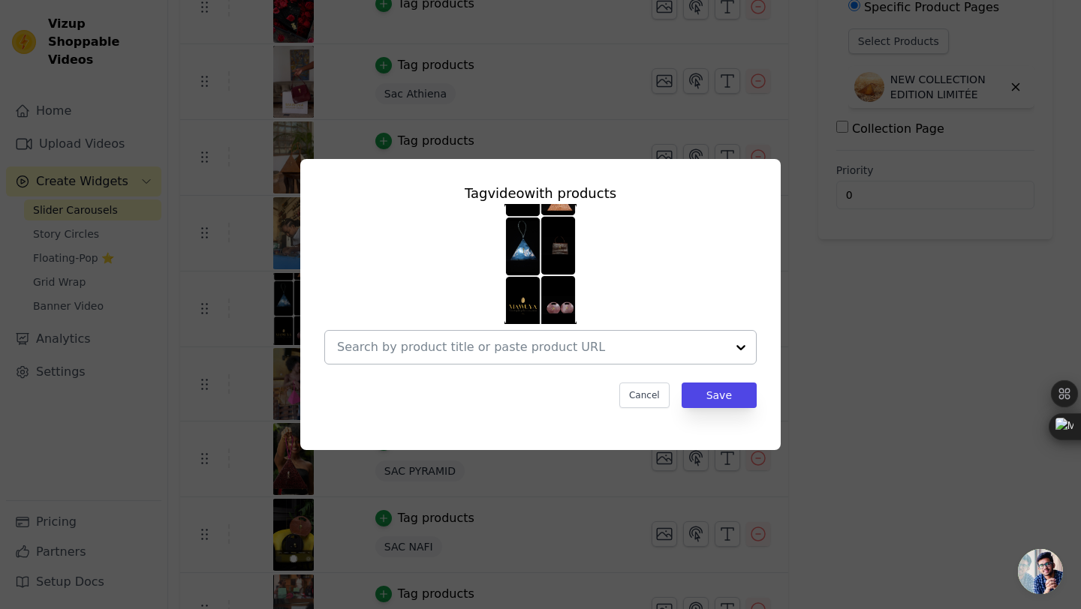
click at [495, 350] on input "text" at bounding box center [531, 348] width 389 height 18
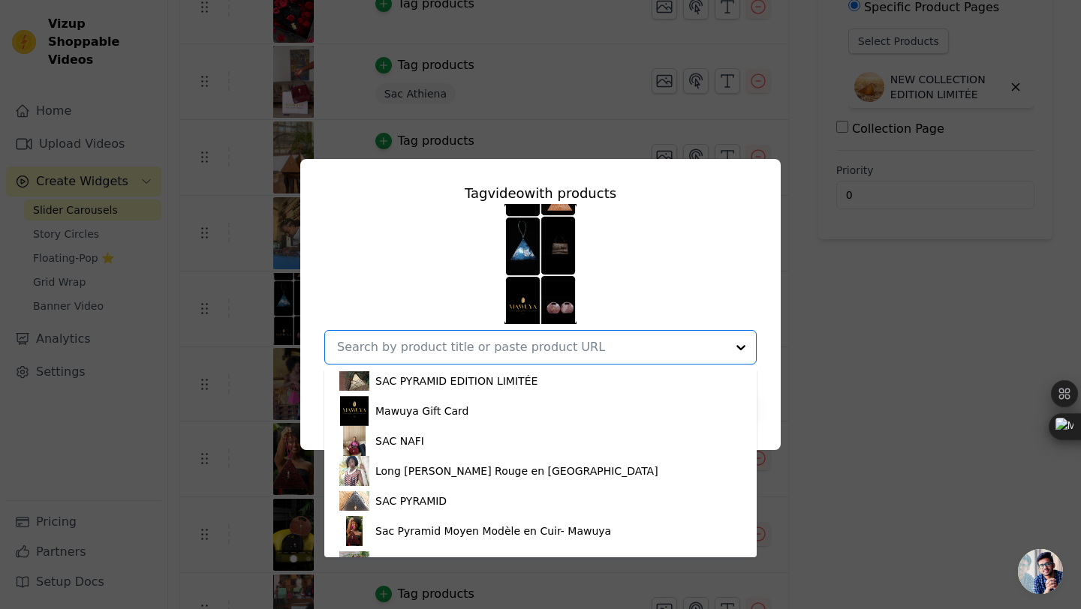
scroll to position [452, 0]
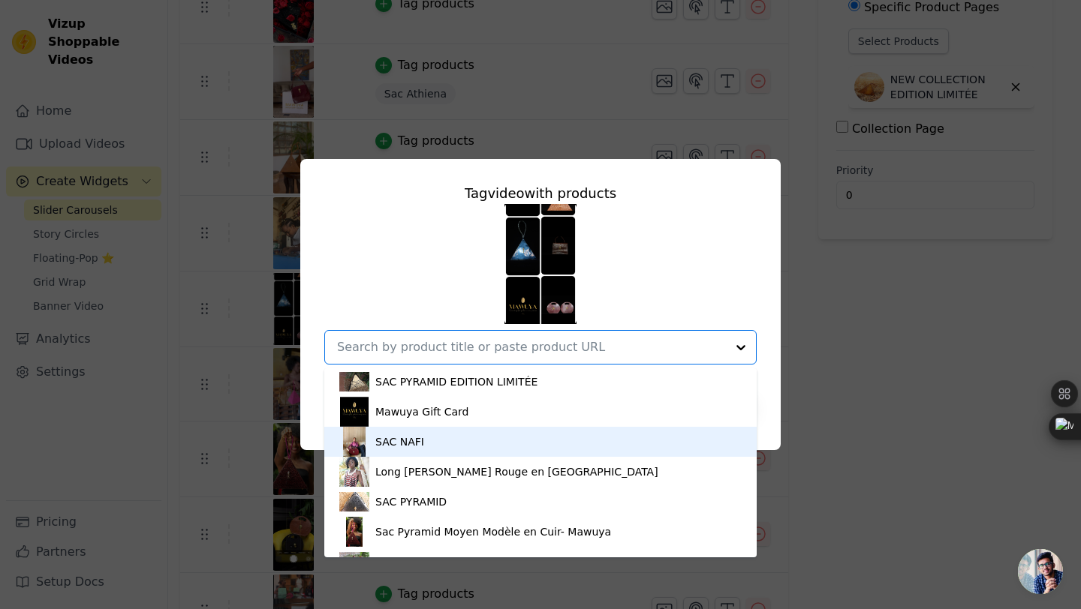
click at [462, 450] on div "SAC NAFI" at bounding box center [540, 442] width 402 height 30
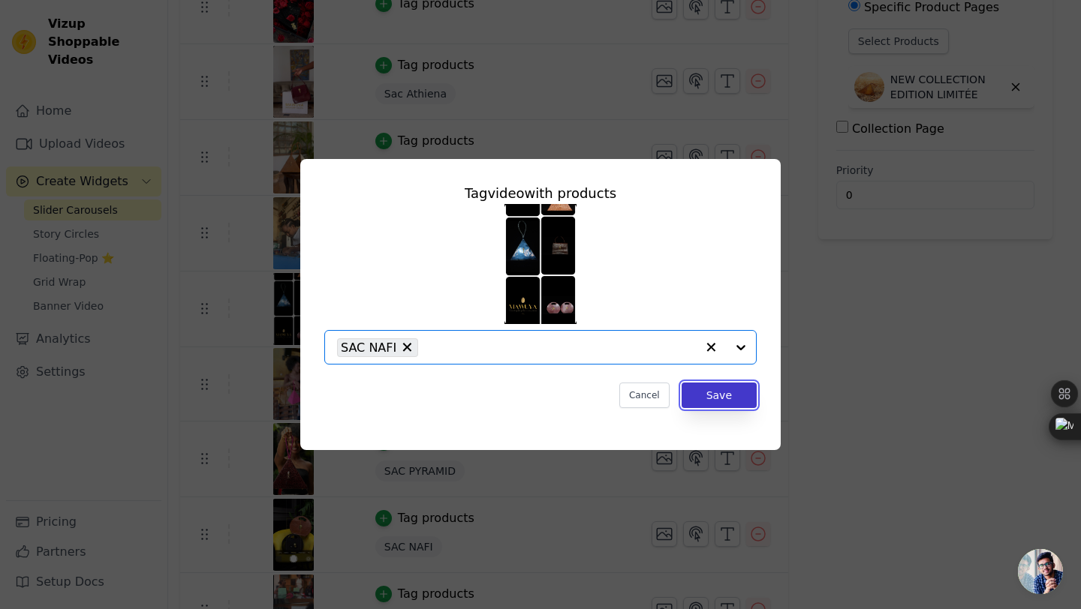
click at [709, 391] on button "Save" at bounding box center [719, 396] width 75 height 26
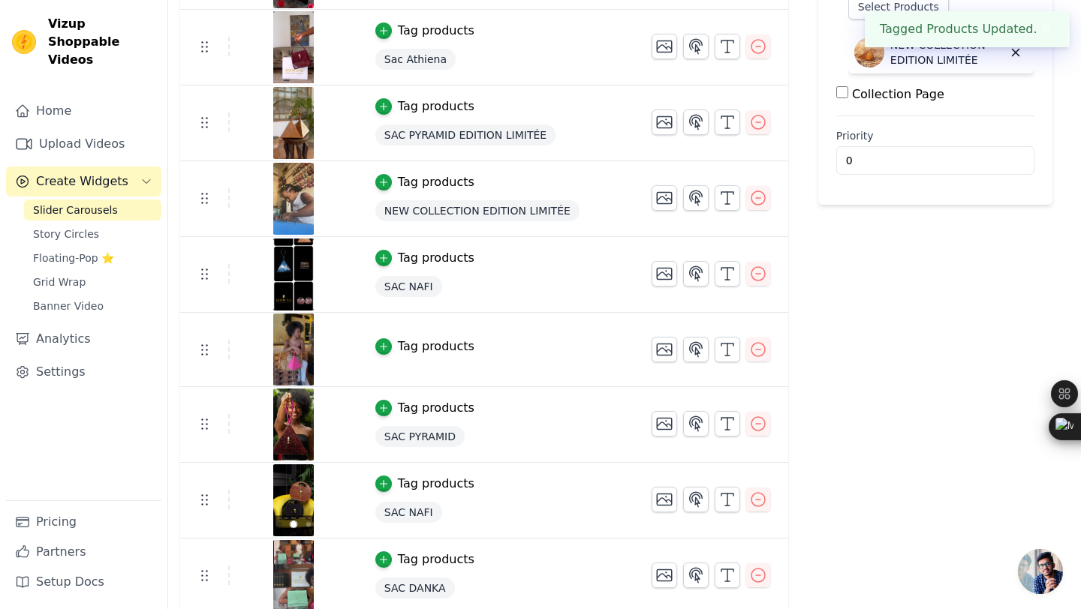
scroll to position [326, 0]
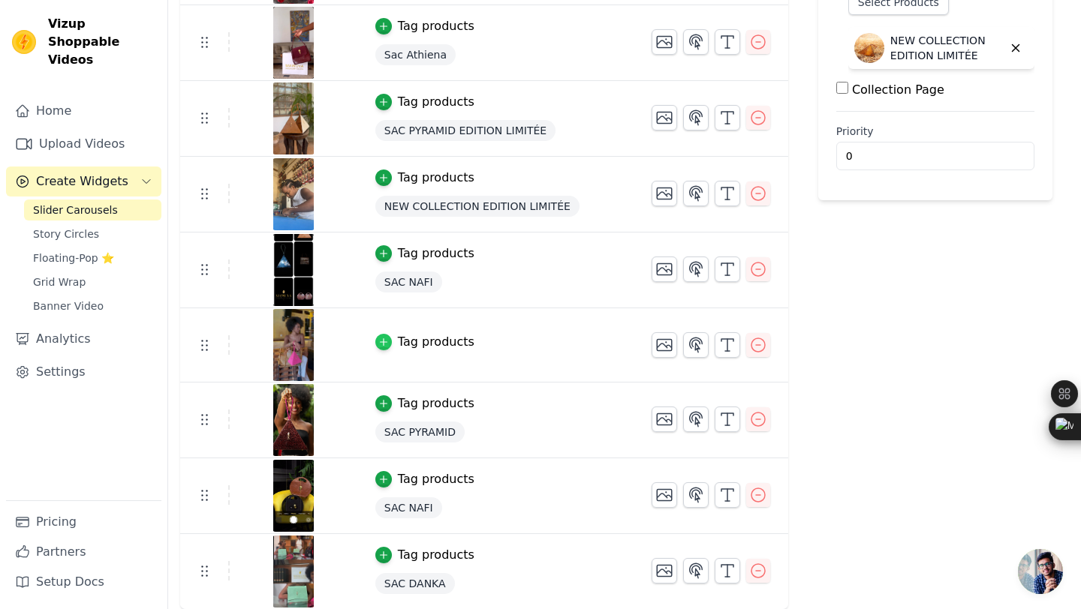
click at [382, 345] on icon "button" at bounding box center [383, 342] width 11 height 11
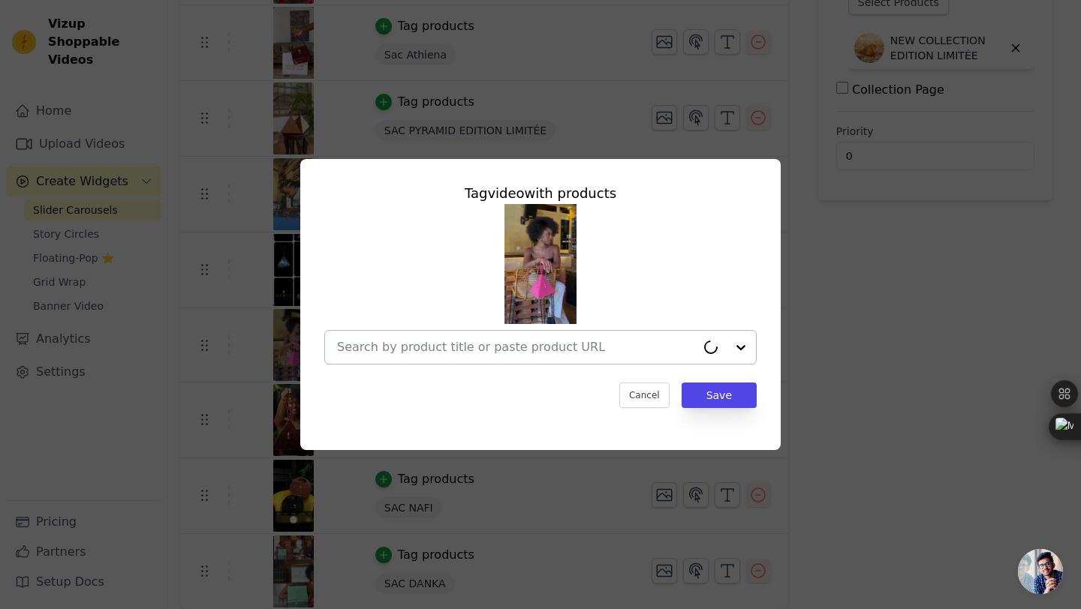
click at [409, 348] on input "text" at bounding box center [516, 348] width 359 height 18
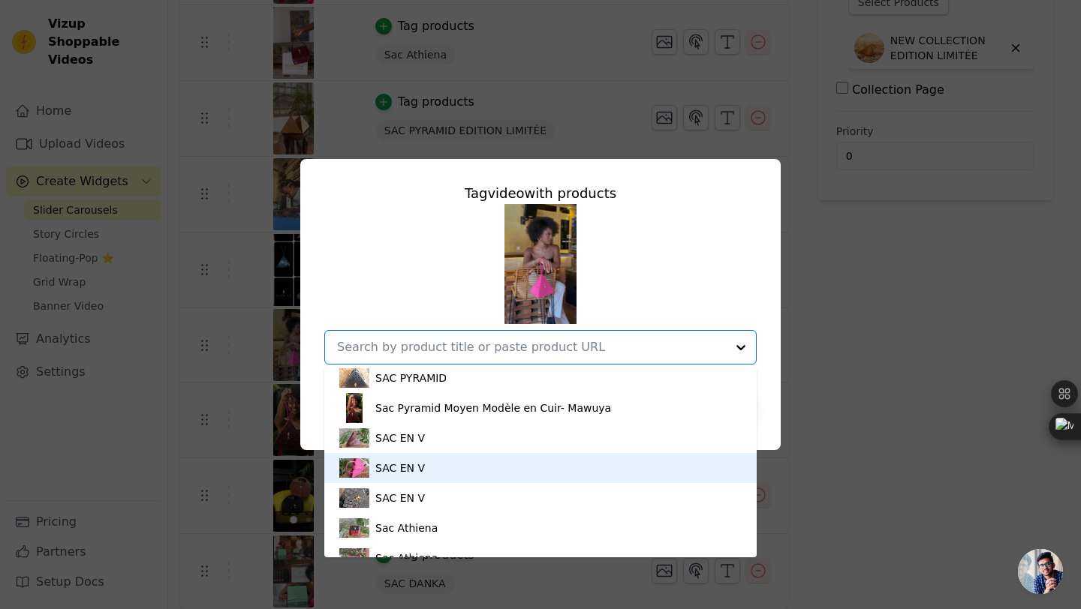
scroll to position [596, 0]
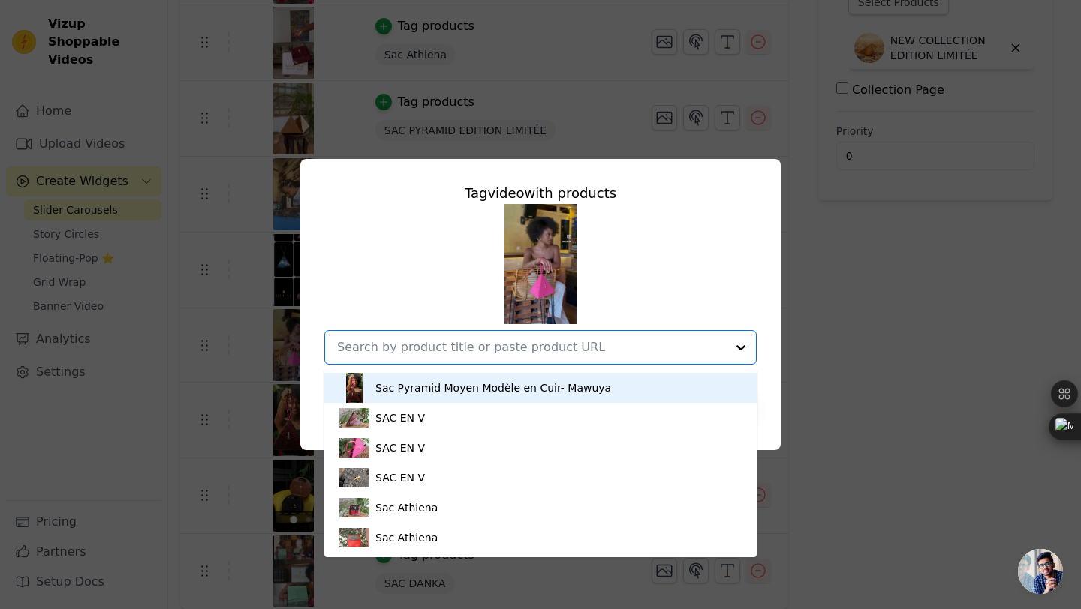
click at [455, 387] on div "Sac Pyramid Moyen Modèle en Cuir- Mawuya" at bounding box center [493, 388] width 236 height 15
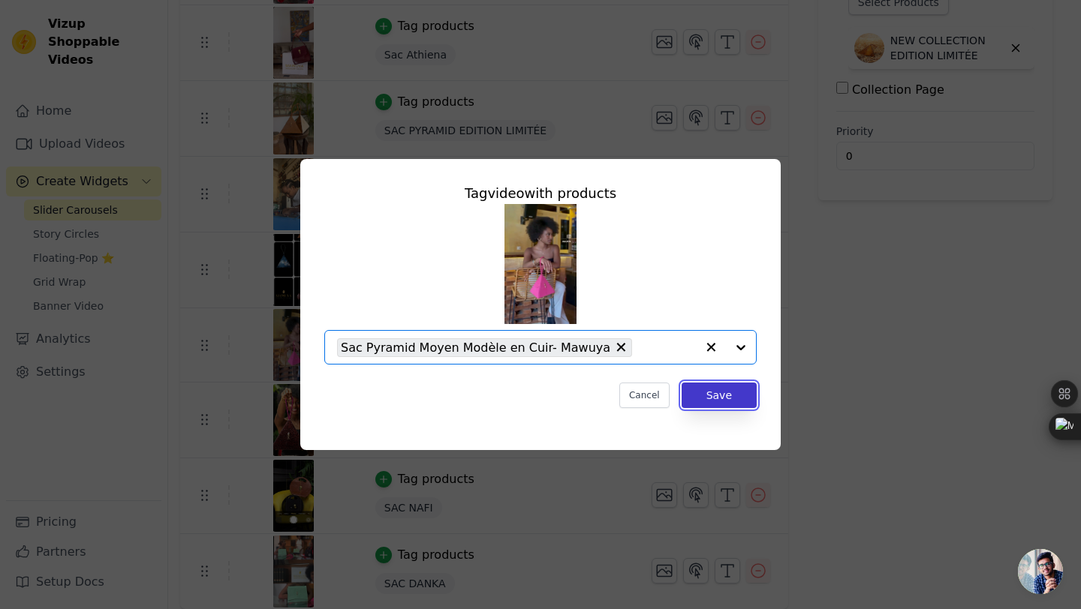
click at [704, 391] on button "Save" at bounding box center [719, 396] width 75 height 26
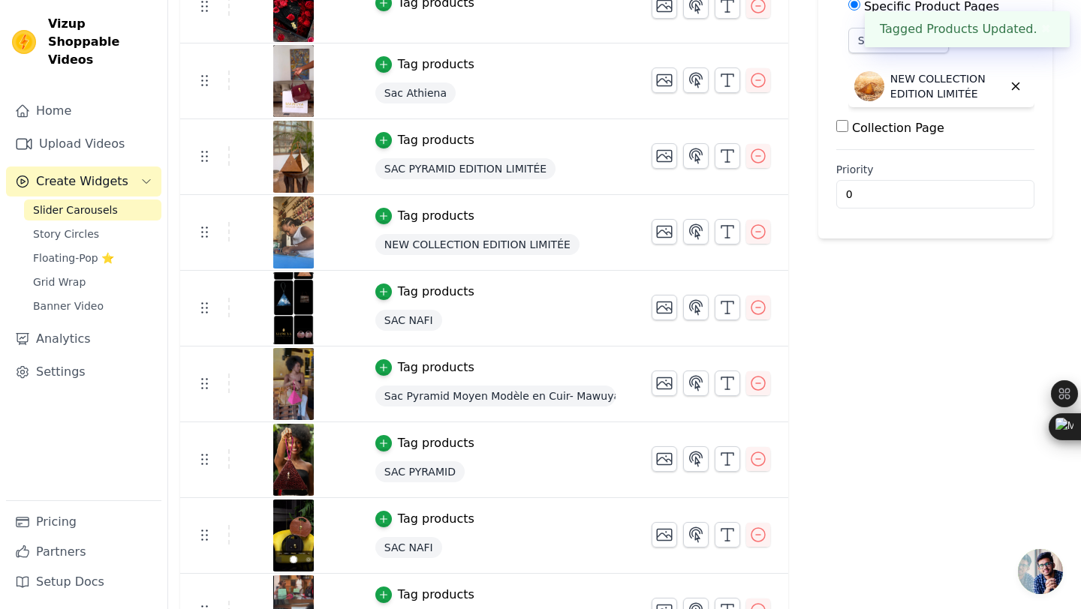
scroll to position [286, 0]
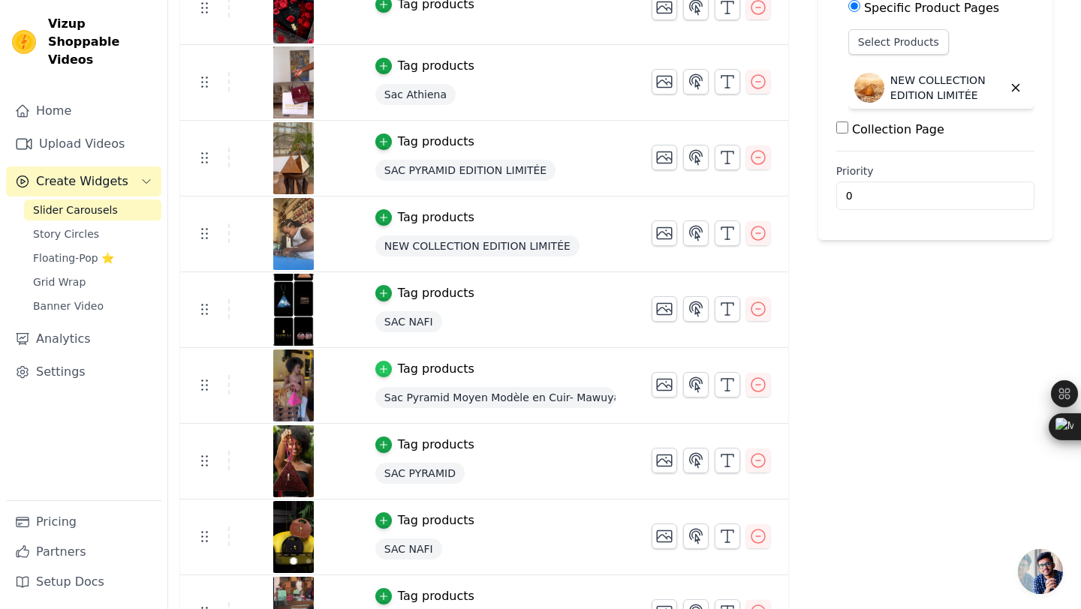
click at [387, 371] on icon "button" at bounding box center [383, 369] width 11 height 11
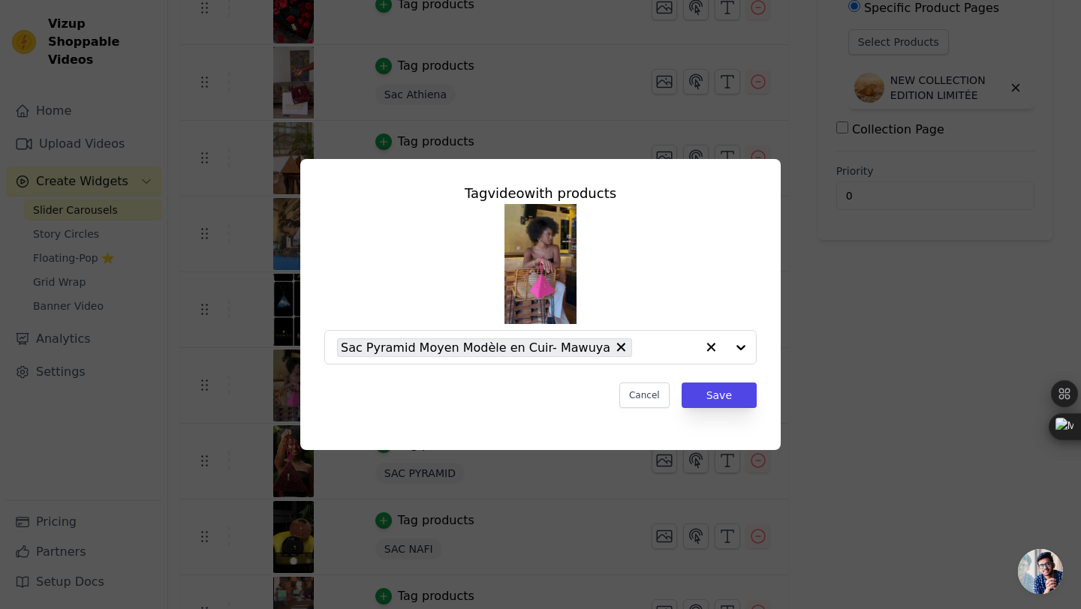
scroll to position [0, 0]
click at [542, 344] on input "text" at bounding box center [531, 348] width 389 height 18
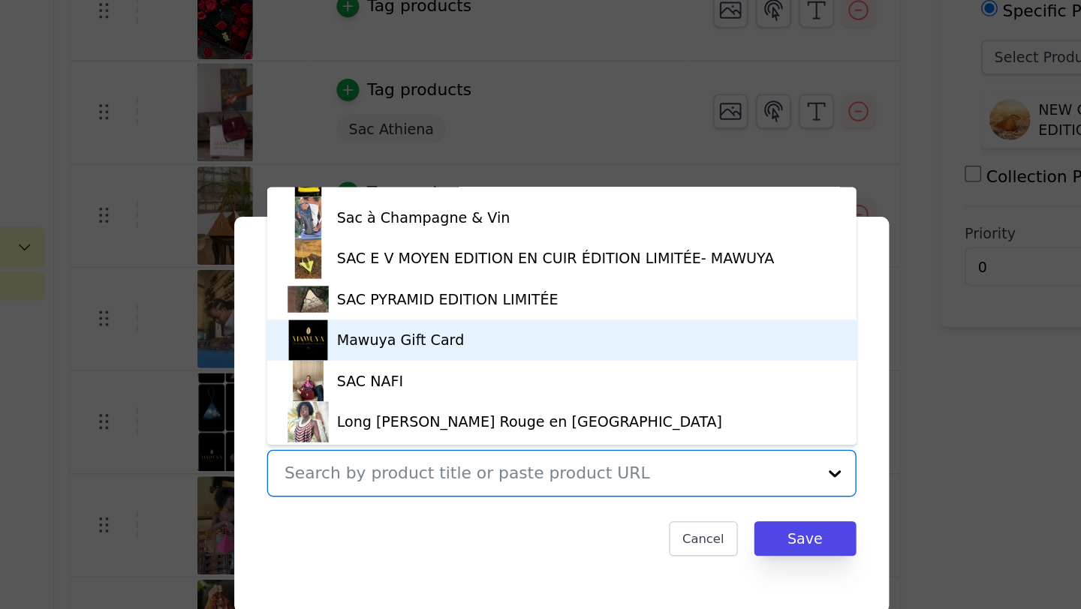
scroll to position [384, 0]
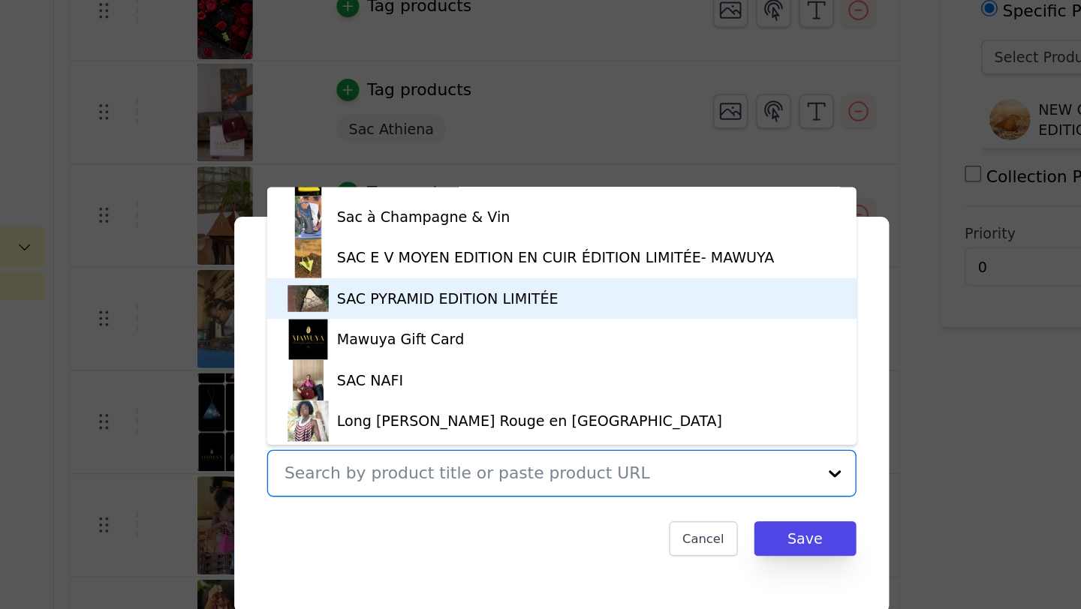
click at [462, 222] on div "SAC PYRAMID EDITION LIMITÉE" at bounding box center [456, 219] width 162 height 15
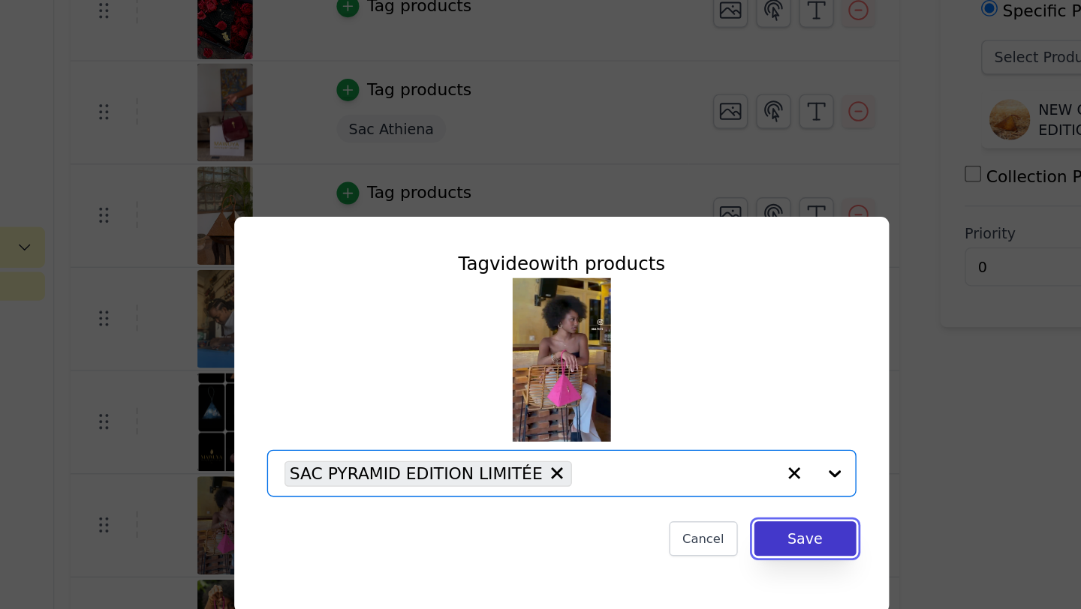
click at [715, 390] on button "Save" at bounding box center [719, 396] width 75 height 26
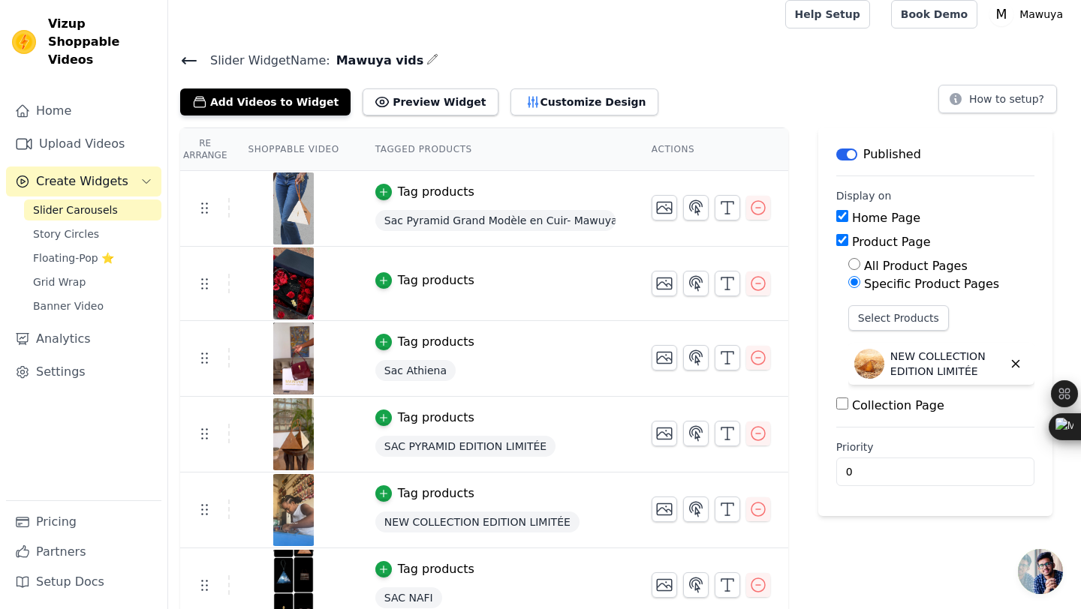
scroll to position [0, 0]
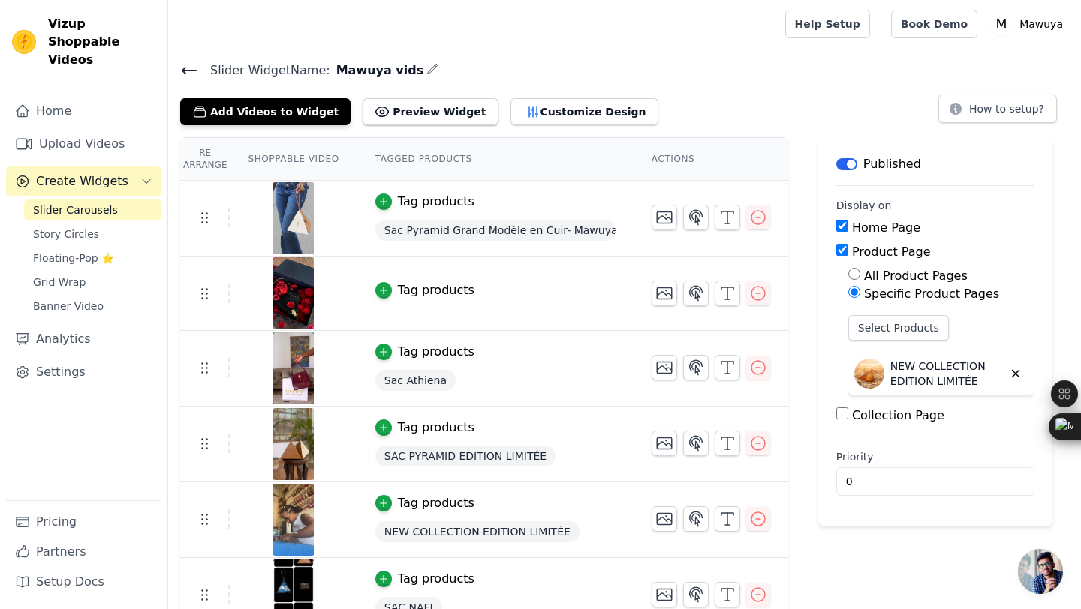
click at [441, 290] on div "Tag products" at bounding box center [436, 290] width 77 height 18
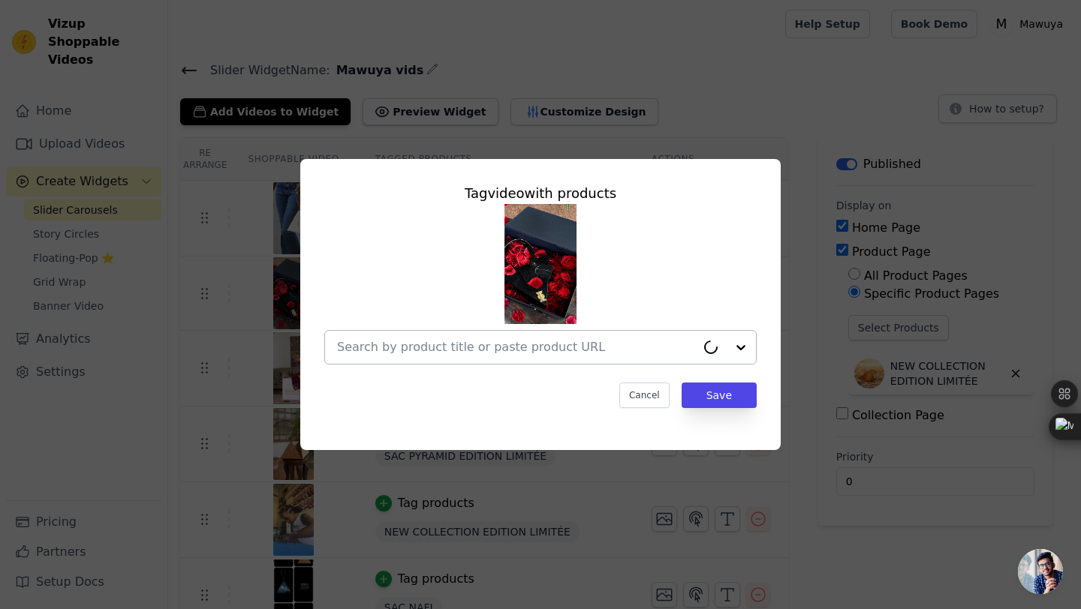
click at [610, 339] on input "text" at bounding box center [516, 348] width 359 height 18
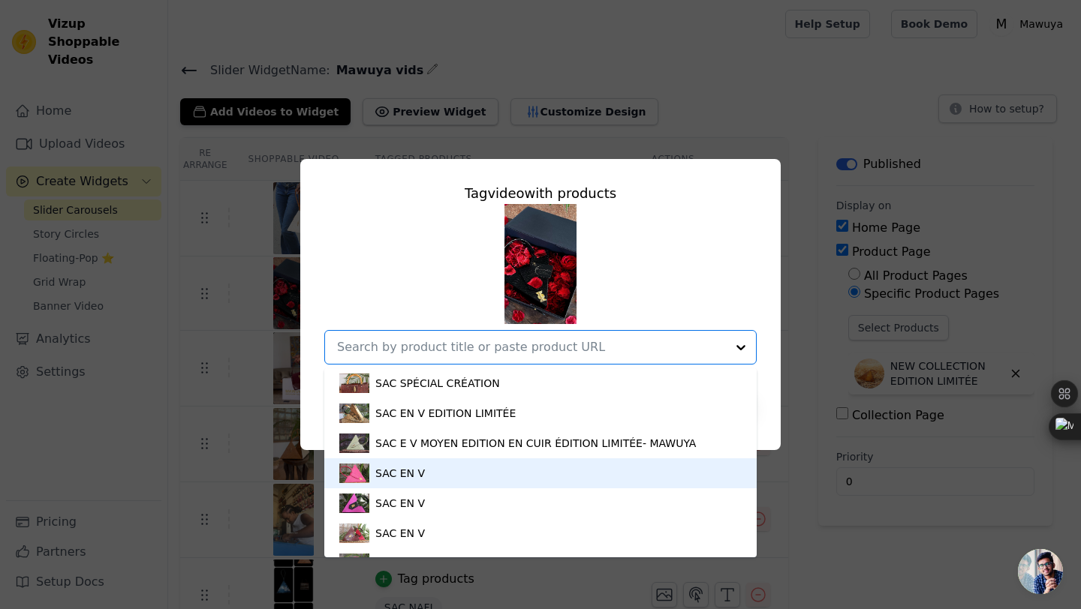
click at [535, 483] on div "SAC EN V" at bounding box center [540, 474] width 402 height 30
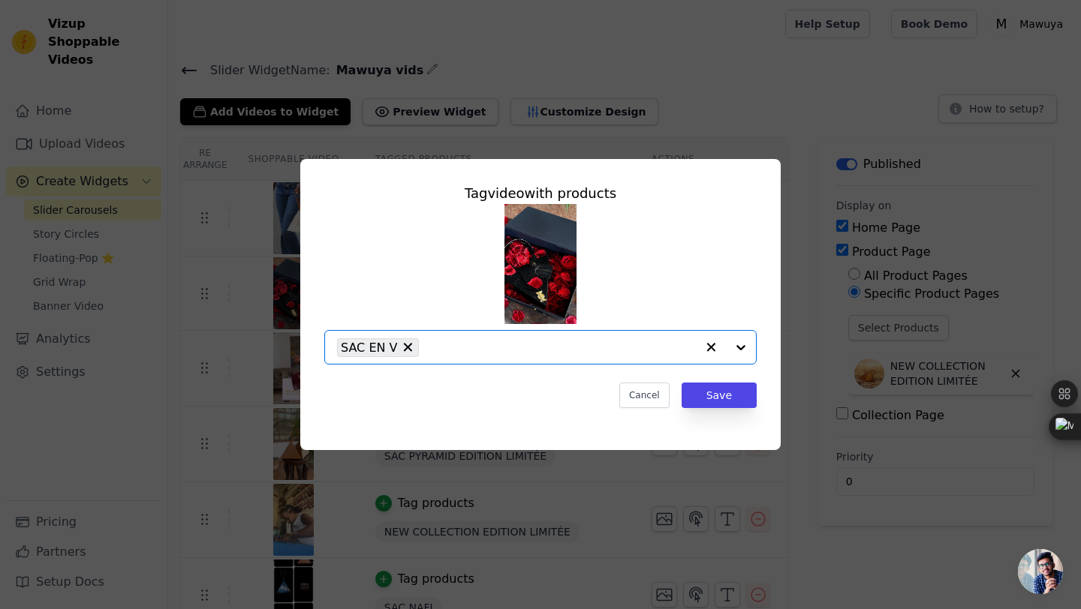
click at [652, 361] on div "SAC EN V" at bounding box center [516, 347] width 359 height 33
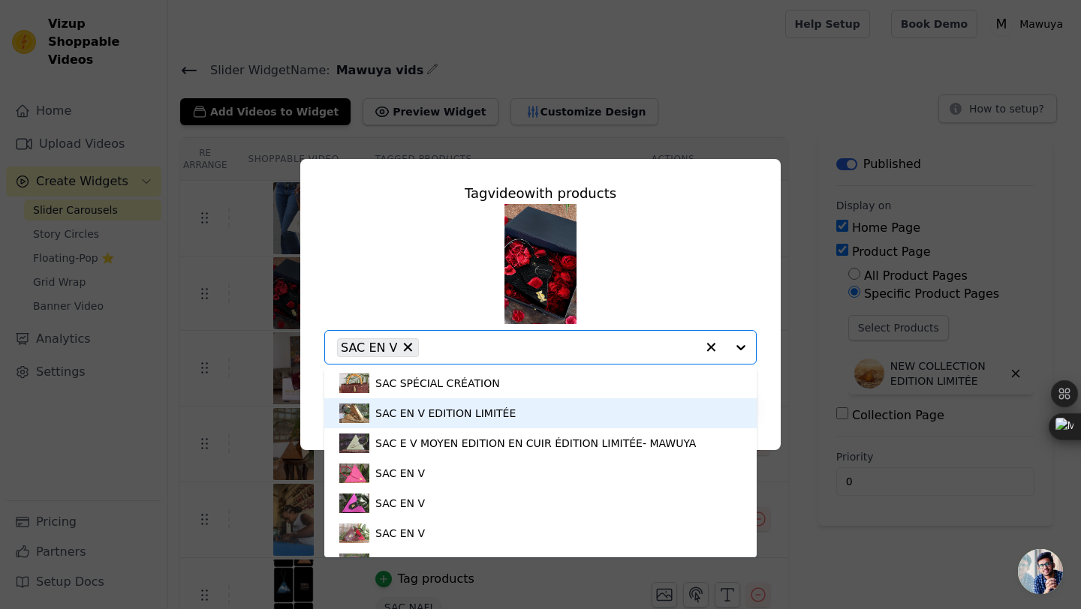
click at [632, 417] on div "SAC EN V EDITION LIMITÉE" at bounding box center [540, 414] width 402 height 30
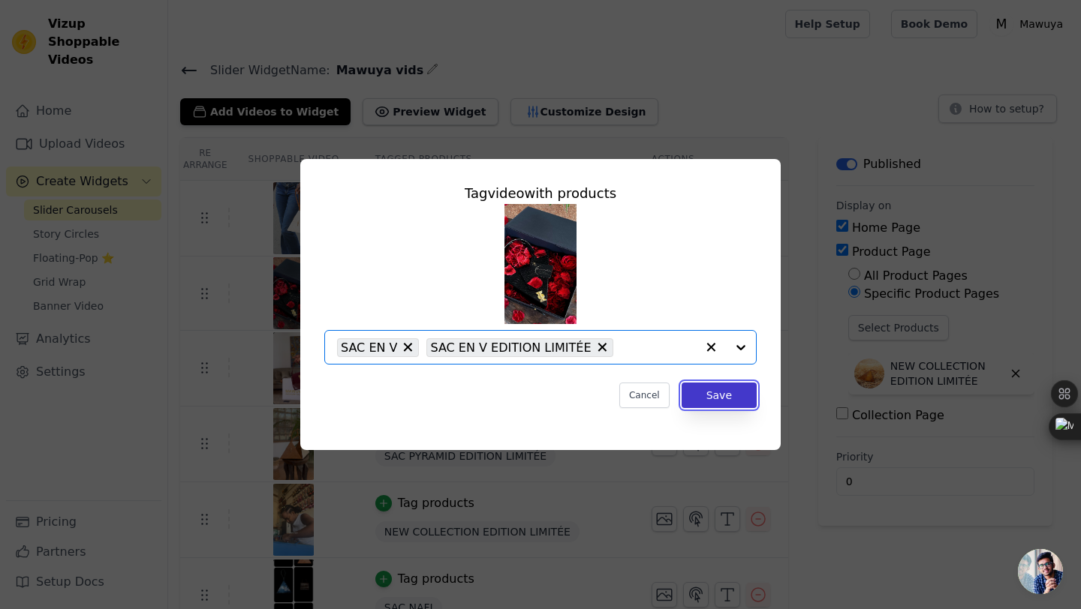
click at [727, 398] on button "Save" at bounding box center [719, 396] width 75 height 26
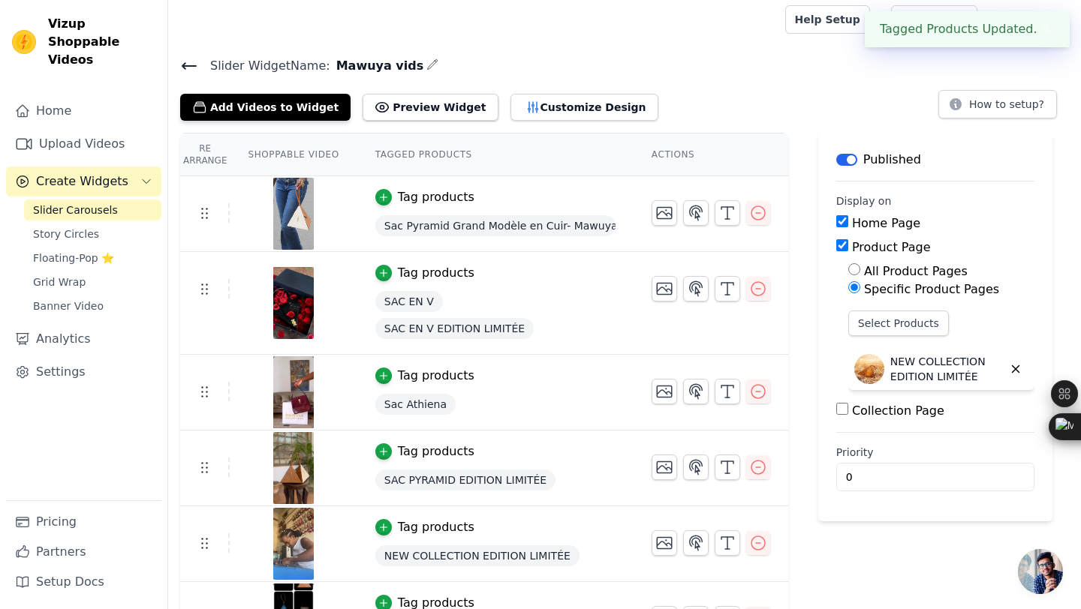
scroll to position [14, 0]
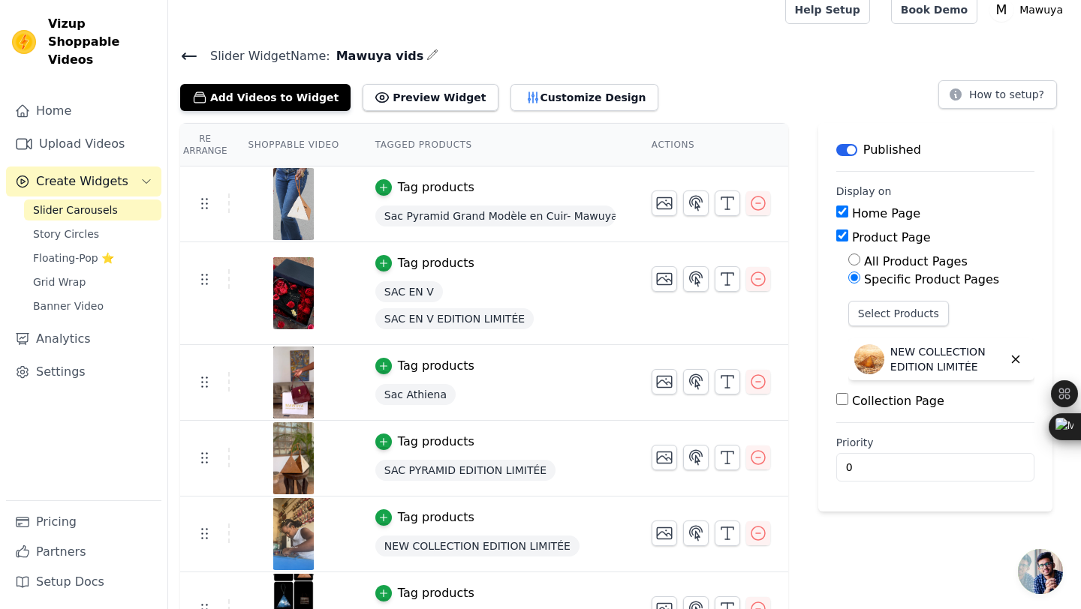
click at [408, 267] on div "Tag products" at bounding box center [436, 263] width 77 height 18
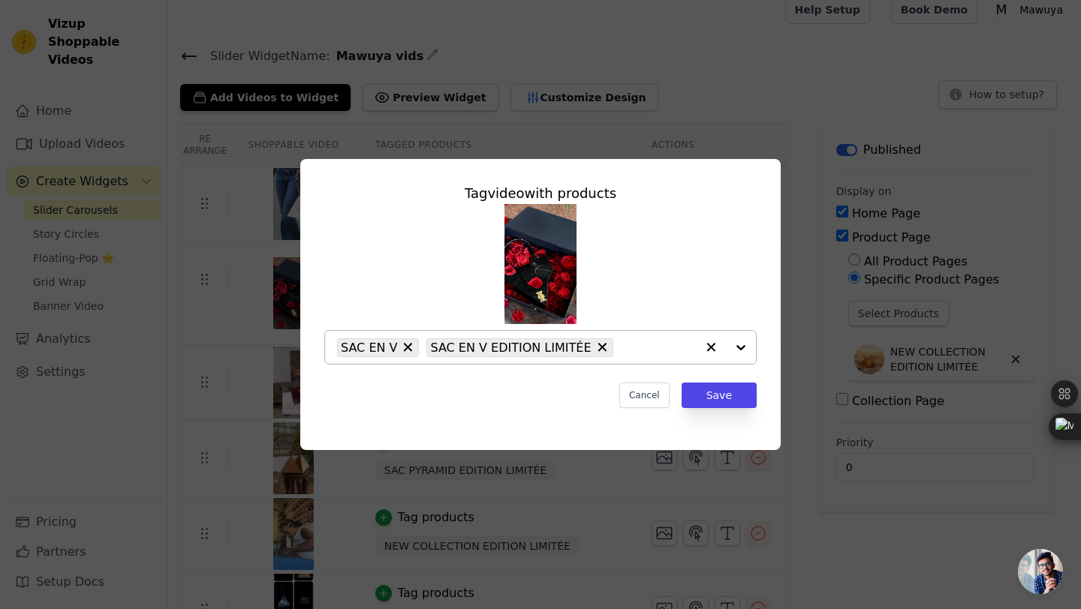
click at [404, 346] on icon at bounding box center [408, 347] width 9 height 9
click at [720, 385] on button "Save" at bounding box center [719, 396] width 75 height 26
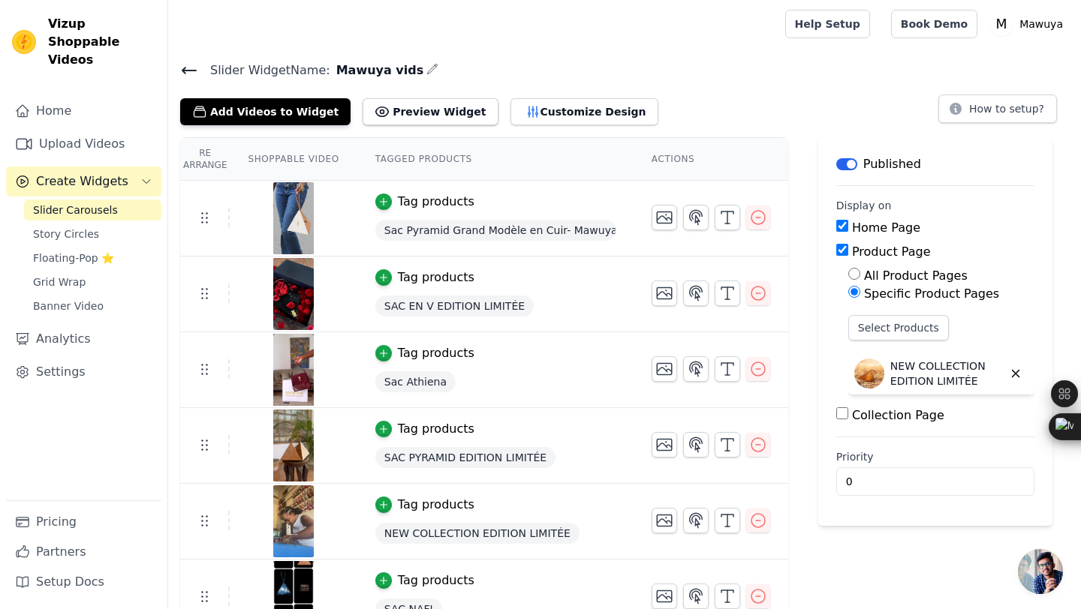
click at [855, 272] on input "All Product Pages" at bounding box center [854, 274] width 12 height 12
radio input "true"
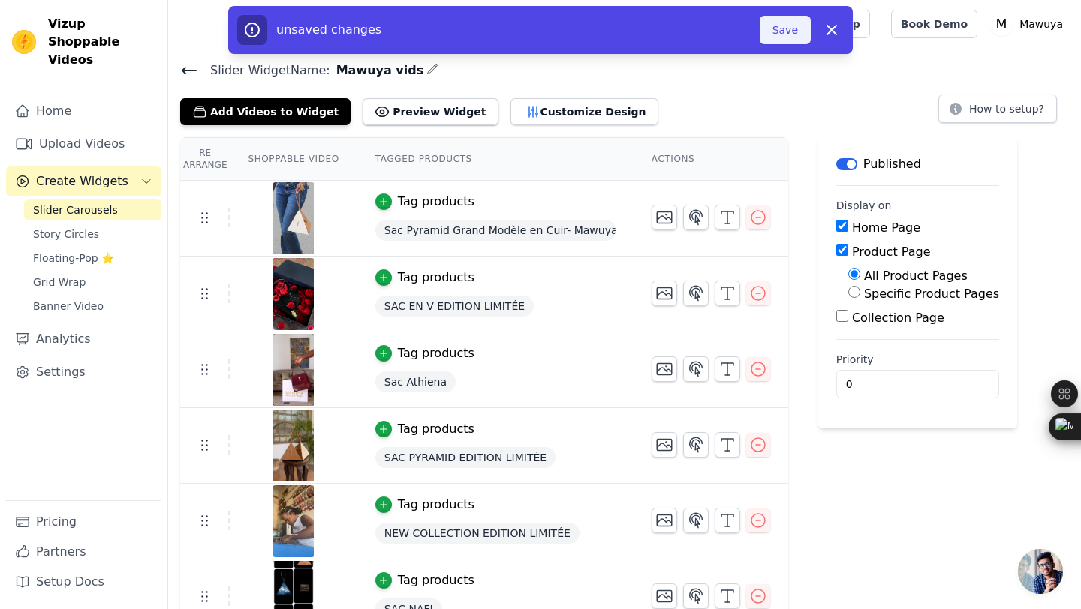
click at [778, 41] on button "Save" at bounding box center [785, 30] width 51 height 29
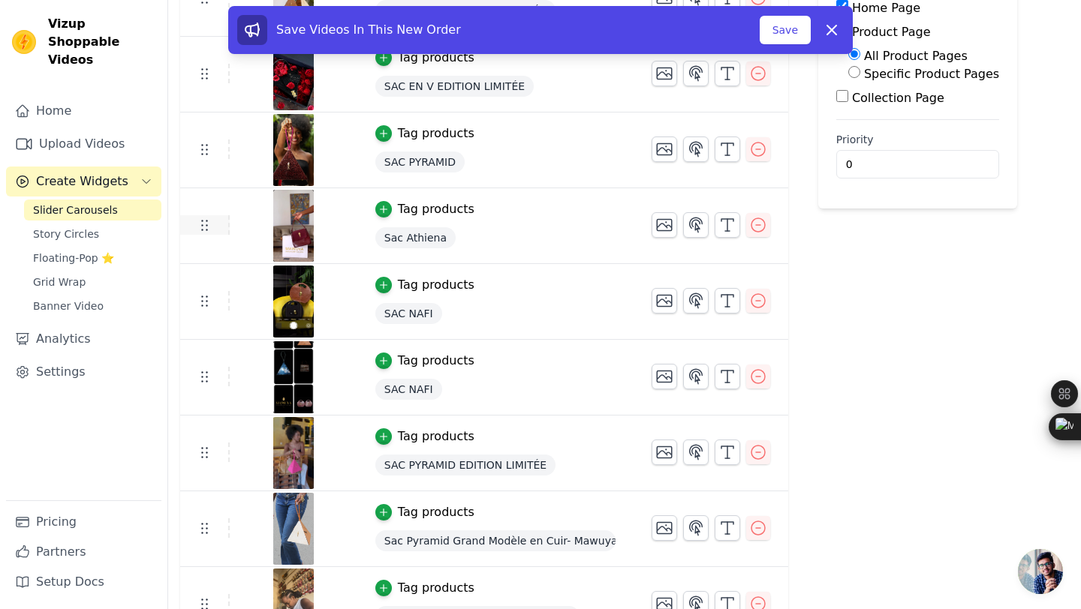
scroll to position [329, 0]
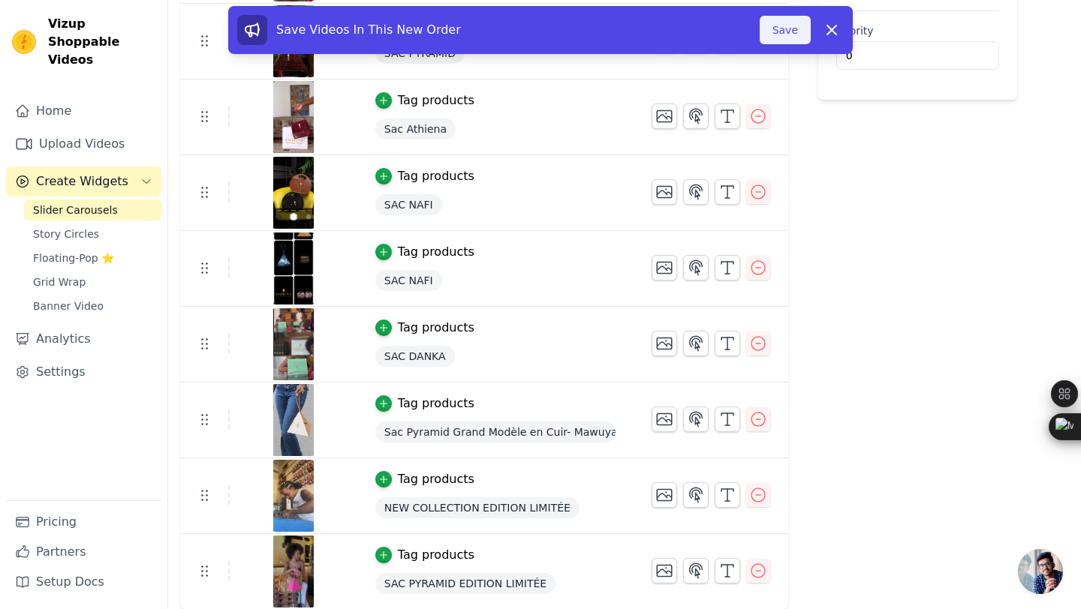
click at [782, 25] on button "Save" at bounding box center [785, 30] width 51 height 29
